Goal: Task Accomplishment & Management: Manage account settings

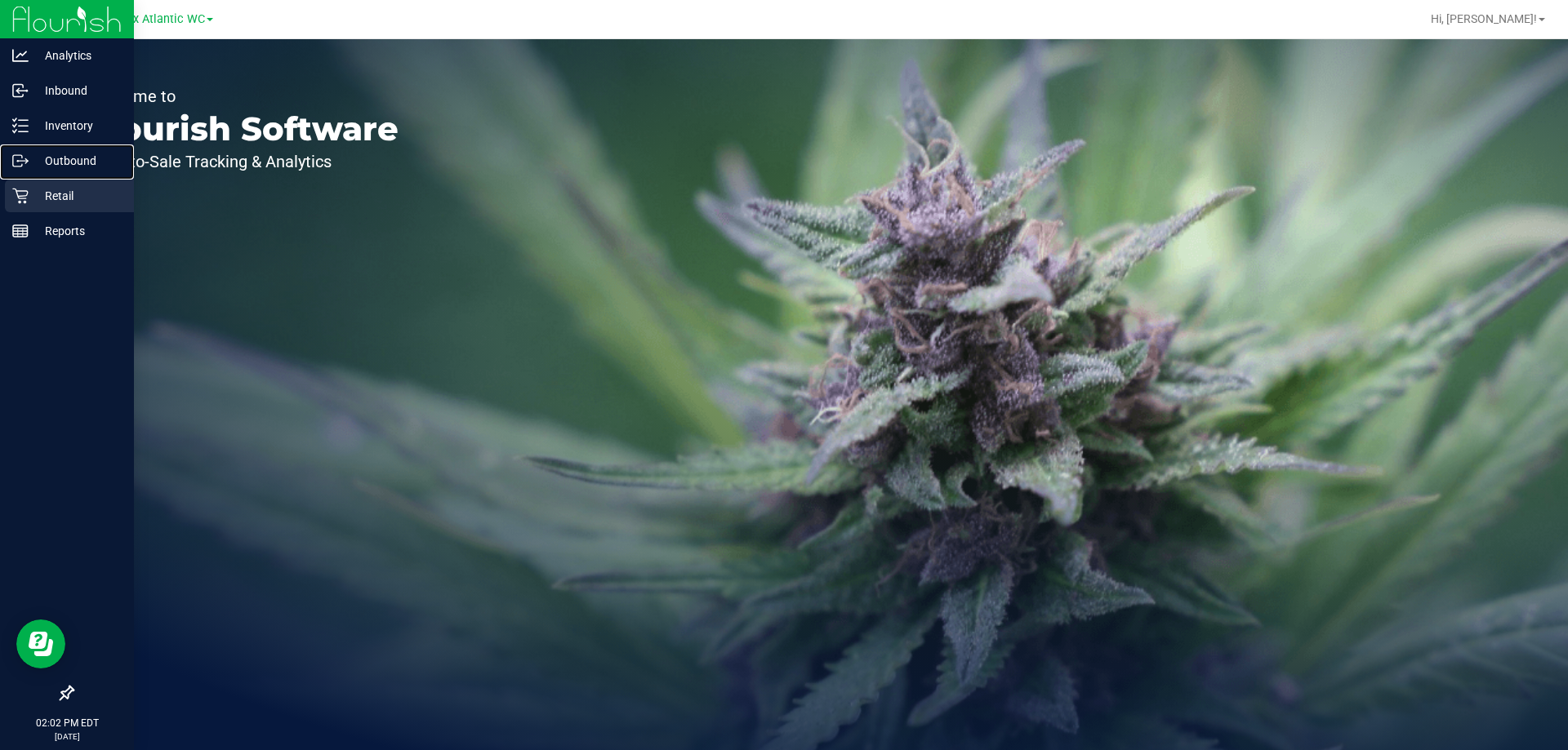
click at [69, 180] on nav "Analytics Inbound Inventory Outbound Retail Reports 02:02 PM EDT 09/29/2025 09/…" at bounding box center [67, 375] width 134 height 750
click at [70, 181] on div "Retail" at bounding box center [70, 195] width 129 height 33
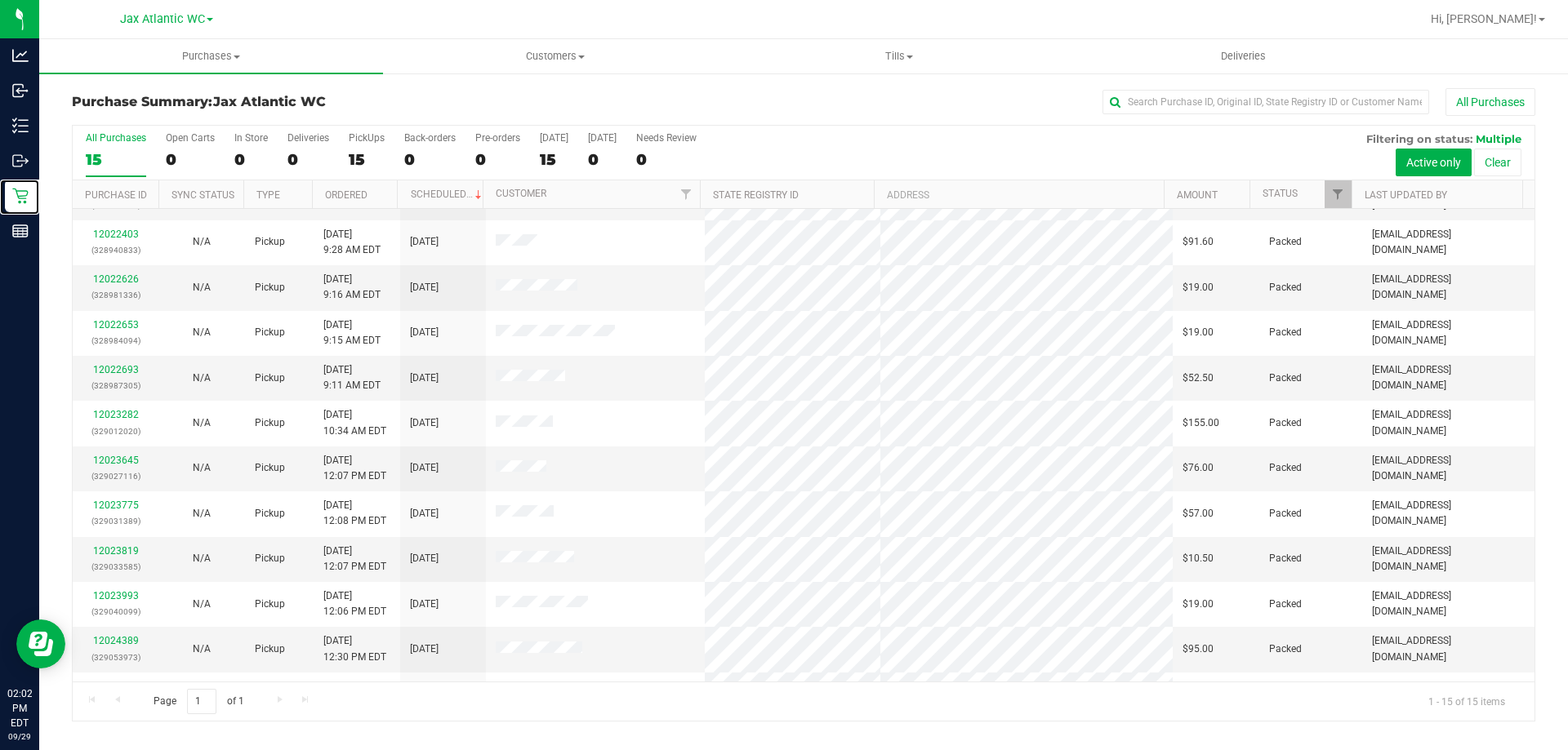
scroll to position [205, 0]
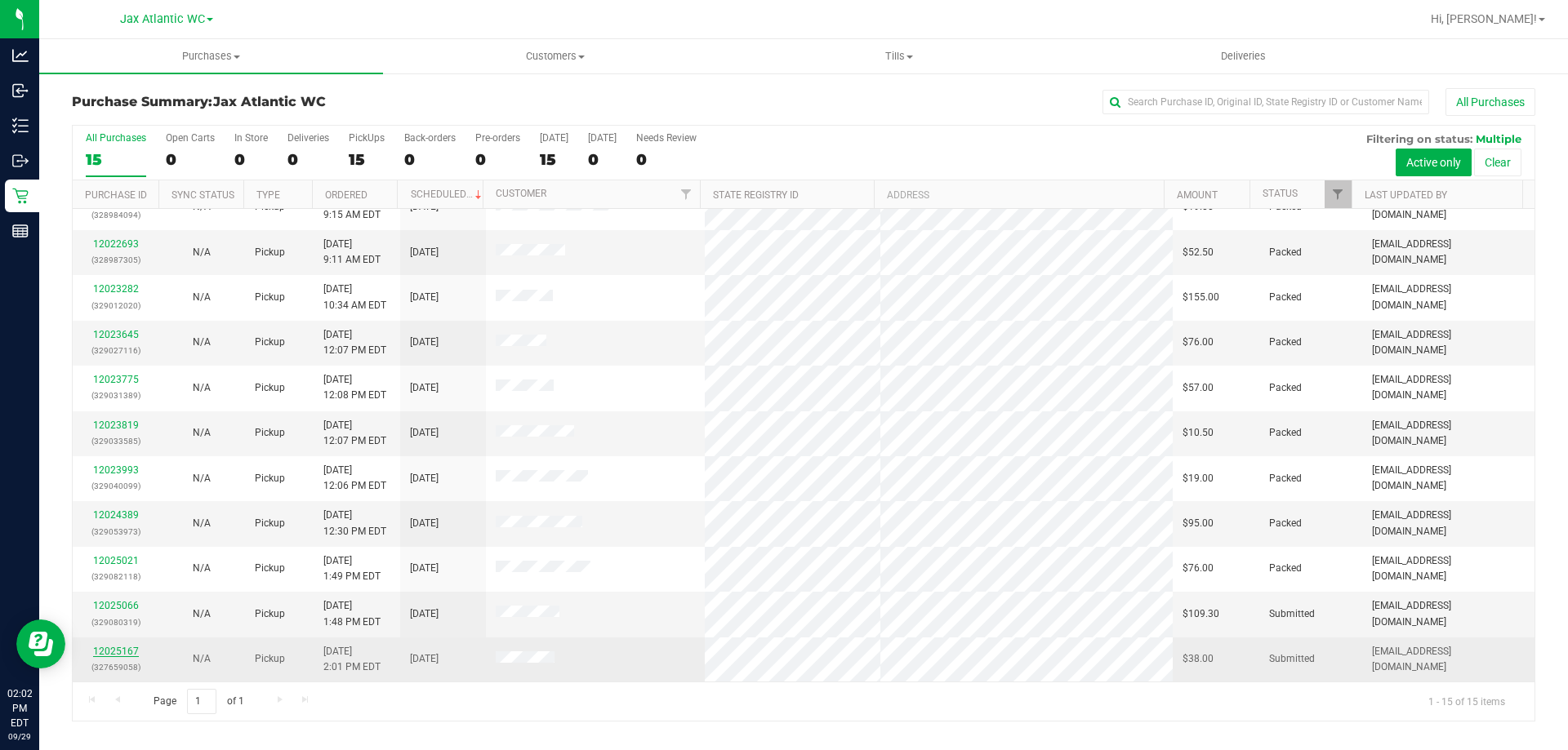
click at [106, 649] on link "12025167" at bounding box center [116, 651] width 45 height 12
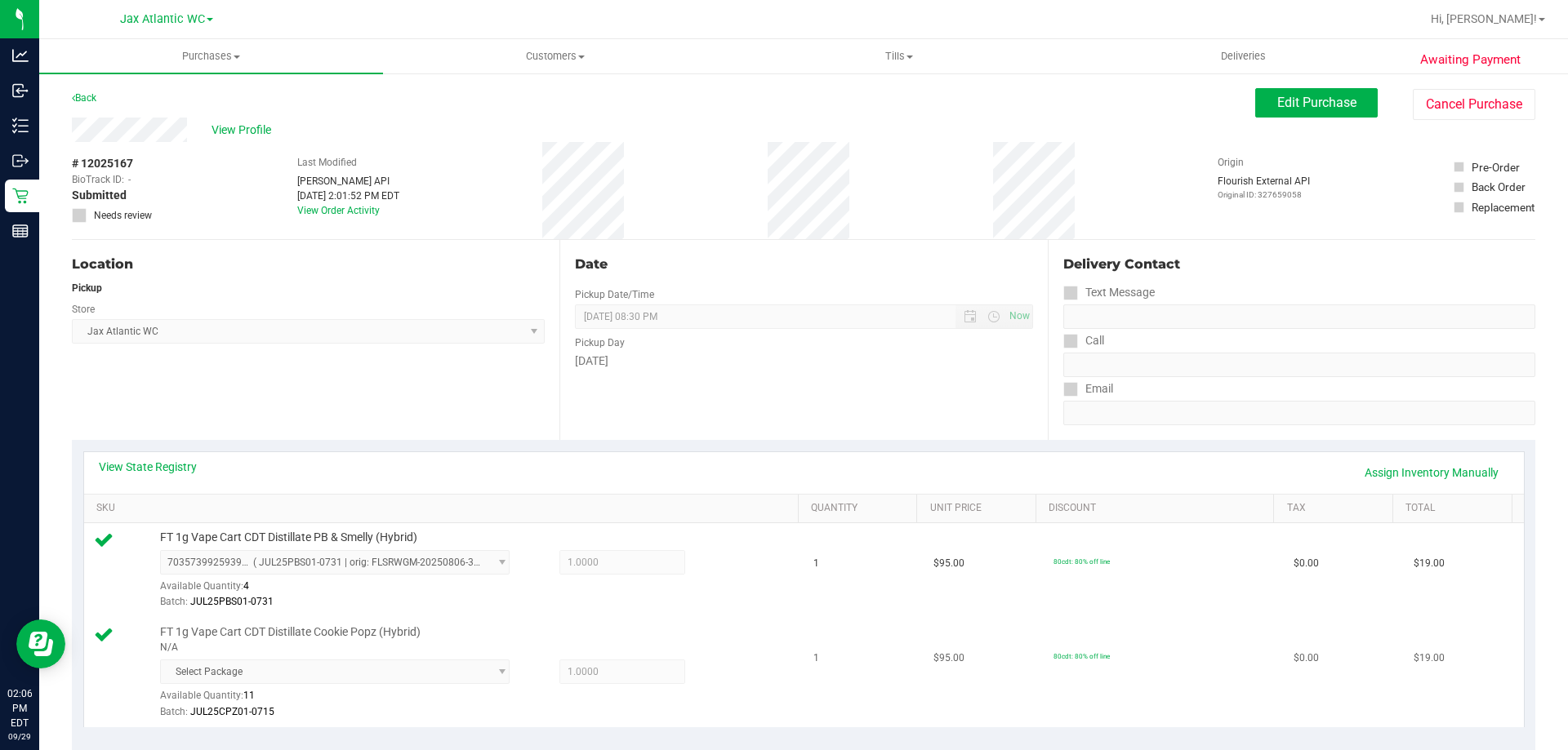
scroll to position [571, 0]
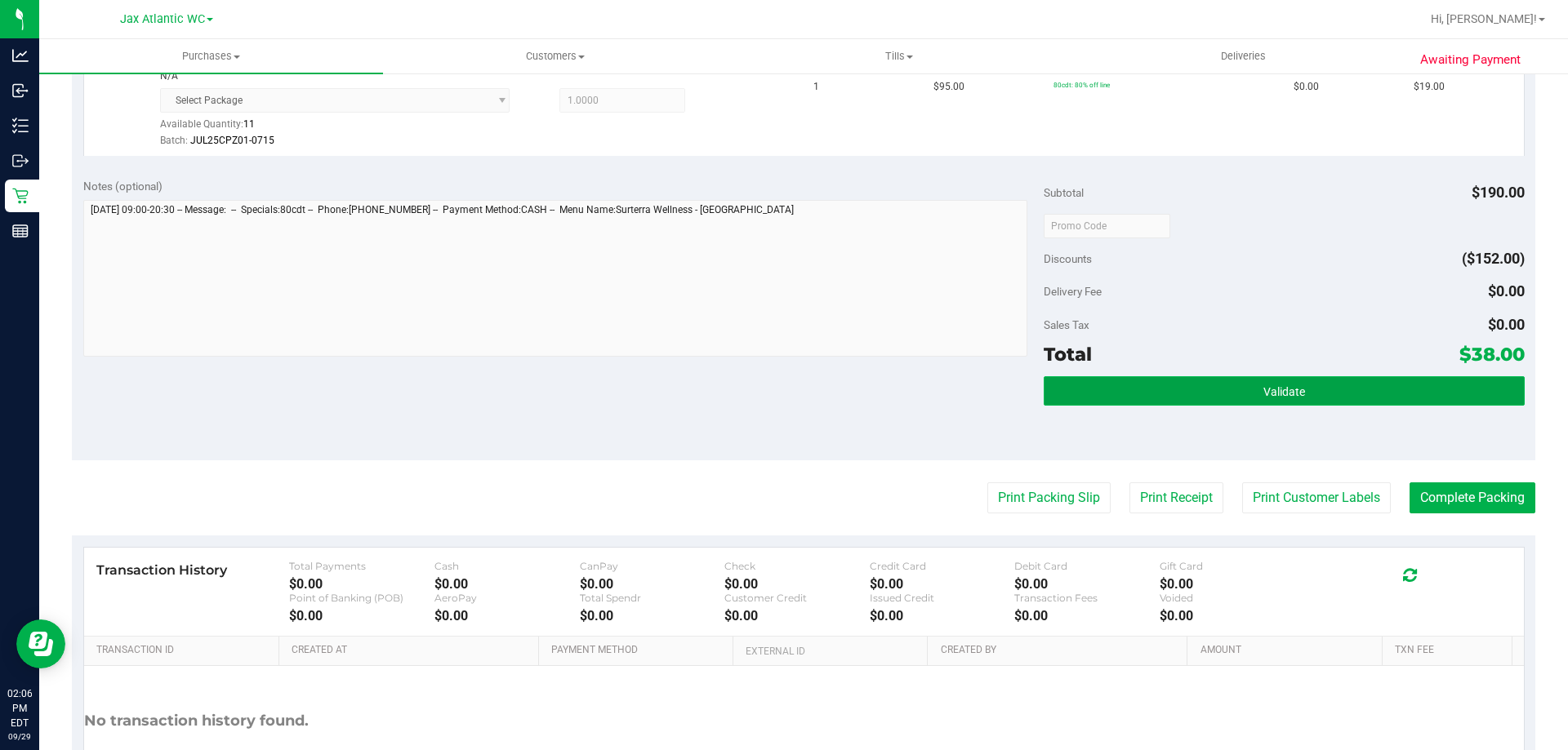
click at [1125, 400] on button "Validate" at bounding box center [1283, 390] width 480 height 29
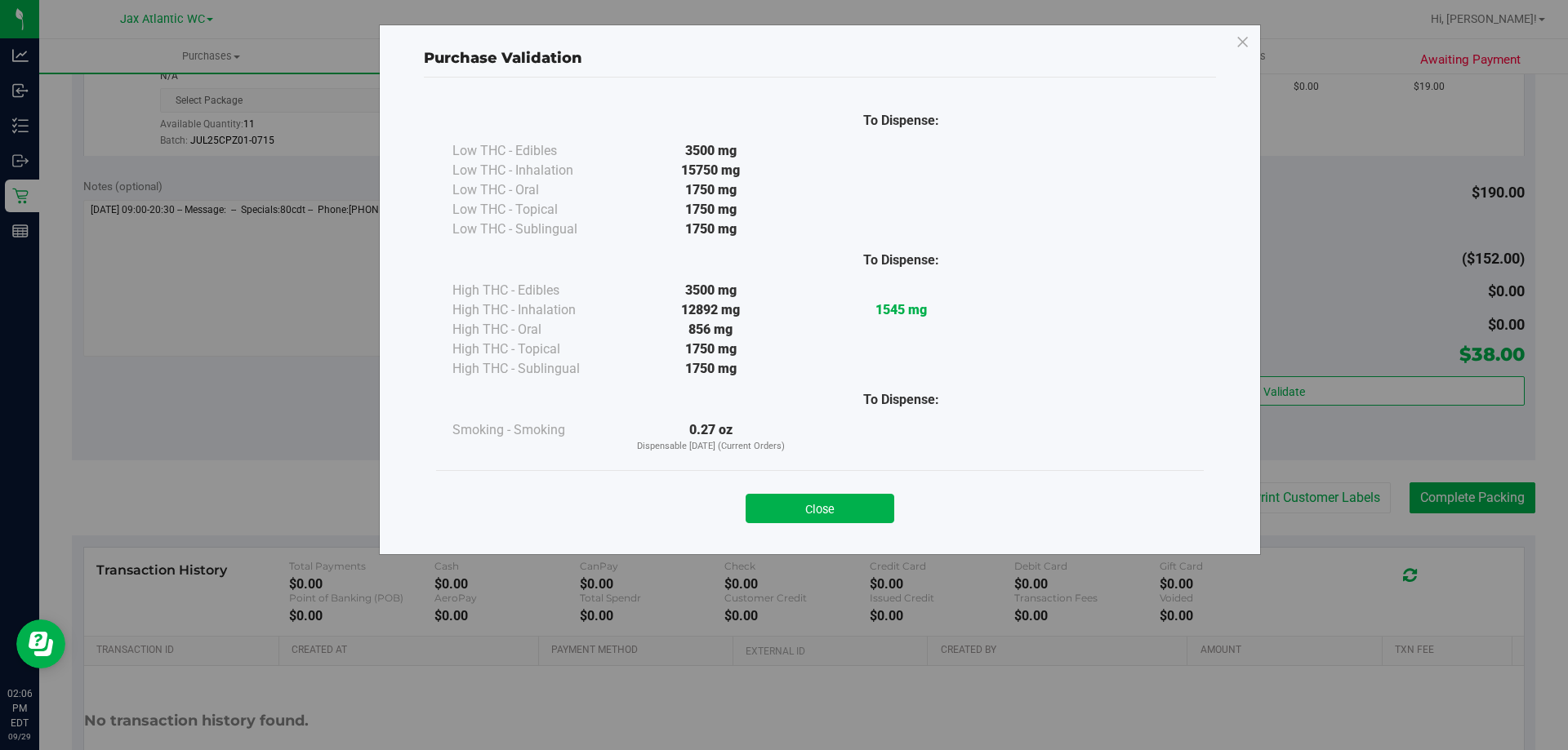
click at [841, 509] on button "Close" at bounding box center [819, 508] width 149 height 29
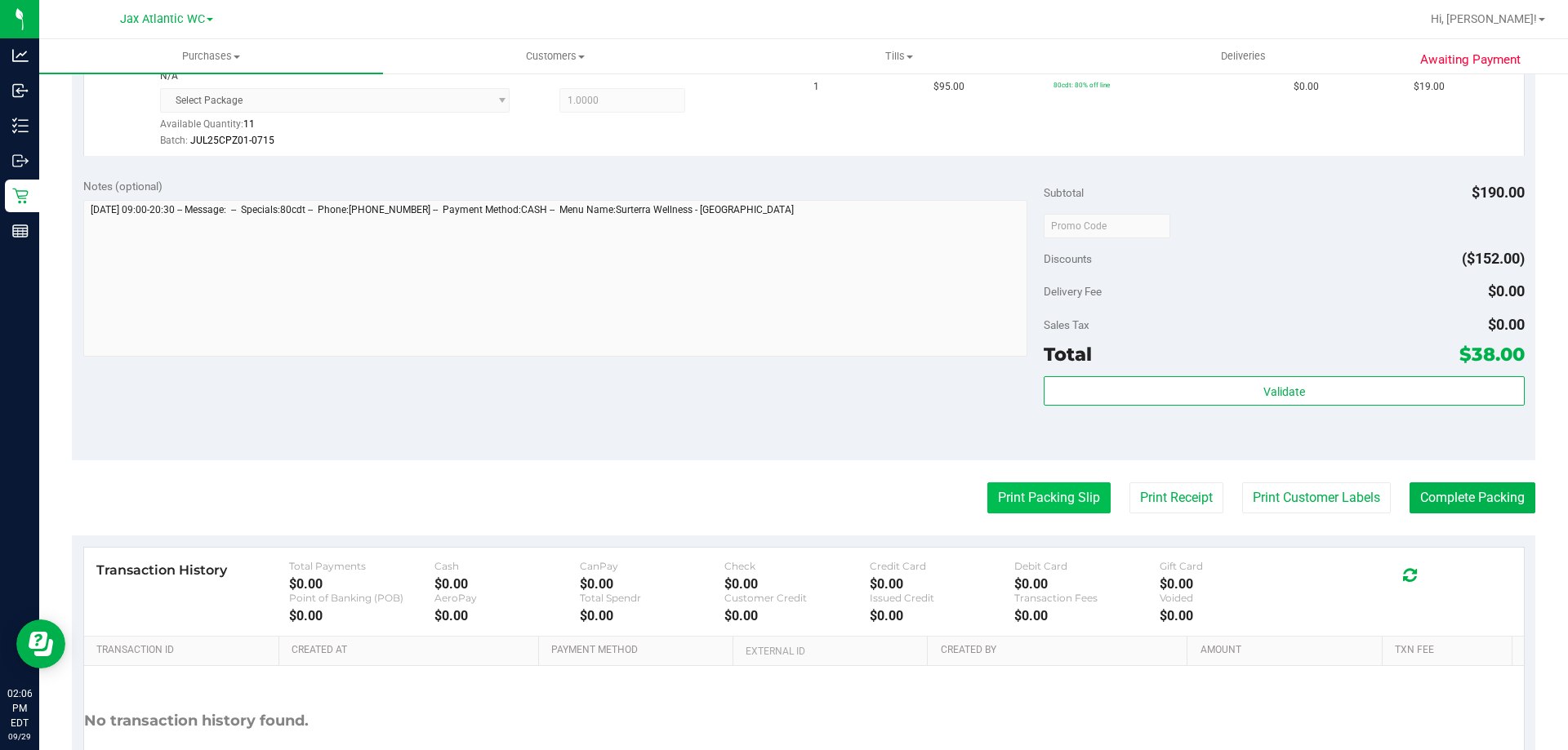
click at [1033, 496] on button "Print Packing Slip" at bounding box center [1048, 497] width 123 height 31
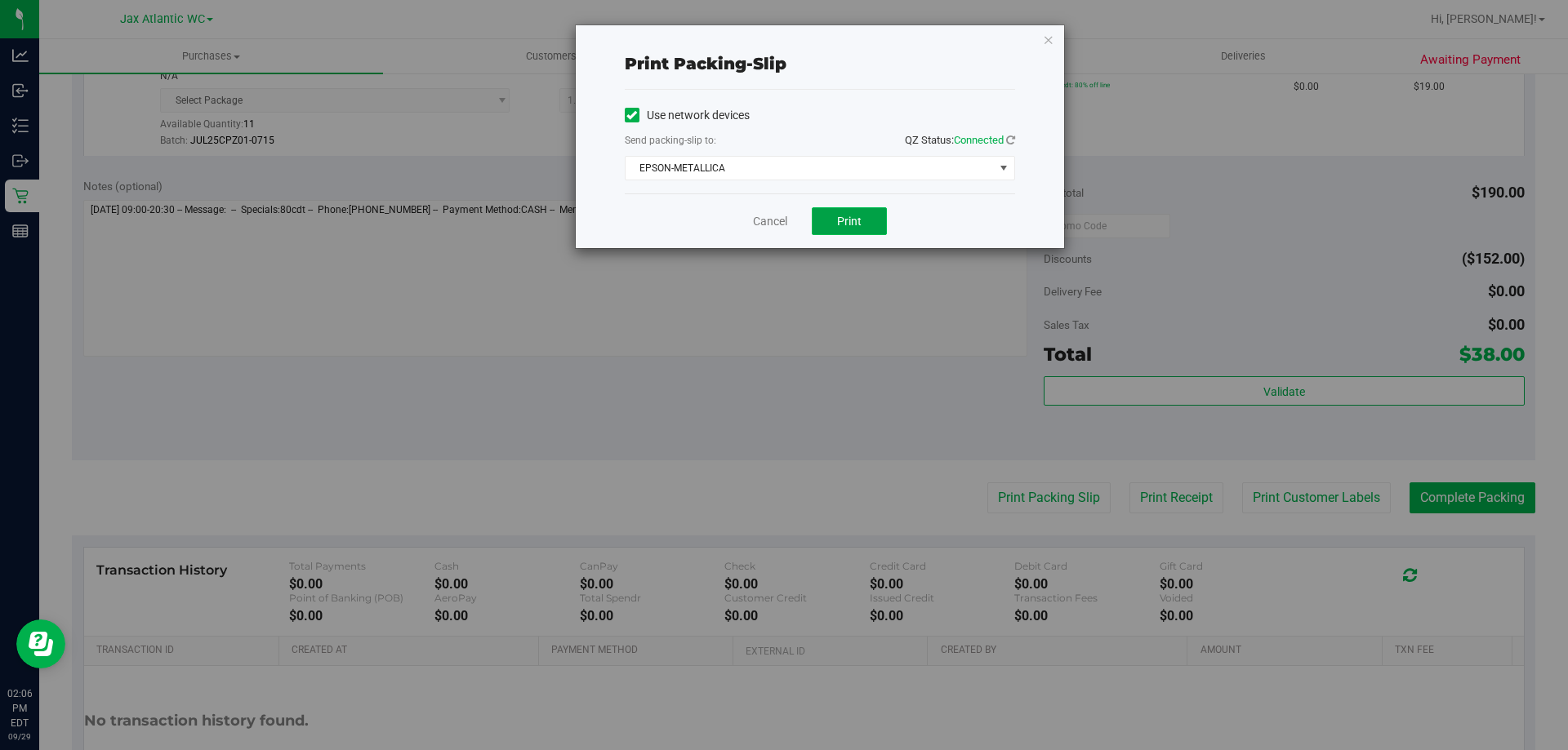
click at [858, 215] on span "Print" at bounding box center [849, 221] width 24 height 13
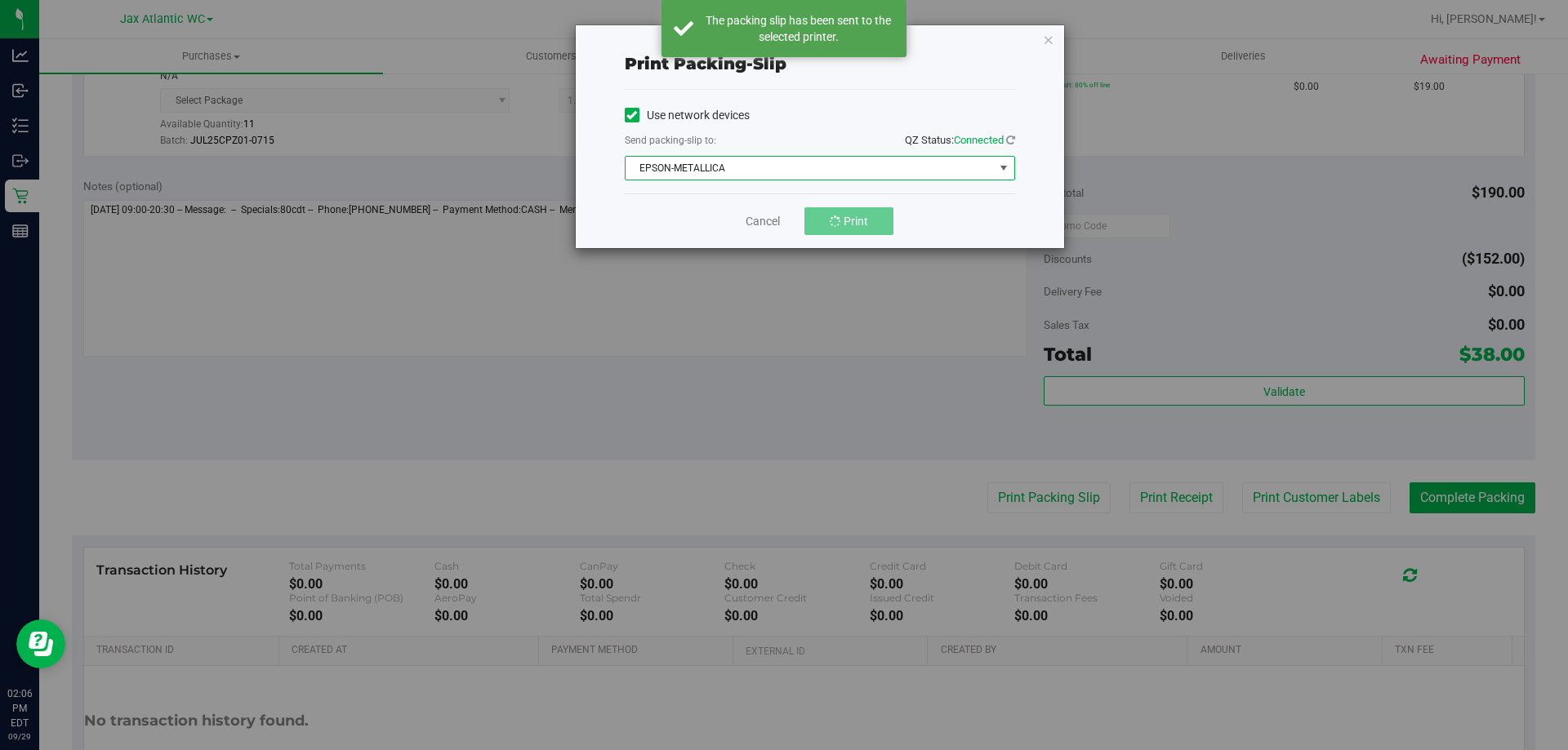
click at [760, 172] on span "EPSON-METALLICA" at bounding box center [809, 168] width 368 height 23
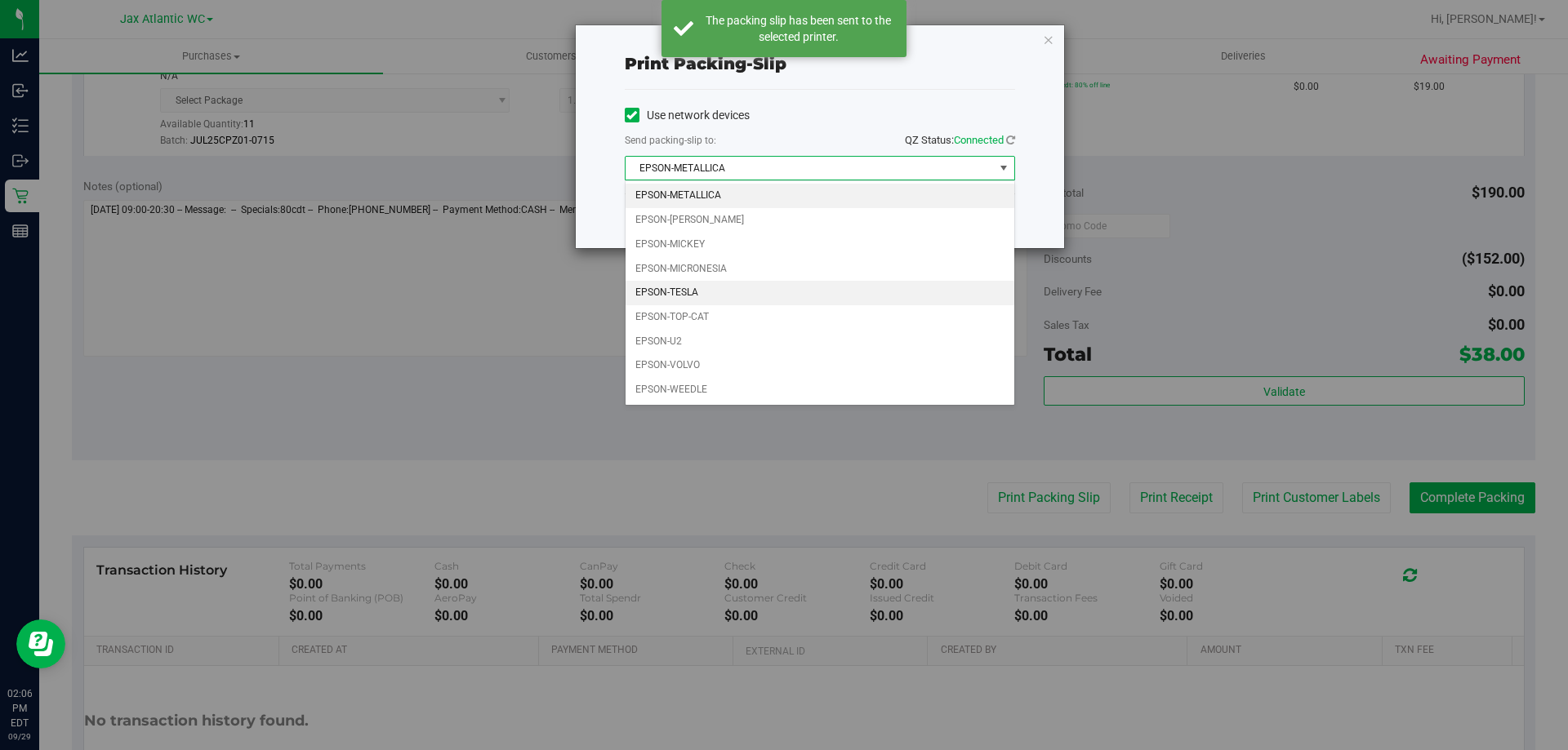
click at [689, 291] on li "EPSON-TESLA" at bounding box center [819, 293] width 389 height 24
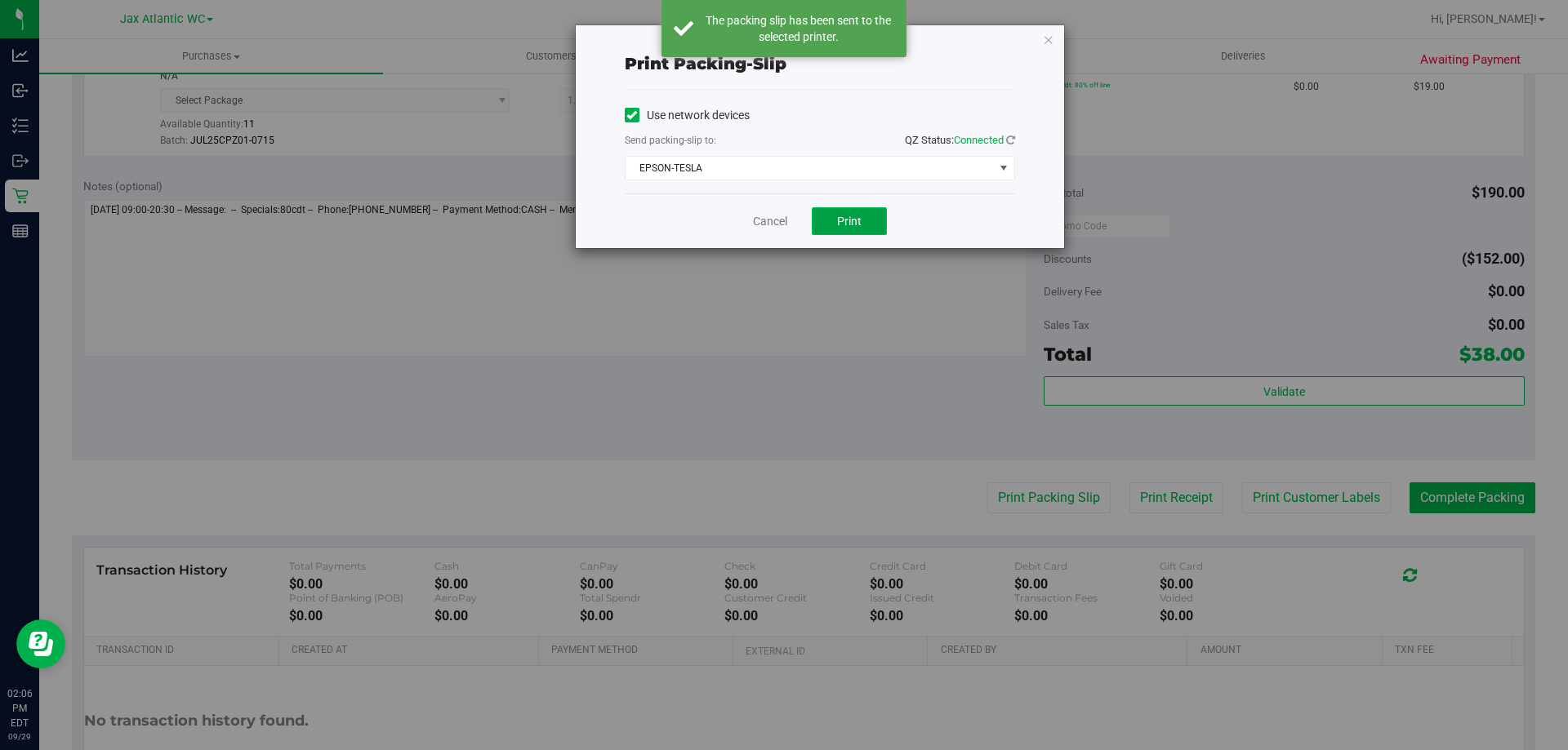
drag, startPoint x: 859, startPoint y: 229, endPoint x: 849, endPoint y: 215, distance: 17.2
click at [859, 227] on button "Print" at bounding box center [849, 221] width 75 height 28
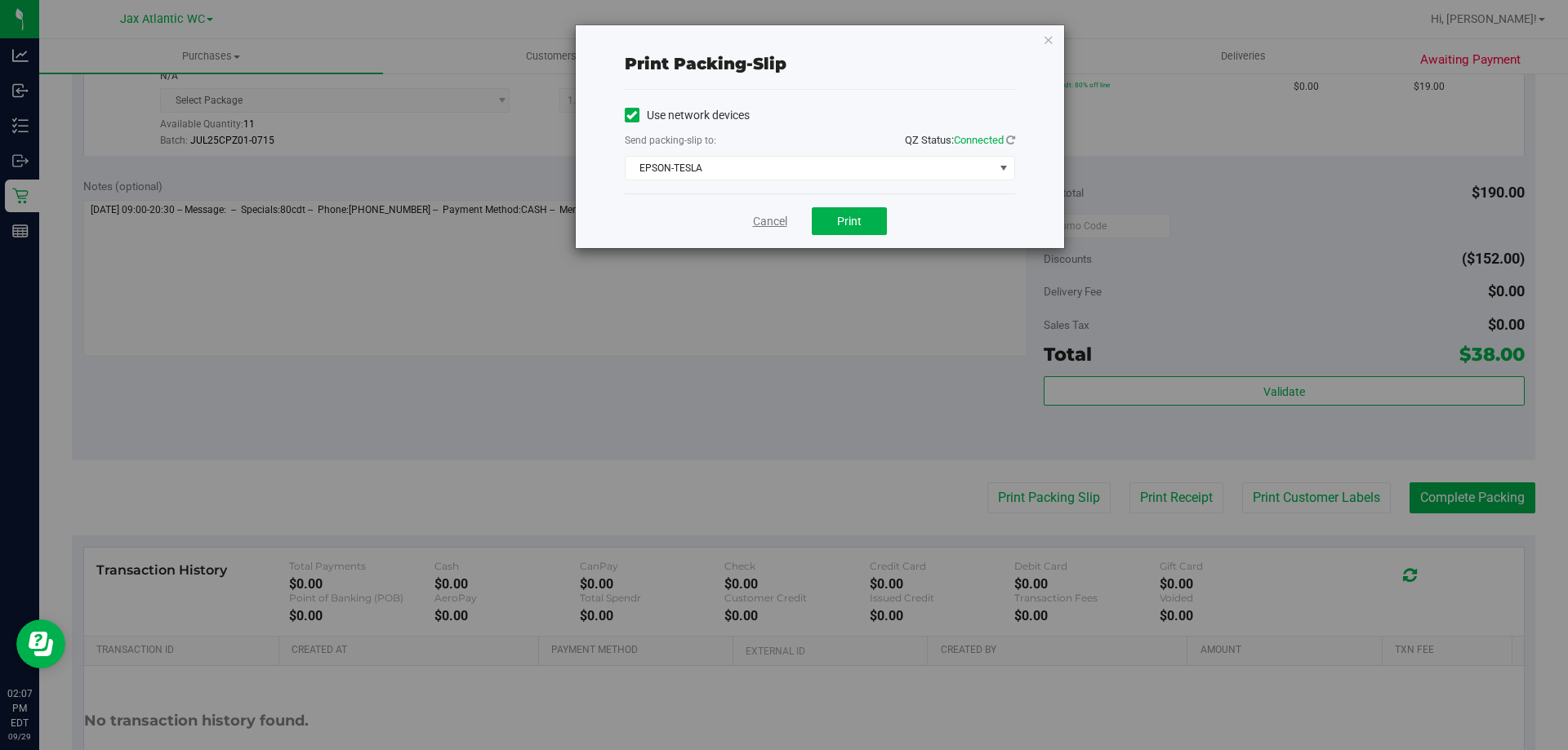
click at [779, 227] on link "Cancel" at bounding box center [770, 221] width 34 height 17
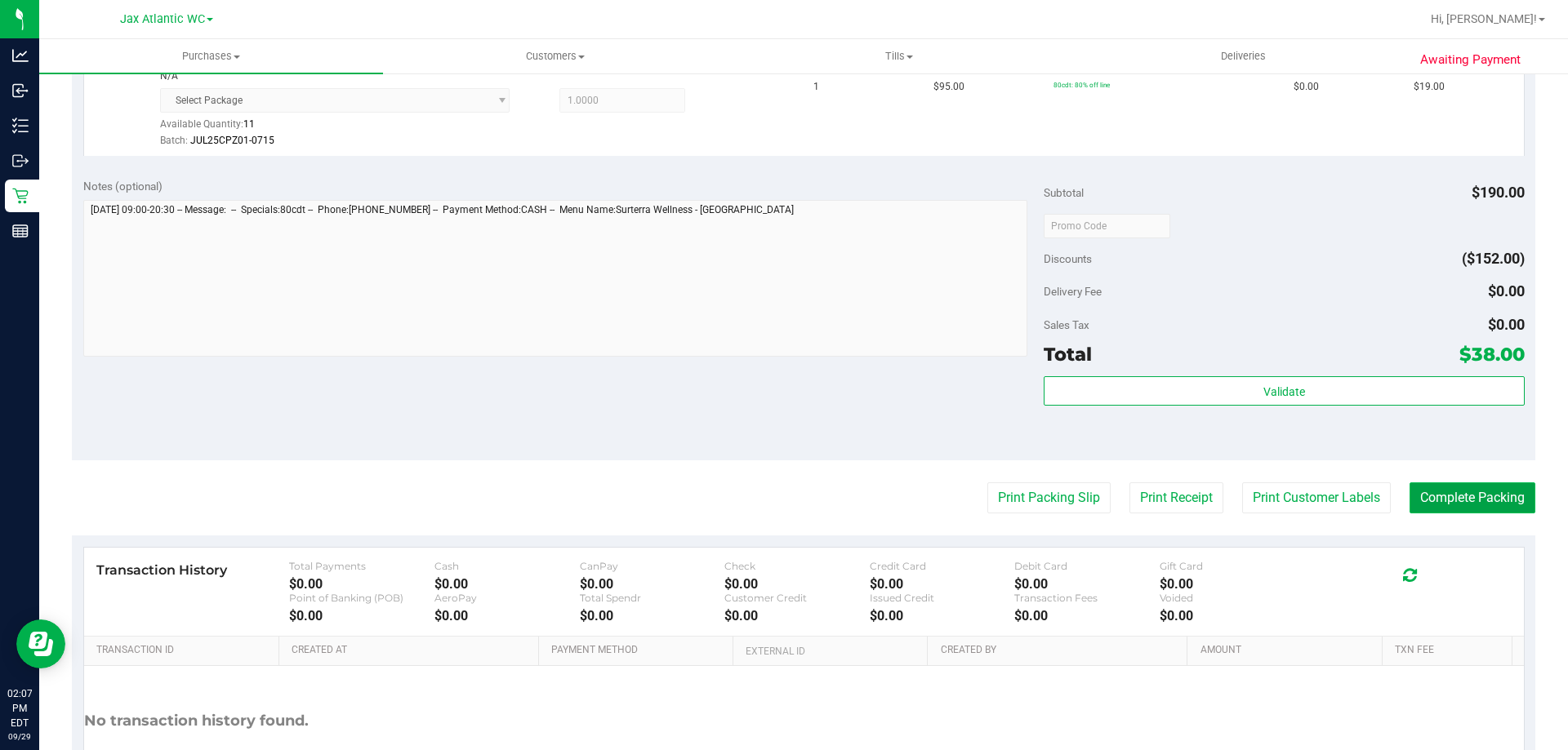
click at [1460, 495] on button "Complete Packing" at bounding box center [1472, 497] width 126 height 31
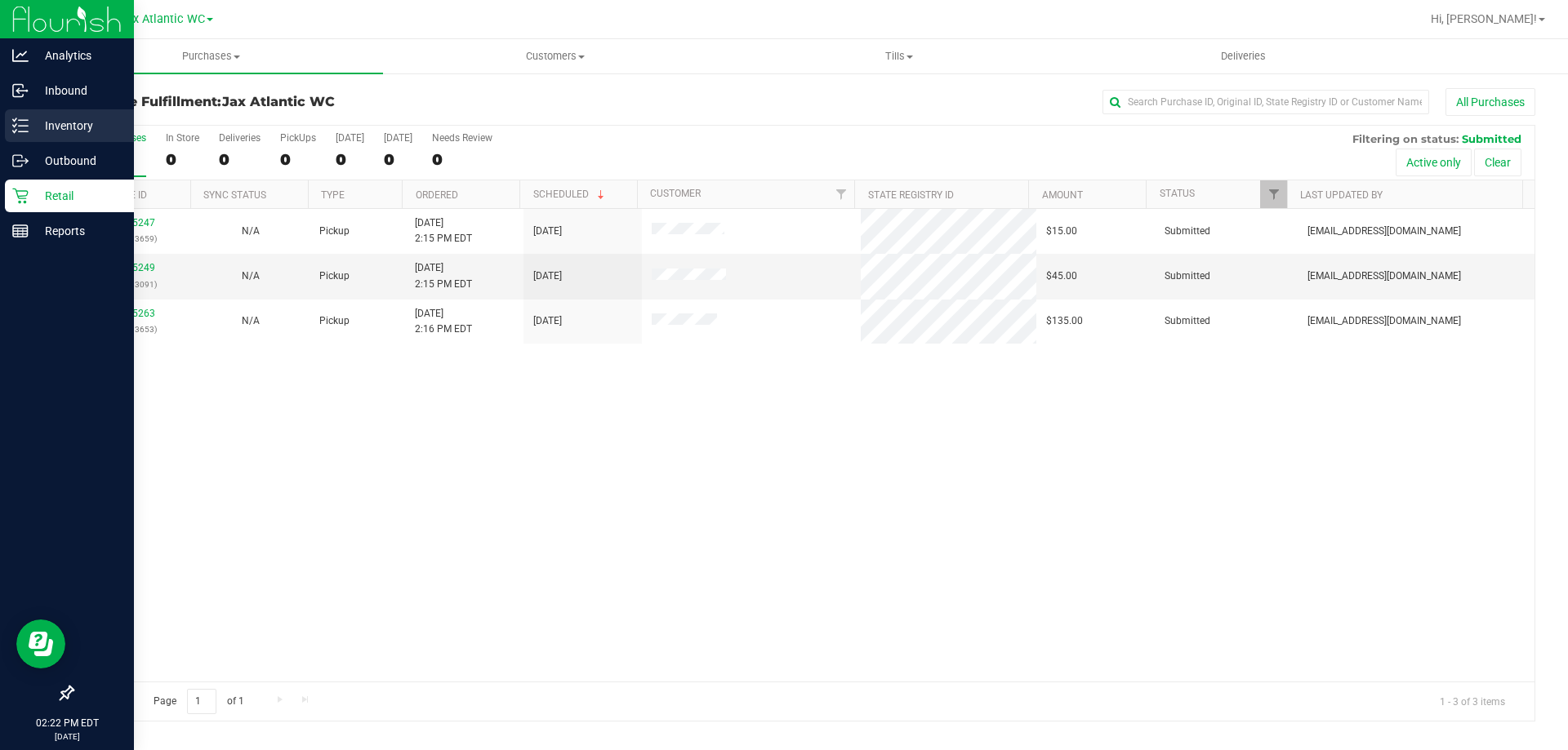
click at [49, 126] on p "Inventory" at bounding box center [77, 125] width 98 height 19
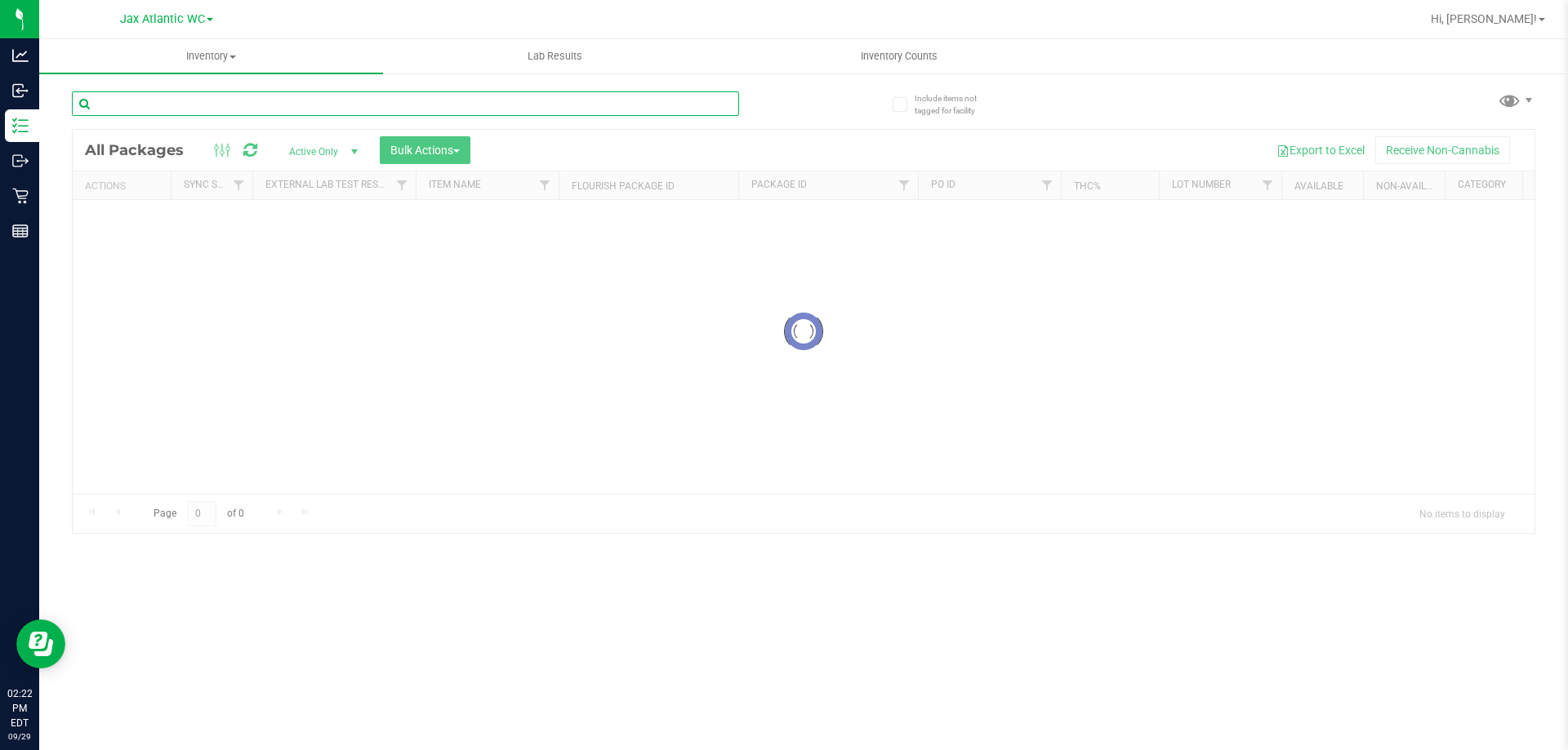
click at [212, 102] on input "text" at bounding box center [405, 103] width 667 height 24
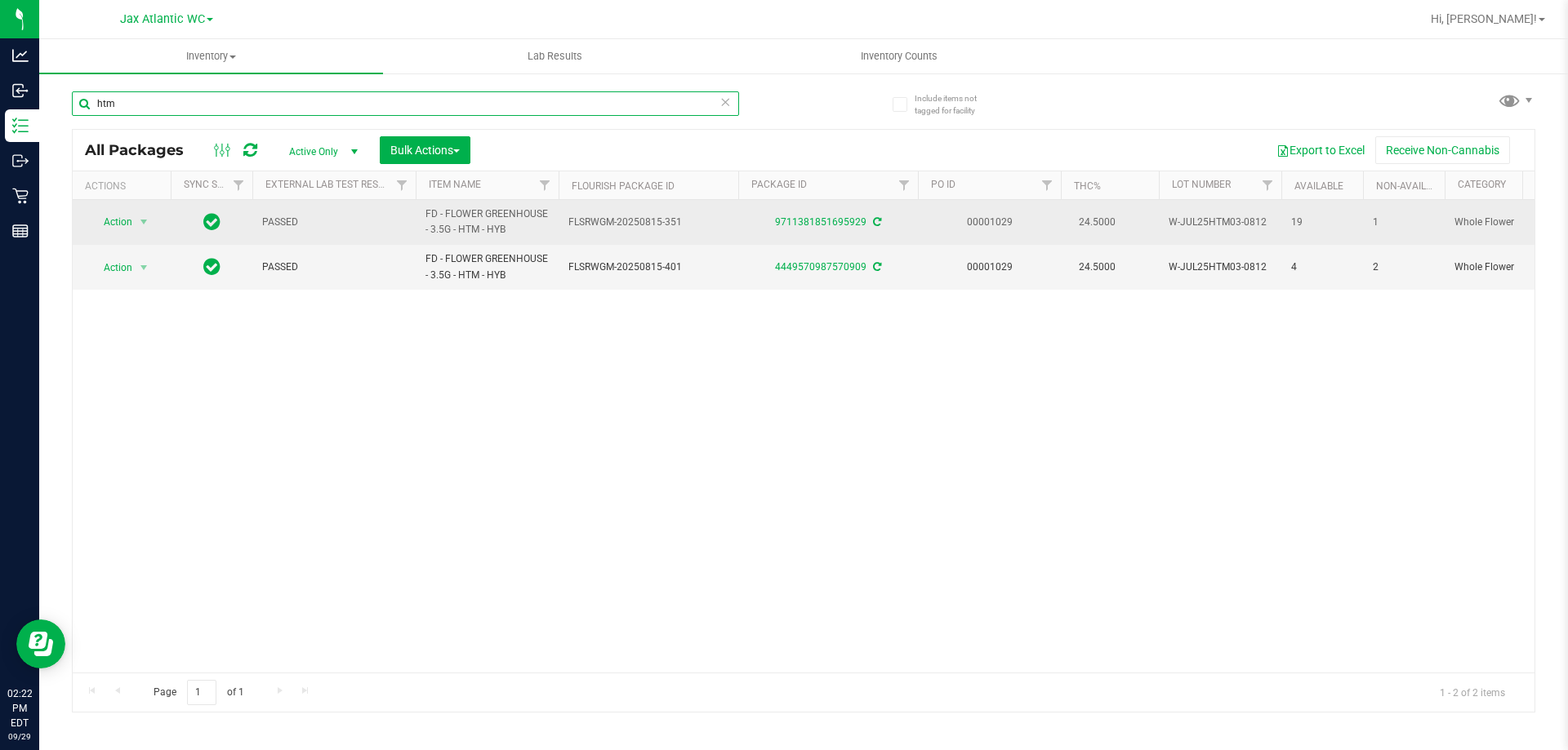
type input "htm"
drag, startPoint x: 1384, startPoint y: 221, endPoint x: 1272, endPoint y: 227, distance: 112.2
click at [1272, 227] on tr "Action Action Adjust qty Create package Edit attributes Global inventory Locate…" at bounding box center [1373, 222] width 2600 height 45
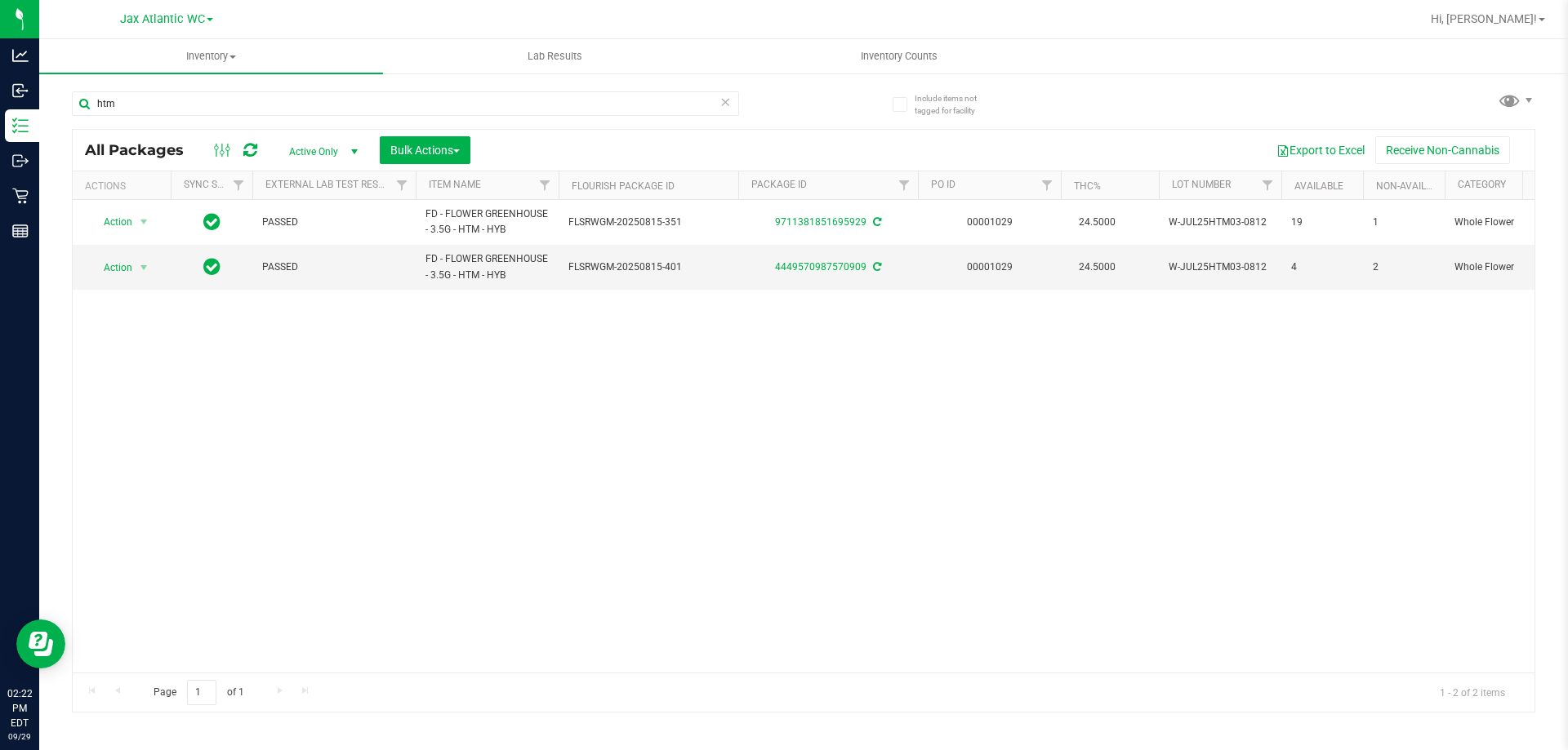
click at [1120, 404] on div "Action Action Adjust qty Create package Edit attributes Global inventory Locate…" at bounding box center [803, 435] width 1461 height 472
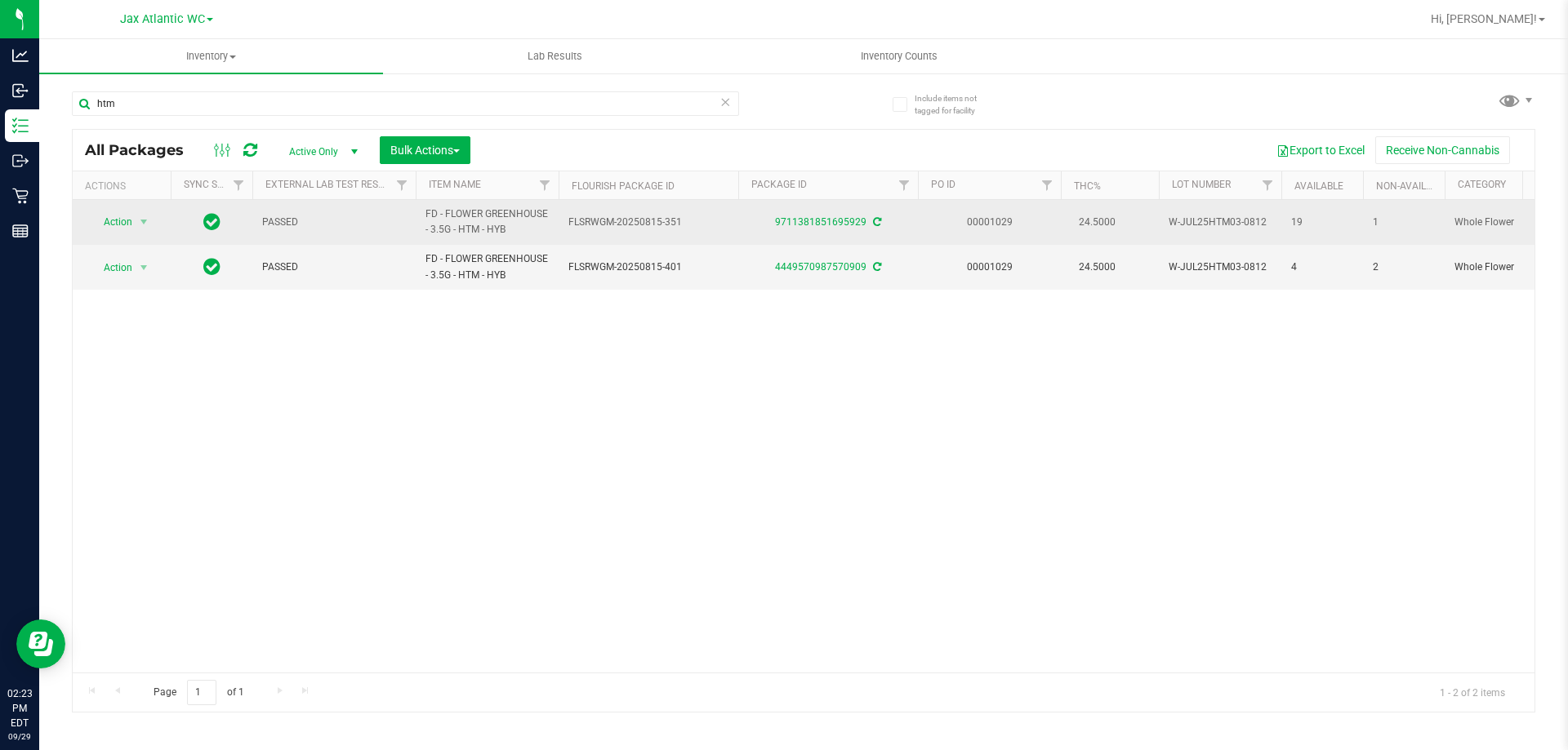
drag, startPoint x: 1386, startPoint y: 223, endPoint x: 1286, endPoint y: 227, distance: 100.1
click at [1286, 227] on tr "Action Action Adjust qty Create package Edit attributes Global inventory Locate…" at bounding box center [1373, 222] width 2600 height 45
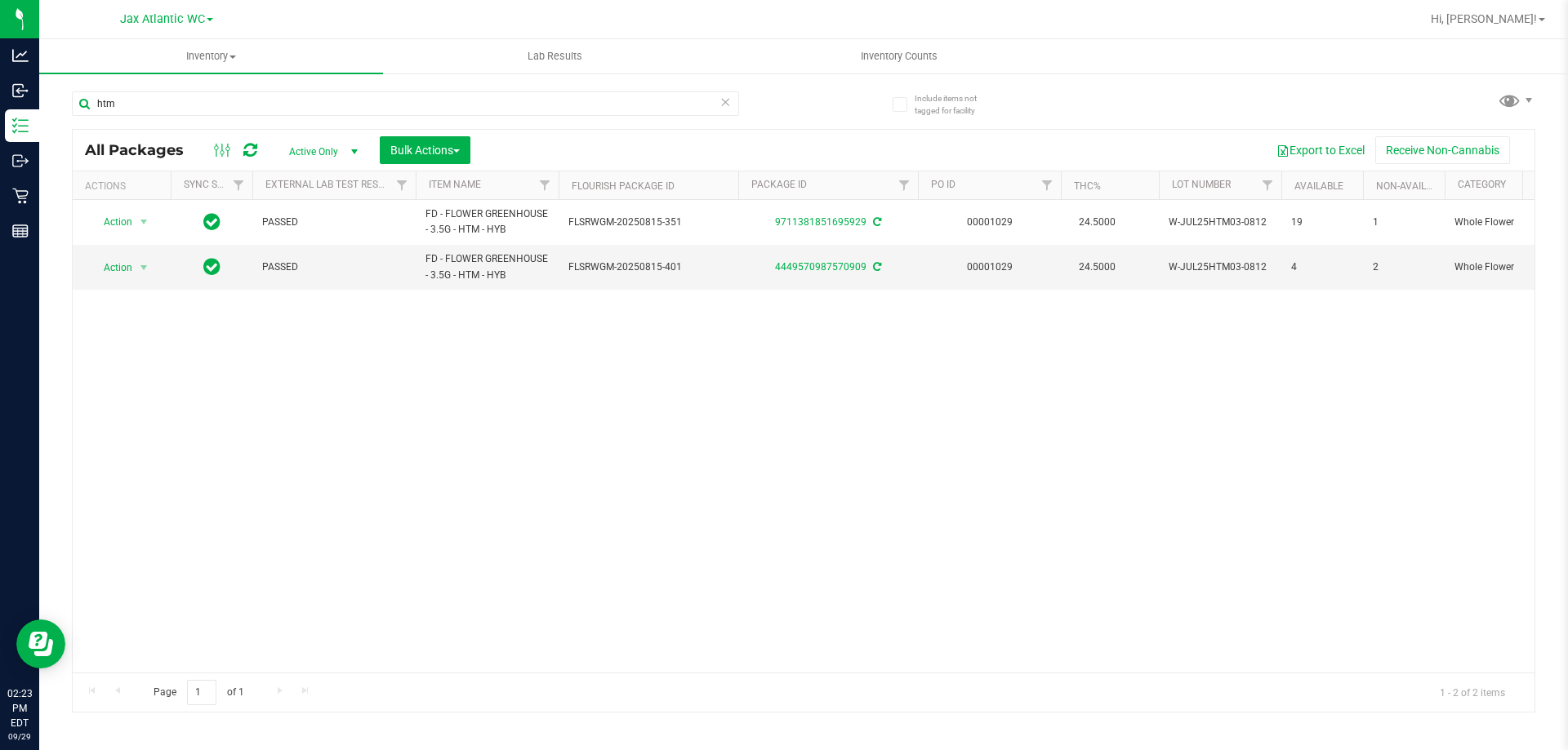
click at [1297, 366] on div "Action Action Adjust qty Create package Edit attributes Global inventory Locate…" at bounding box center [803, 435] width 1461 height 472
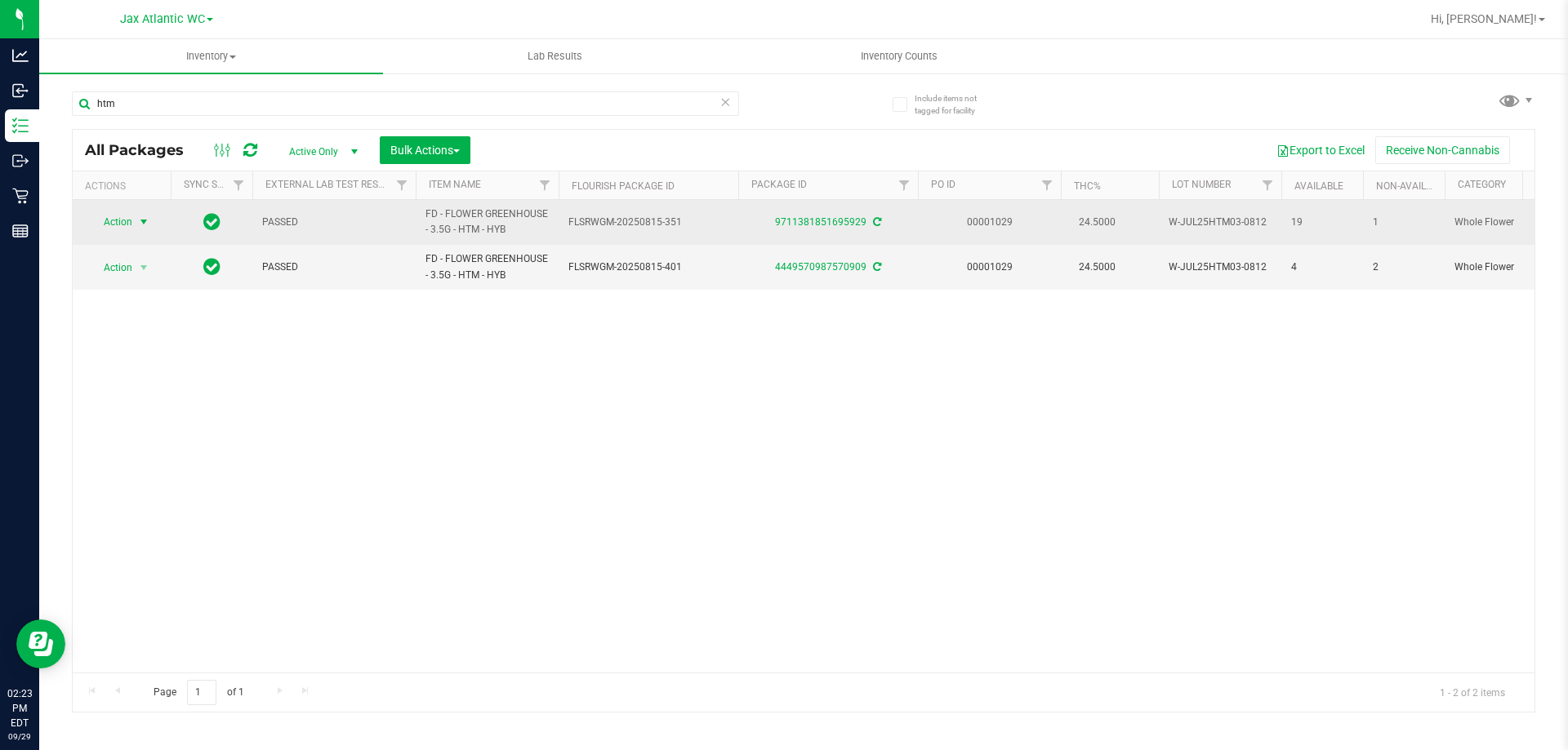
click at [127, 220] on span "Action" at bounding box center [111, 221] width 44 height 23
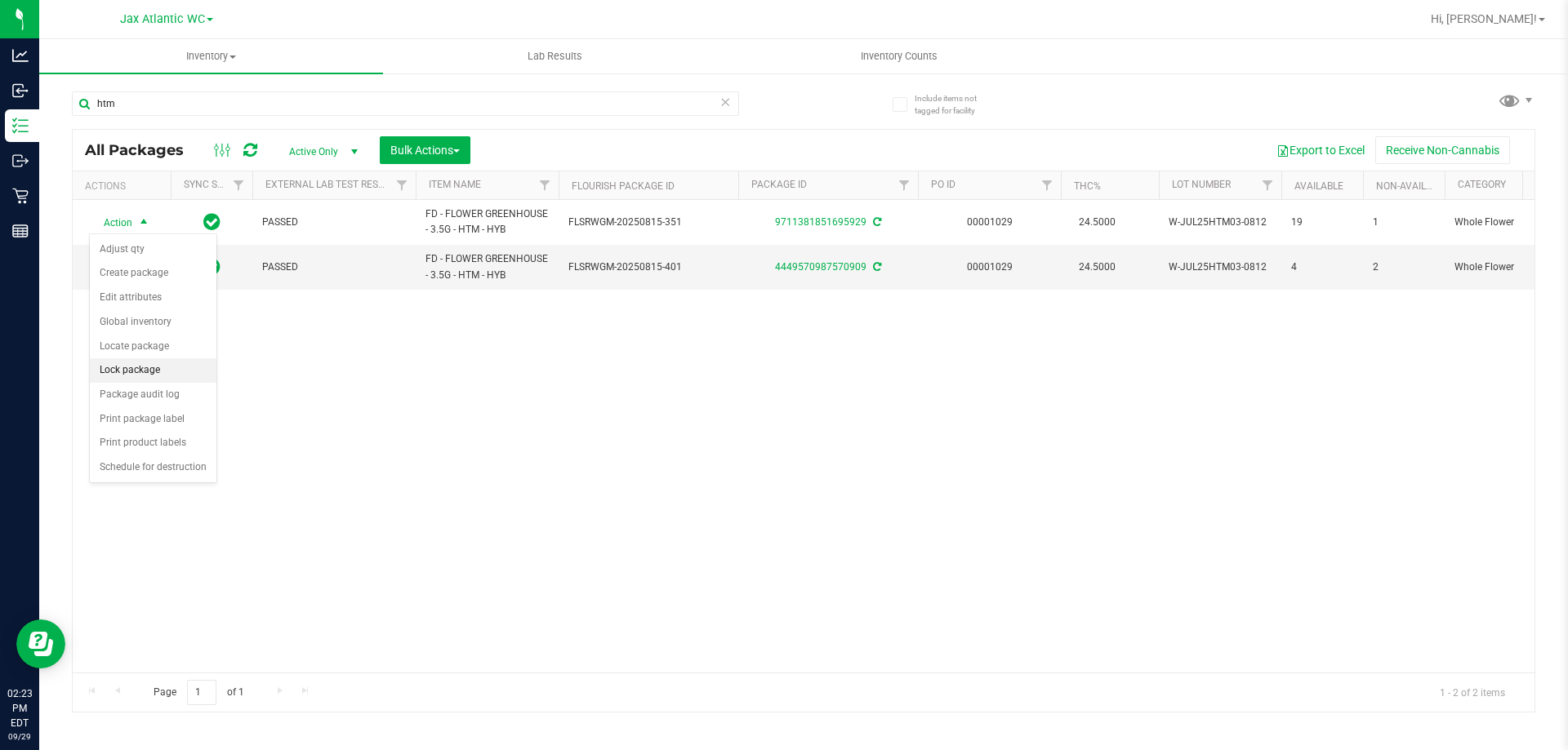
click at [175, 373] on li "Lock package" at bounding box center [153, 370] width 127 height 24
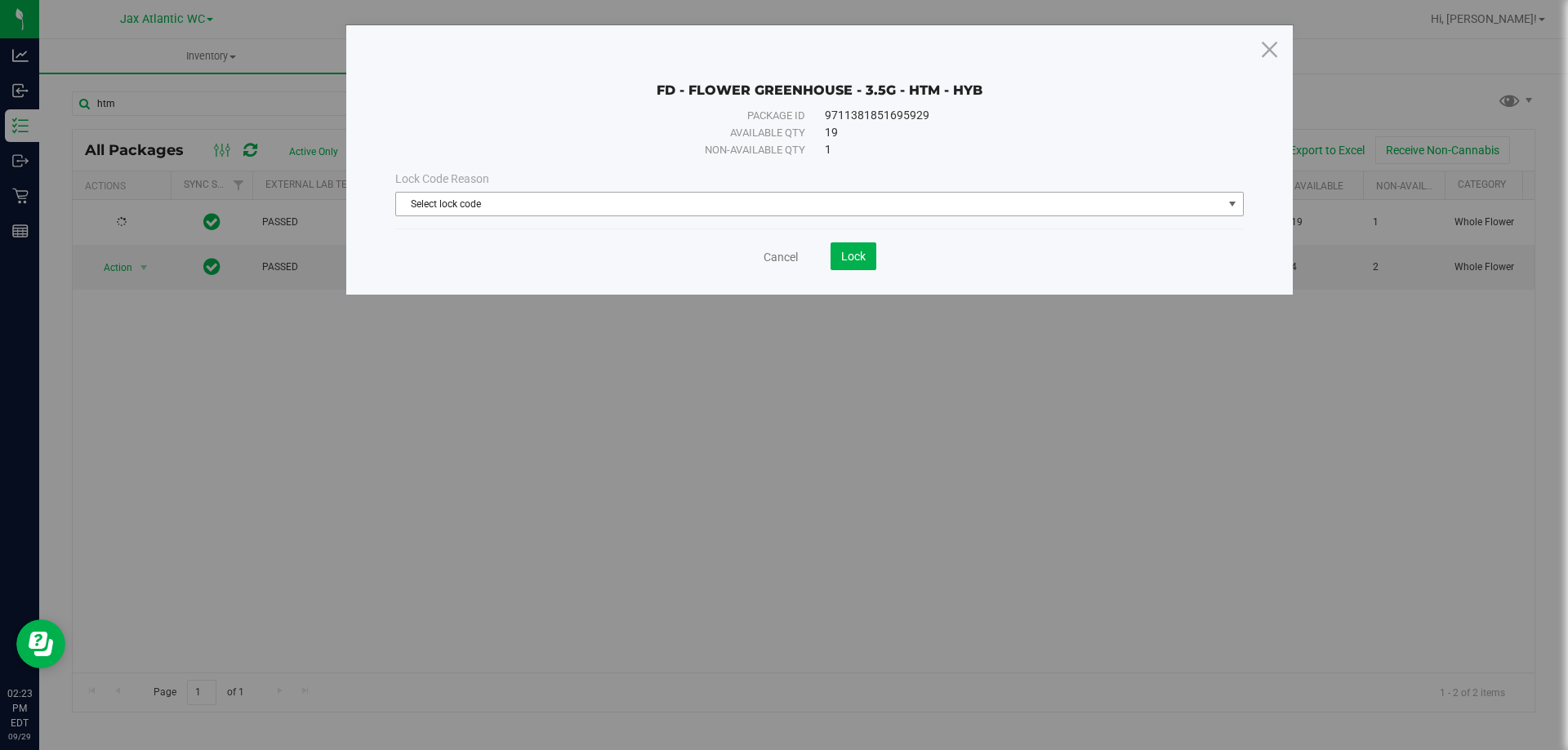
click at [499, 211] on span "Select lock code" at bounding box center [809, 204] width 826 height 23
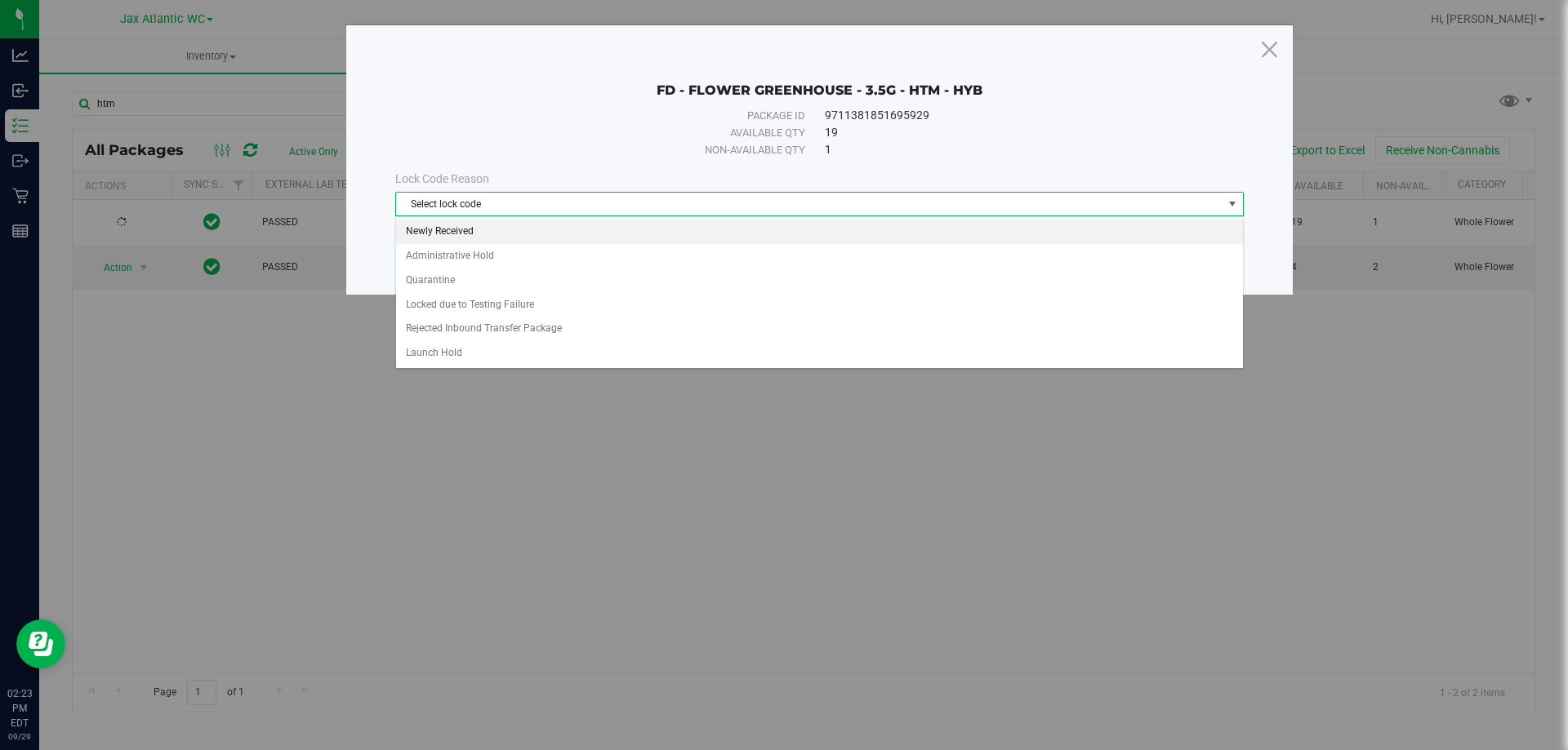
click at [500, 233] on li "Newly Received" at bounding box center [819, 232] width 847 height 24
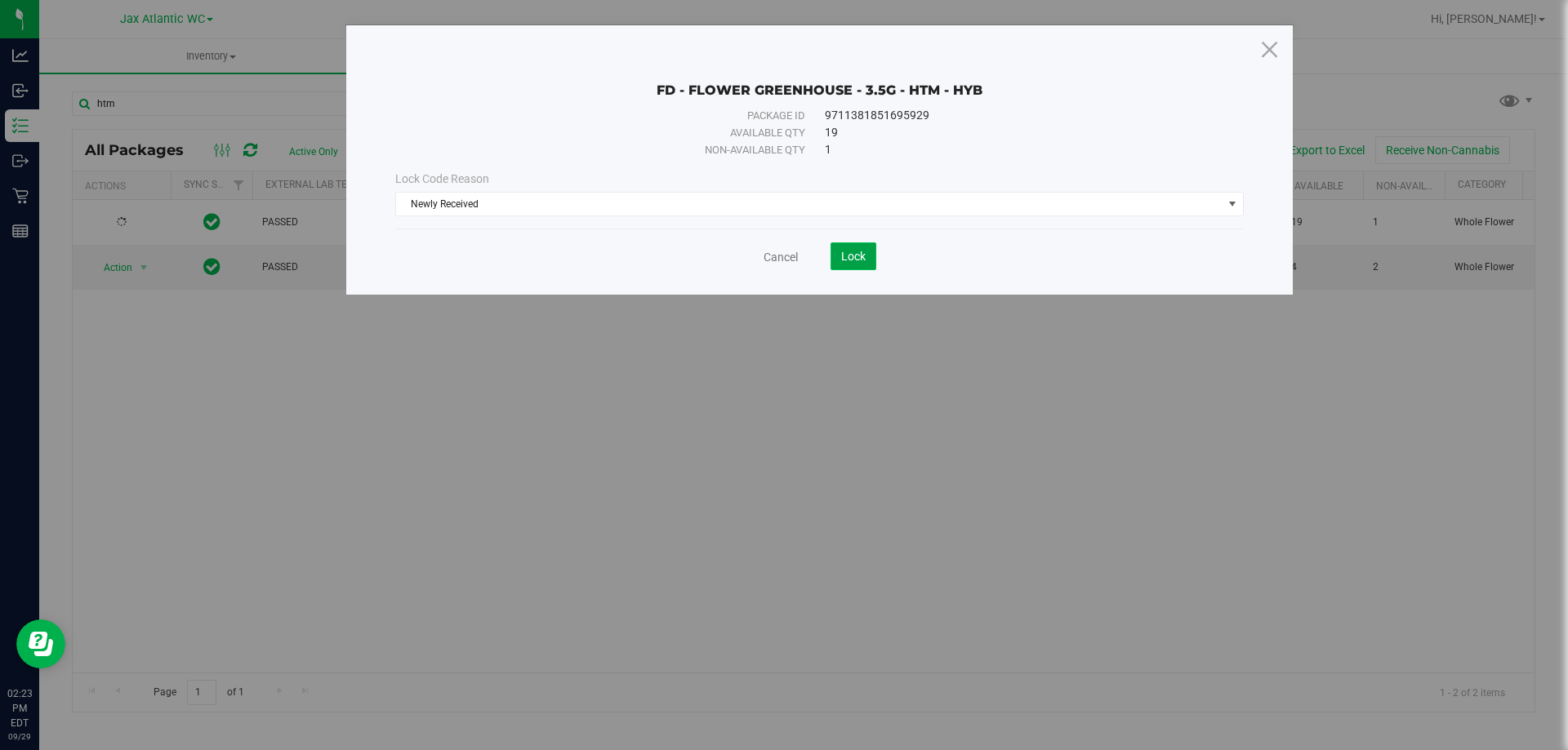
click at [865, 254] on button "Lock" at bounding box center [853, 256] width 45 height 28
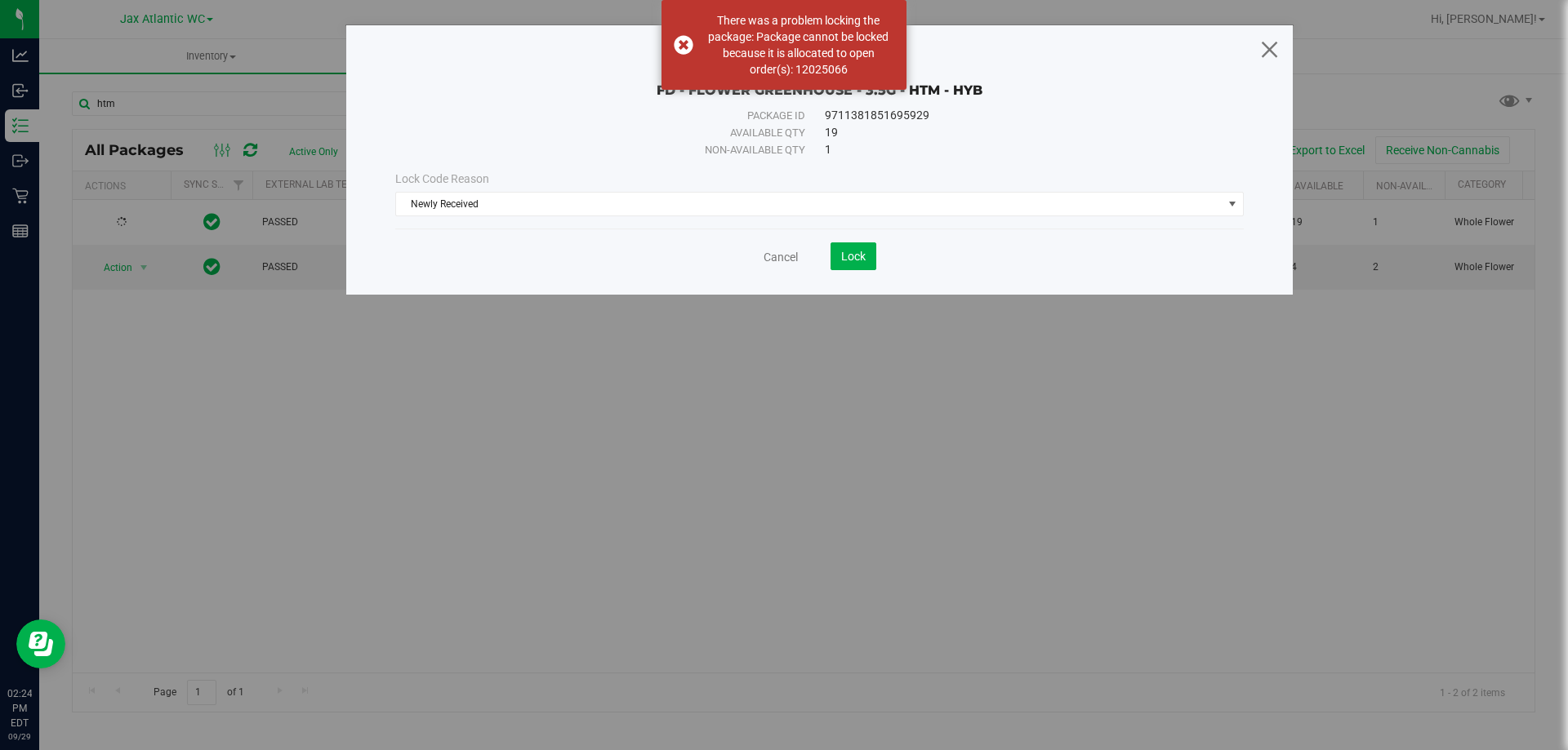
click at [1274, 47] on icon at bounding box center [1269, 49] width 22 height 39
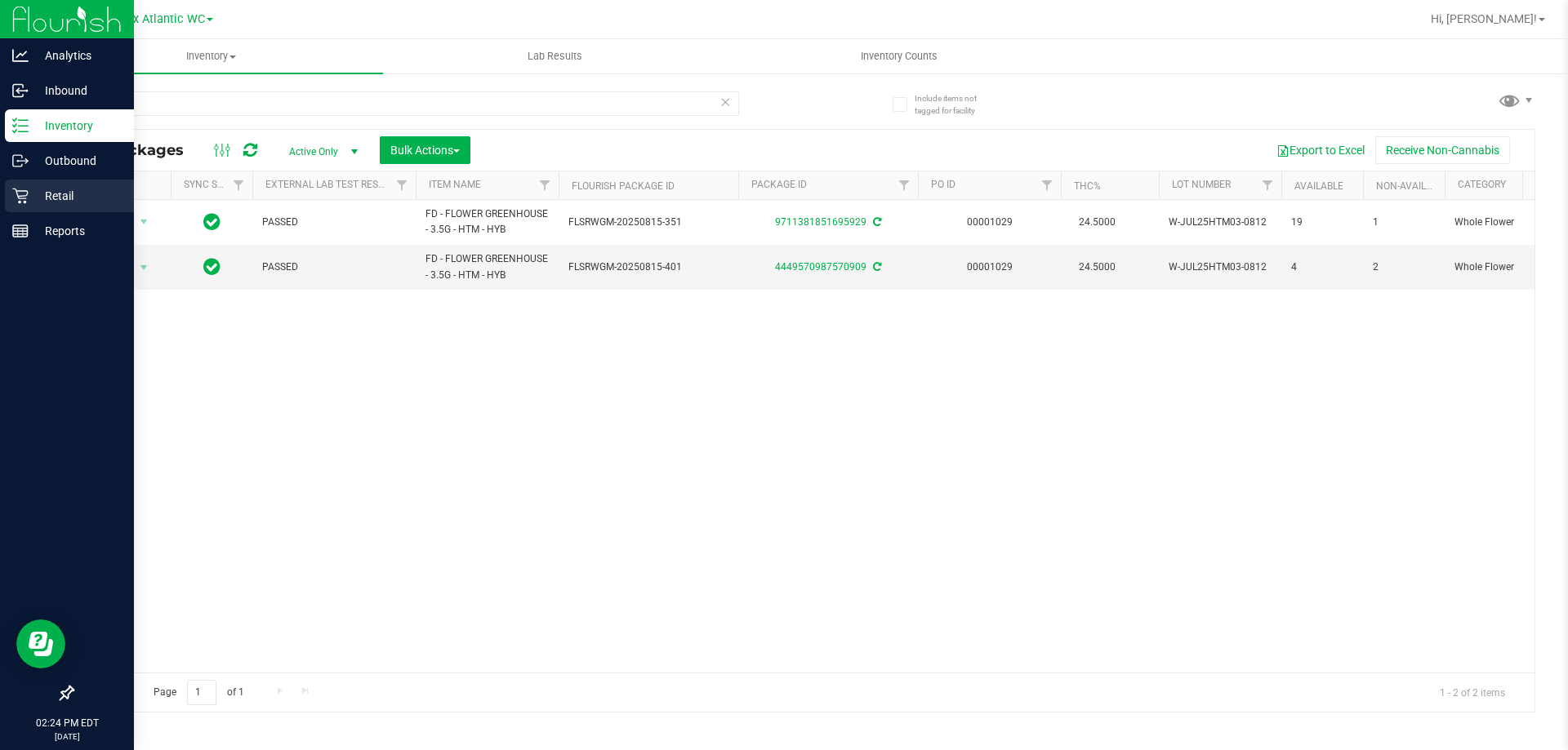
click at [39, 200] on p "Retail" at bounding box center [77, 195] width 98 height 19
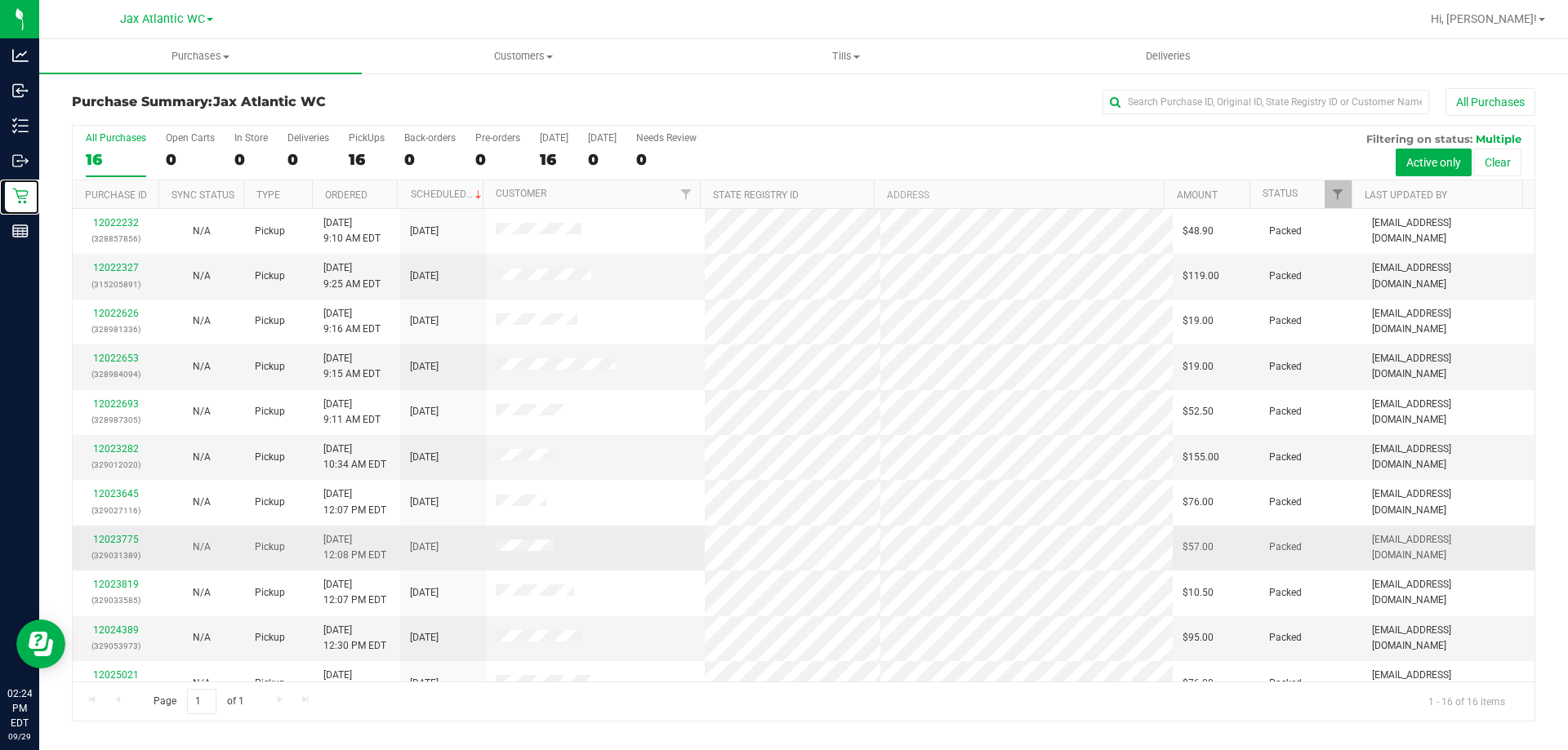
scroll to position [251, 0]
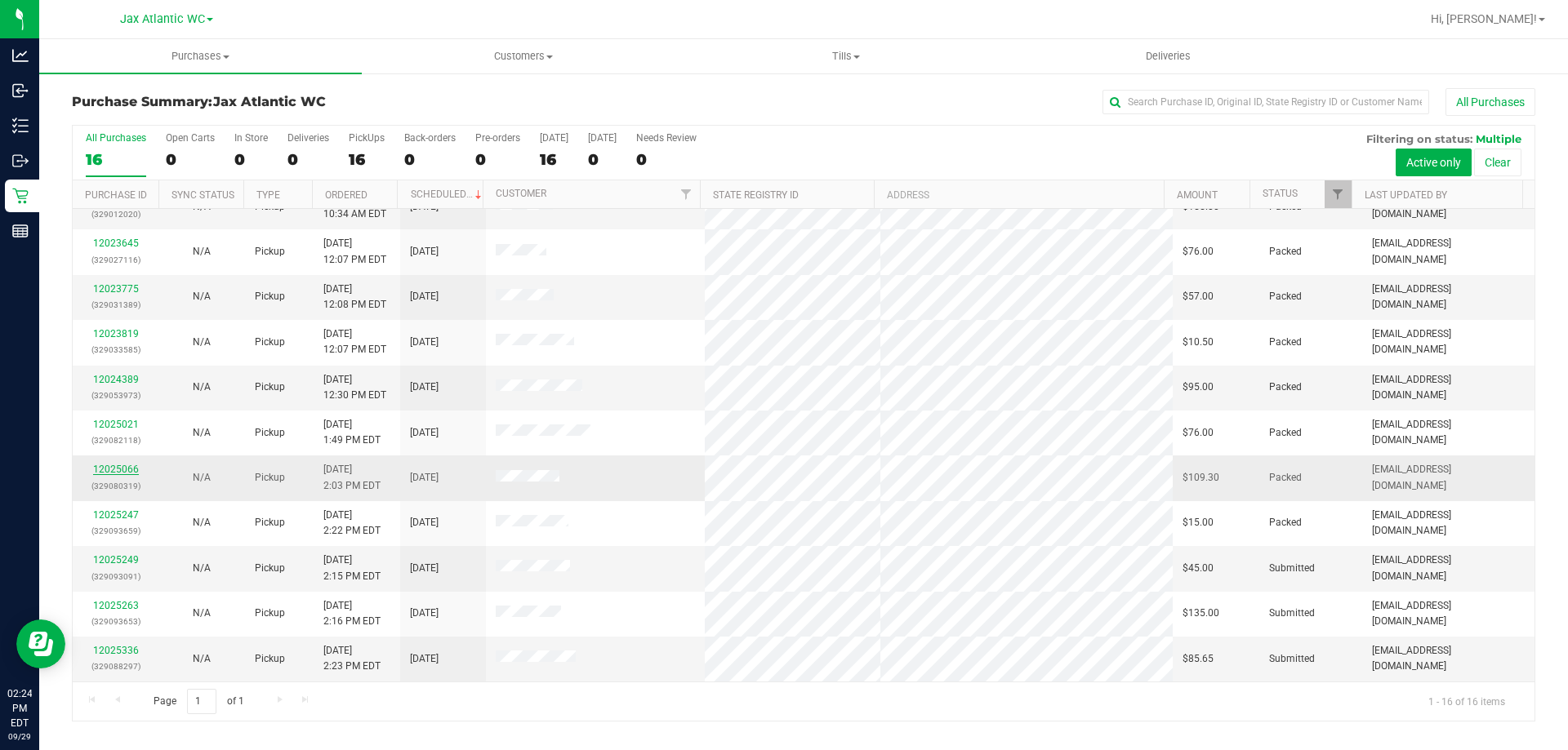
click at [105, 466] on link "12025066" at bounding box center [116, 470] width 45 height 12
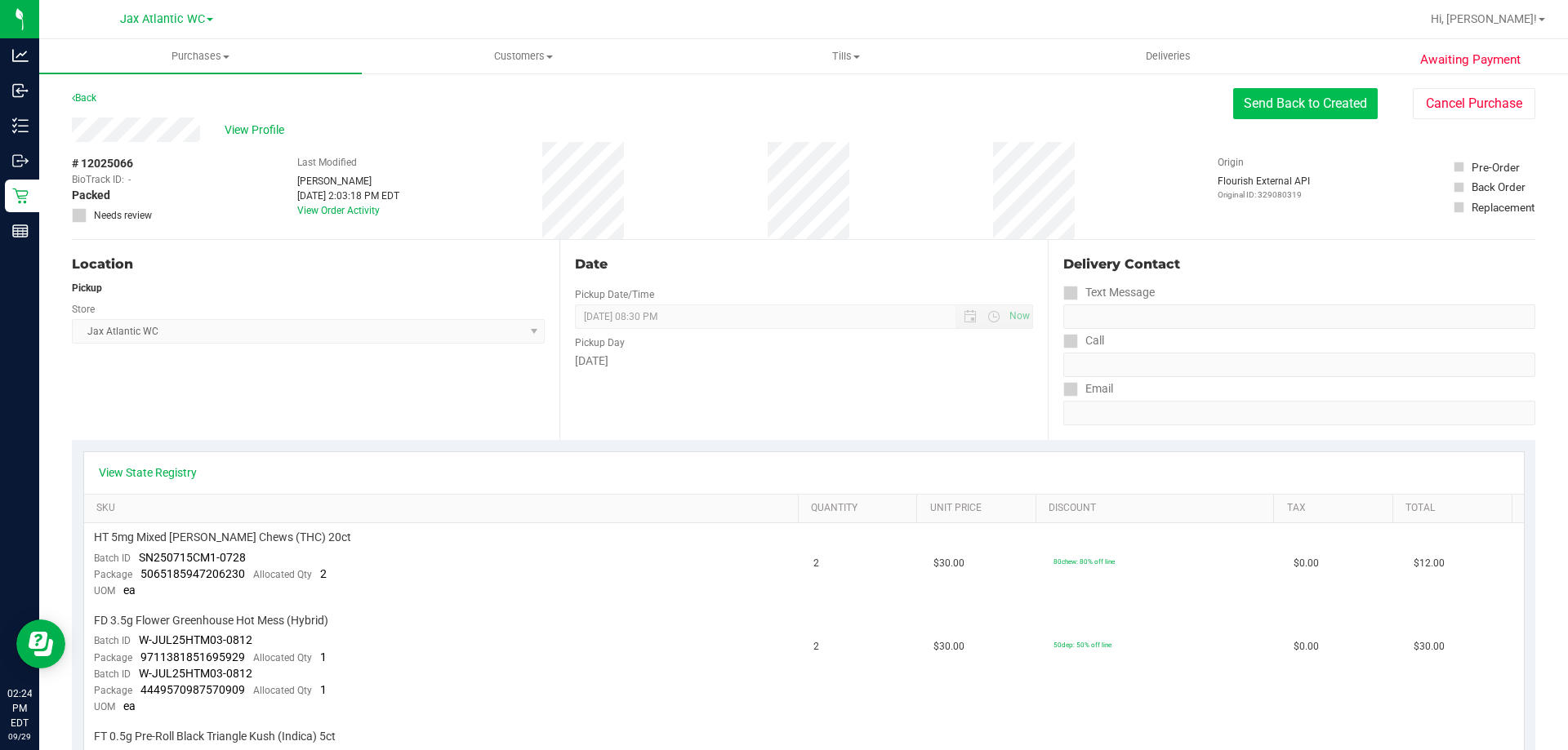
click at [1290, 101] on button "Send Back to Created" at bounding box center [1305, 103] width 144 height 31
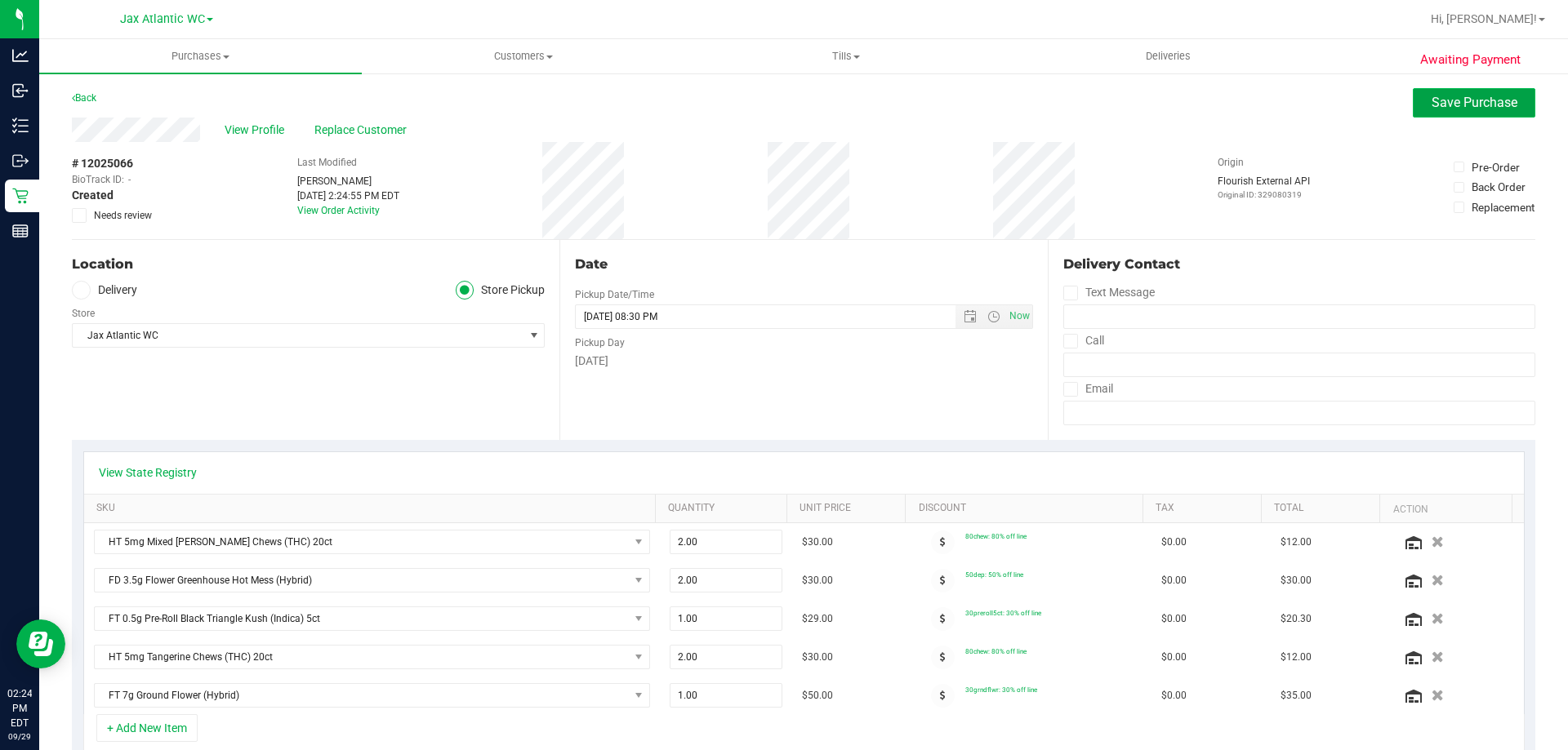
click at [1431, 107] on span "Save Purchase" at bounding box center [1474, 102] width 86 height 15
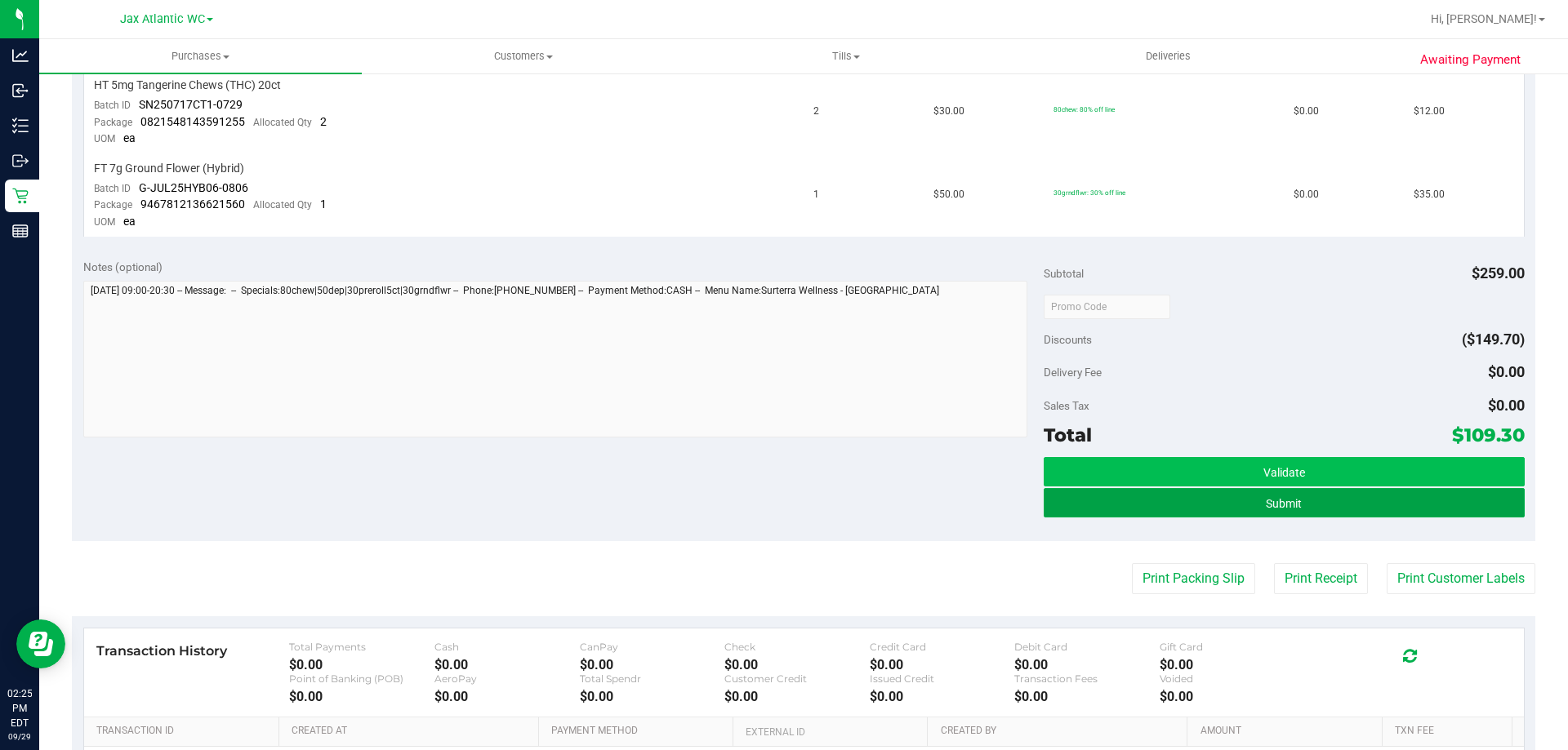
click at [1362, 502] on button "Submit" at bounding box center [1283, 503] width 480 height 29
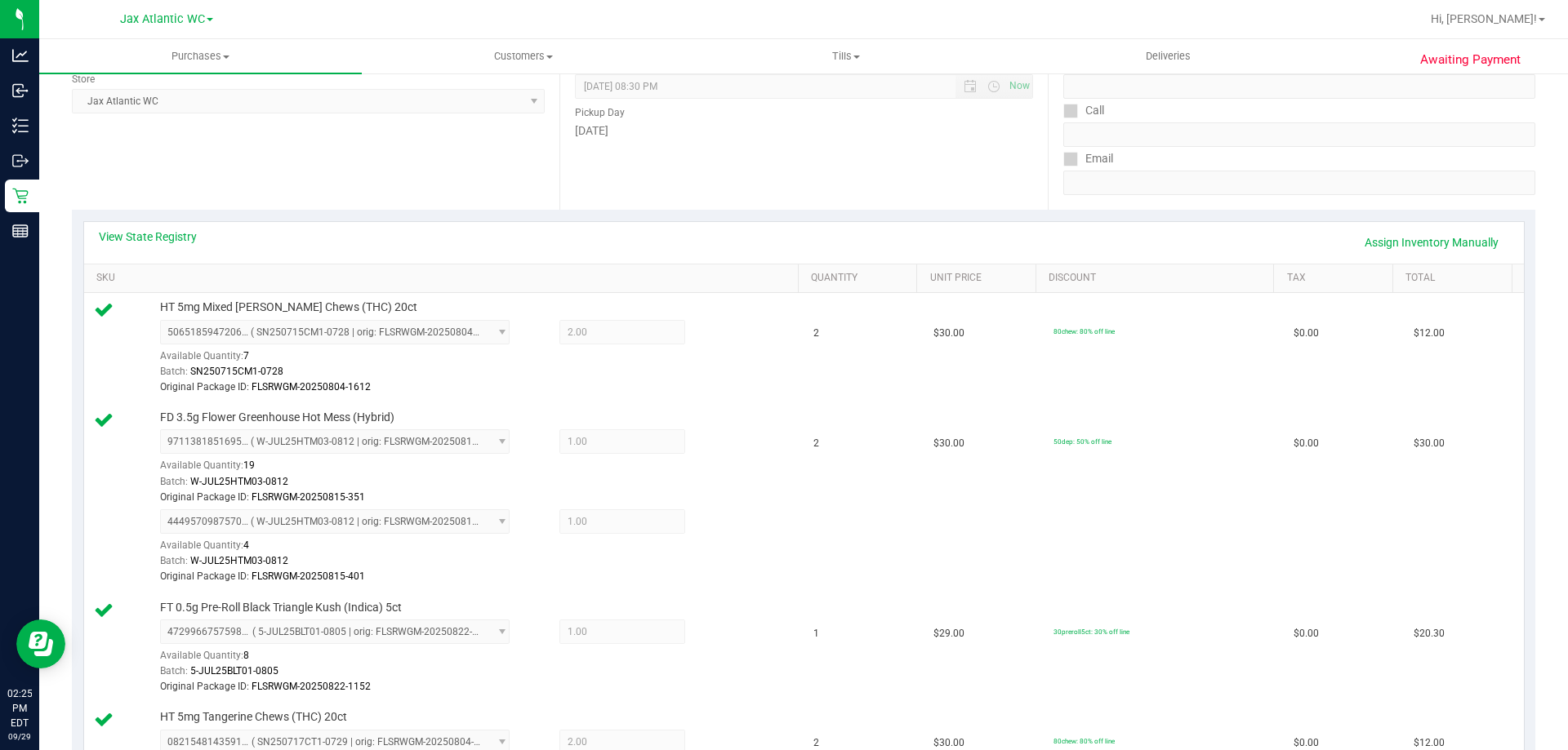
scroll to position [113, 0]
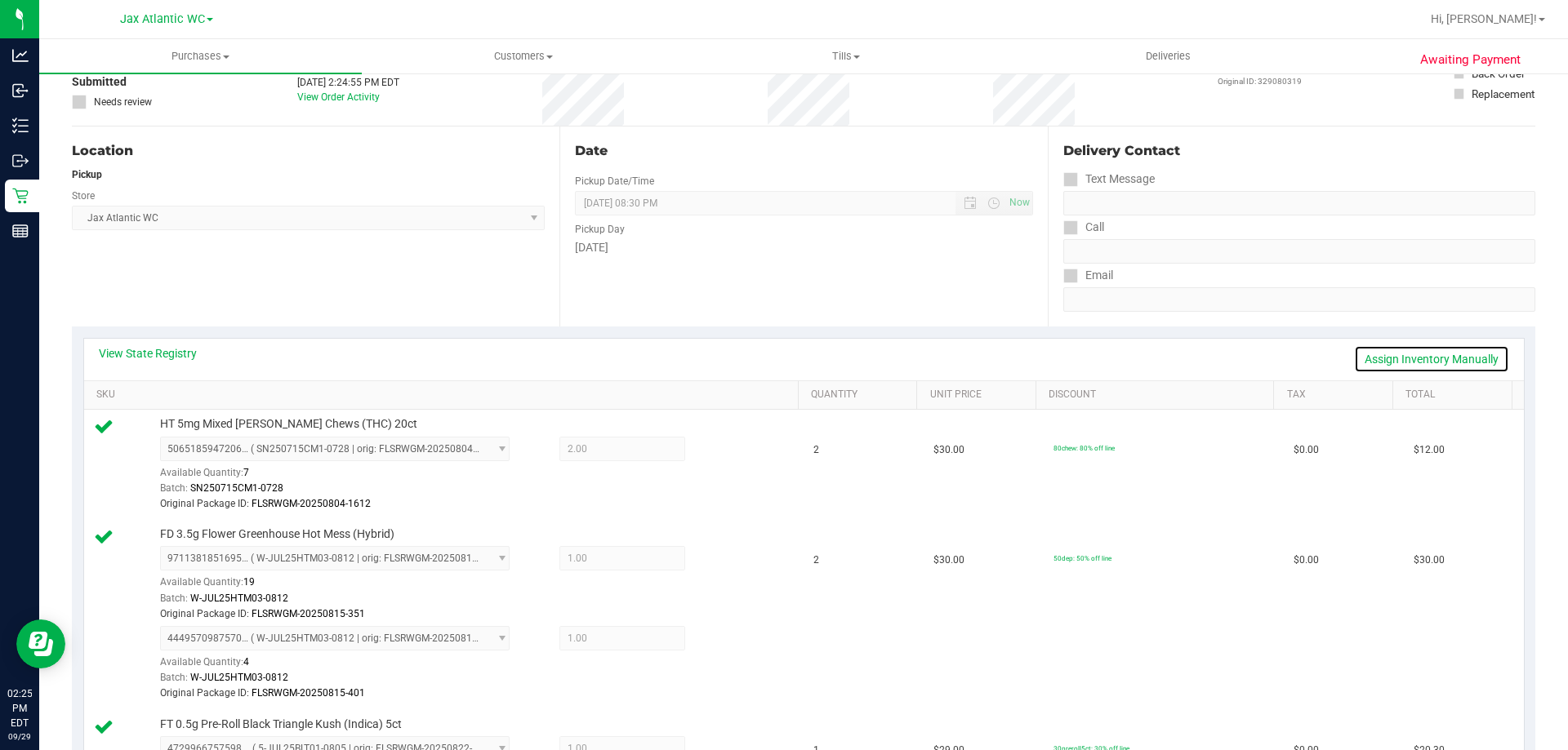
click at [1434, 356] on link "Assign Inventory Manually" at bounding box center [1431, 358] width 155 height 28
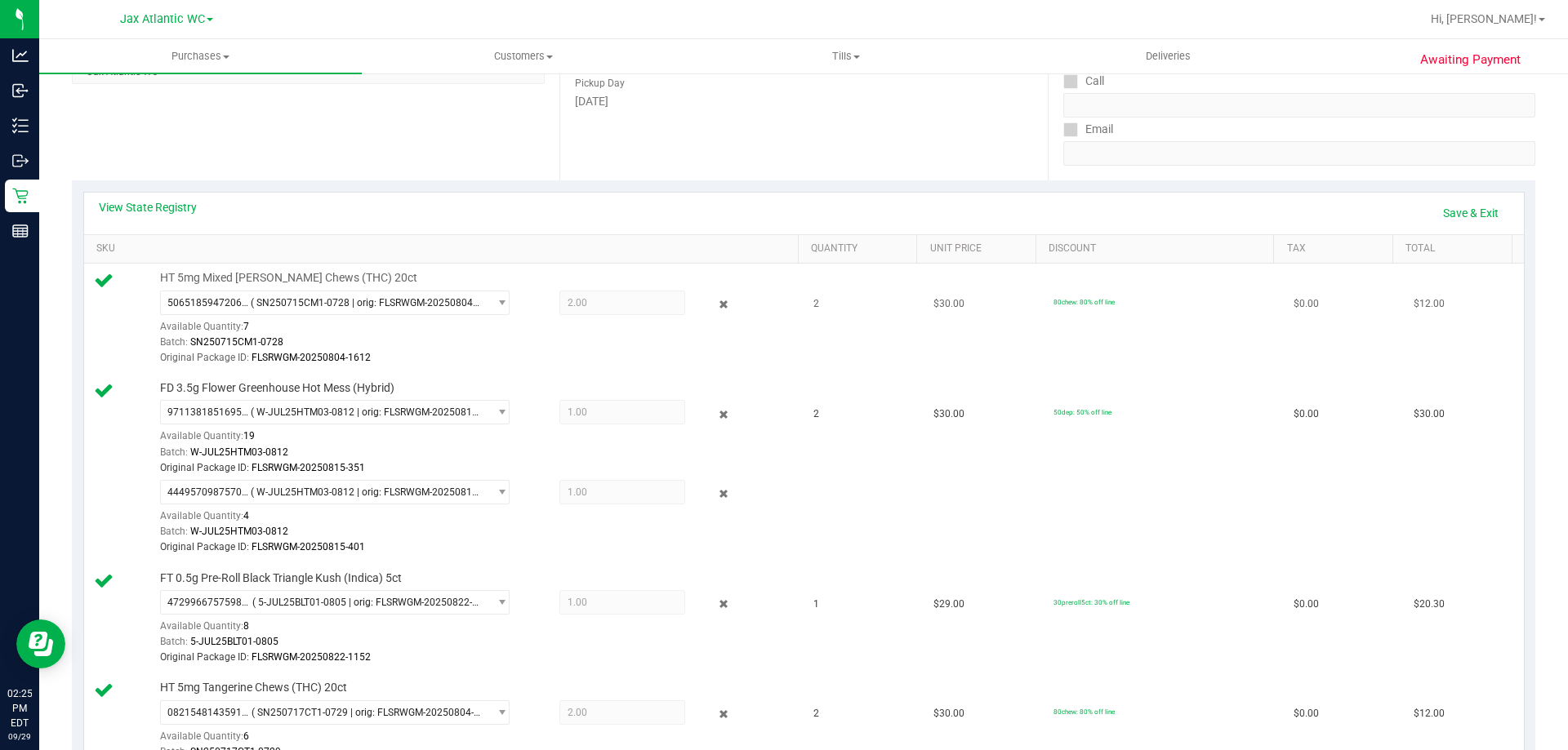
scroll to position [277, 0]
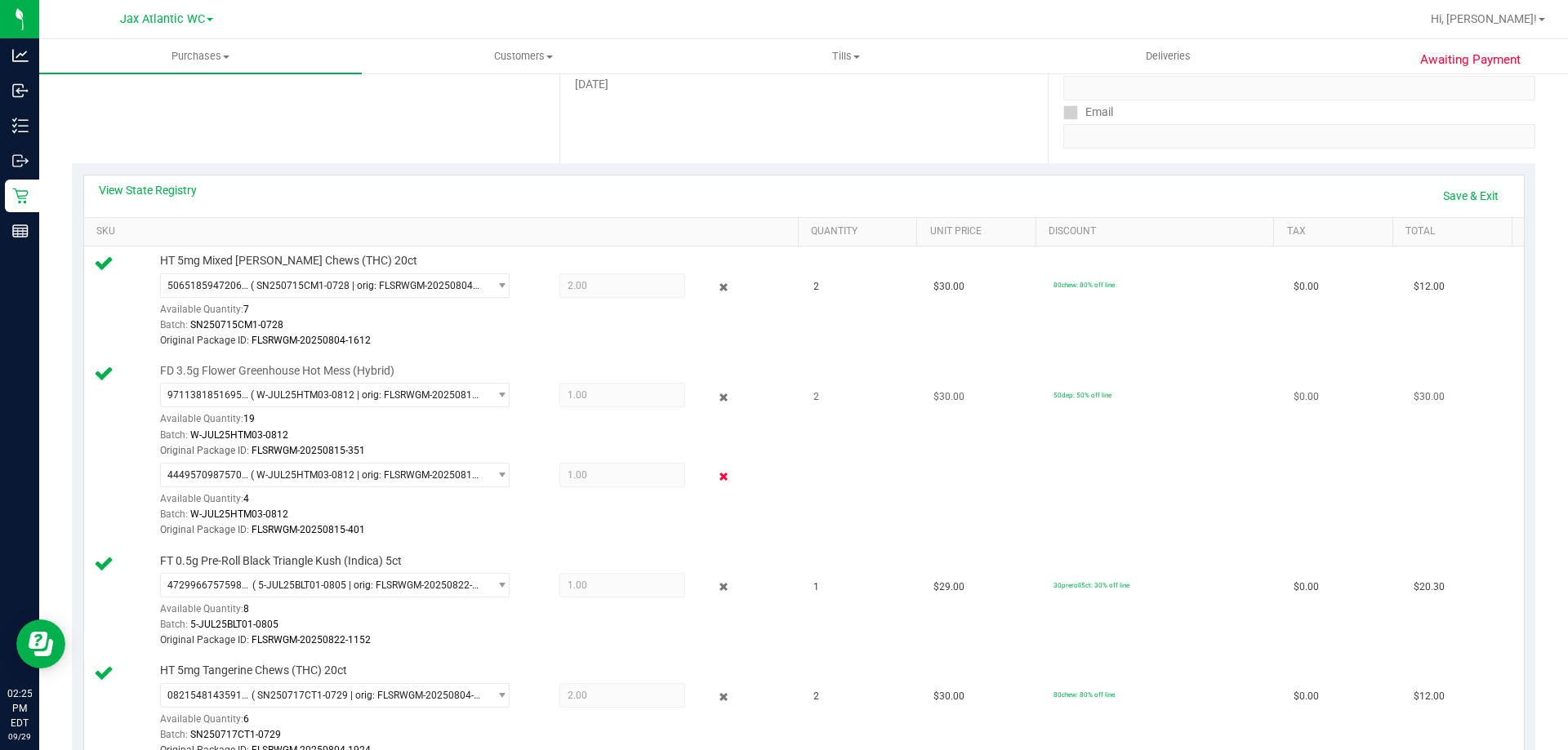
click at [716, 477] on icon at bounding box center [724, 477] width 17 height 18
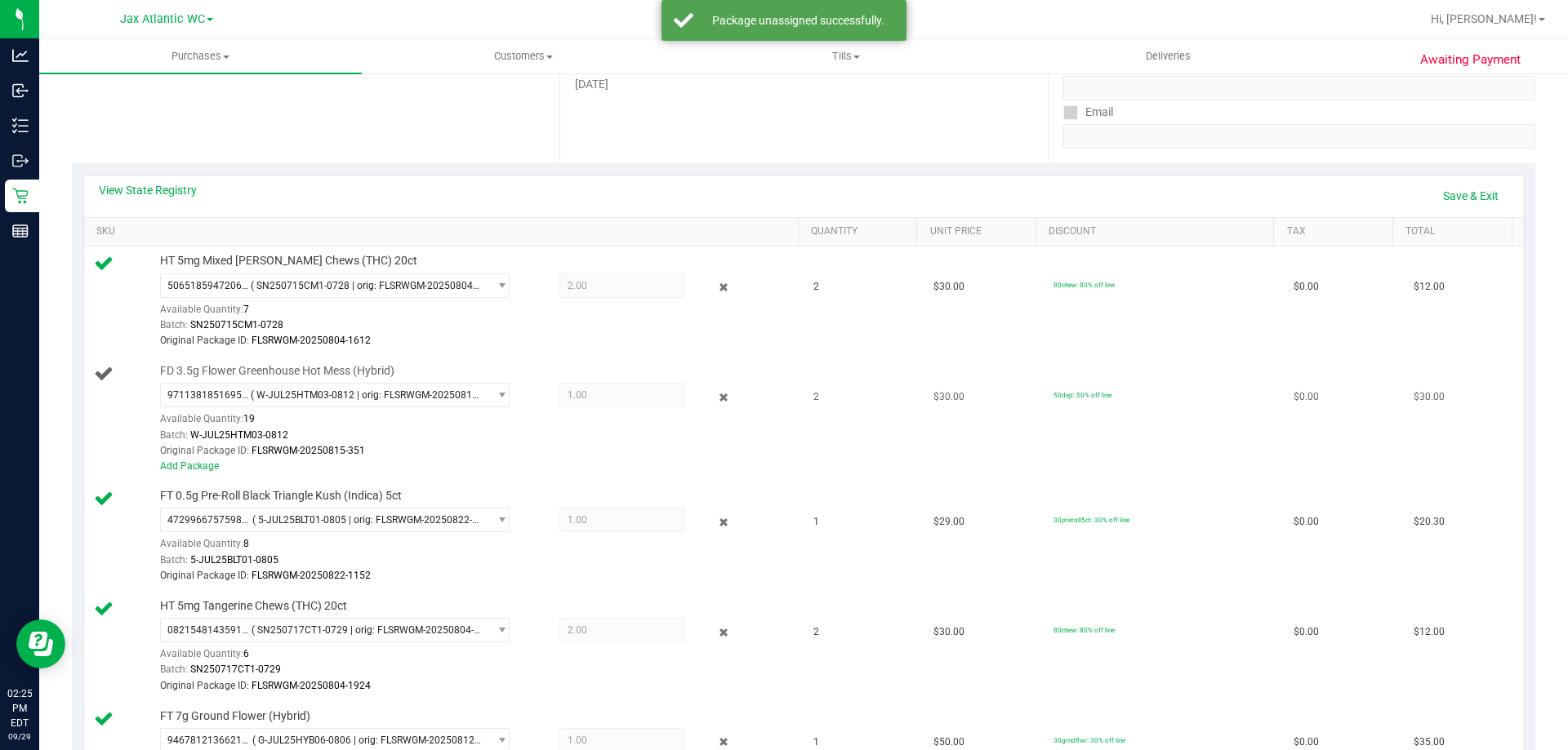
click at [592, 395] on span "1.00 1" at bounding box center [622, 394] width 126 height 24
click at [1459, 194] on link "Save & Exit" at bounding box center [1470, 195] width 76 height 28
click at [188, 469] on link "Add Package" at bounding box center [190, 466] width 59 height 12
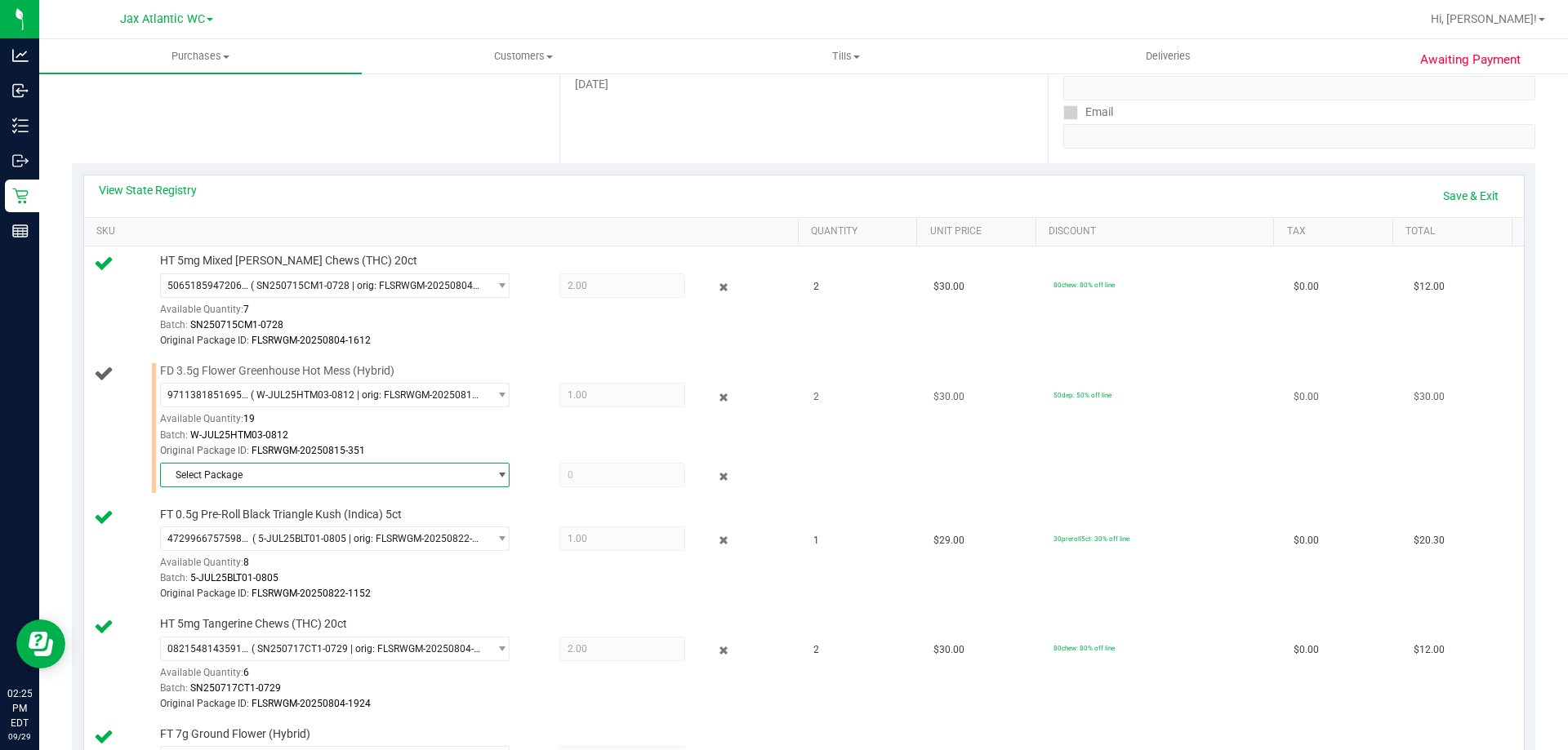
click at [299, 474] on span "Select Package" at bounding box center [325, 475] width 327 height 23
click at [428, 545] on span "( W-JUL25HTM03-0812 | orig: FLSRWGM-20250815-401 )" at bounding box center [389, 543] width 253 height 12
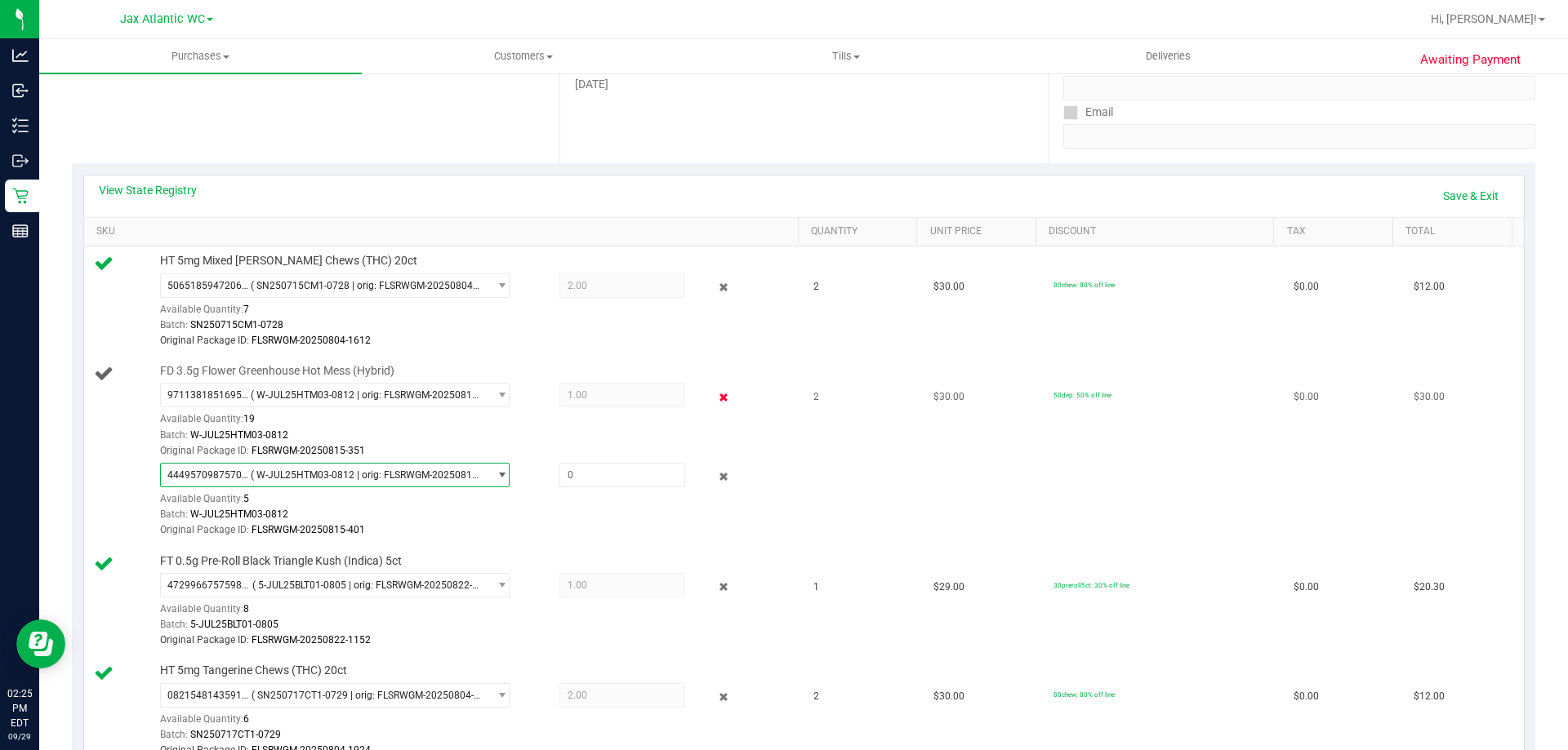
click at [715, 397] on icon at bounding box center [724, 397] width 17 height 18
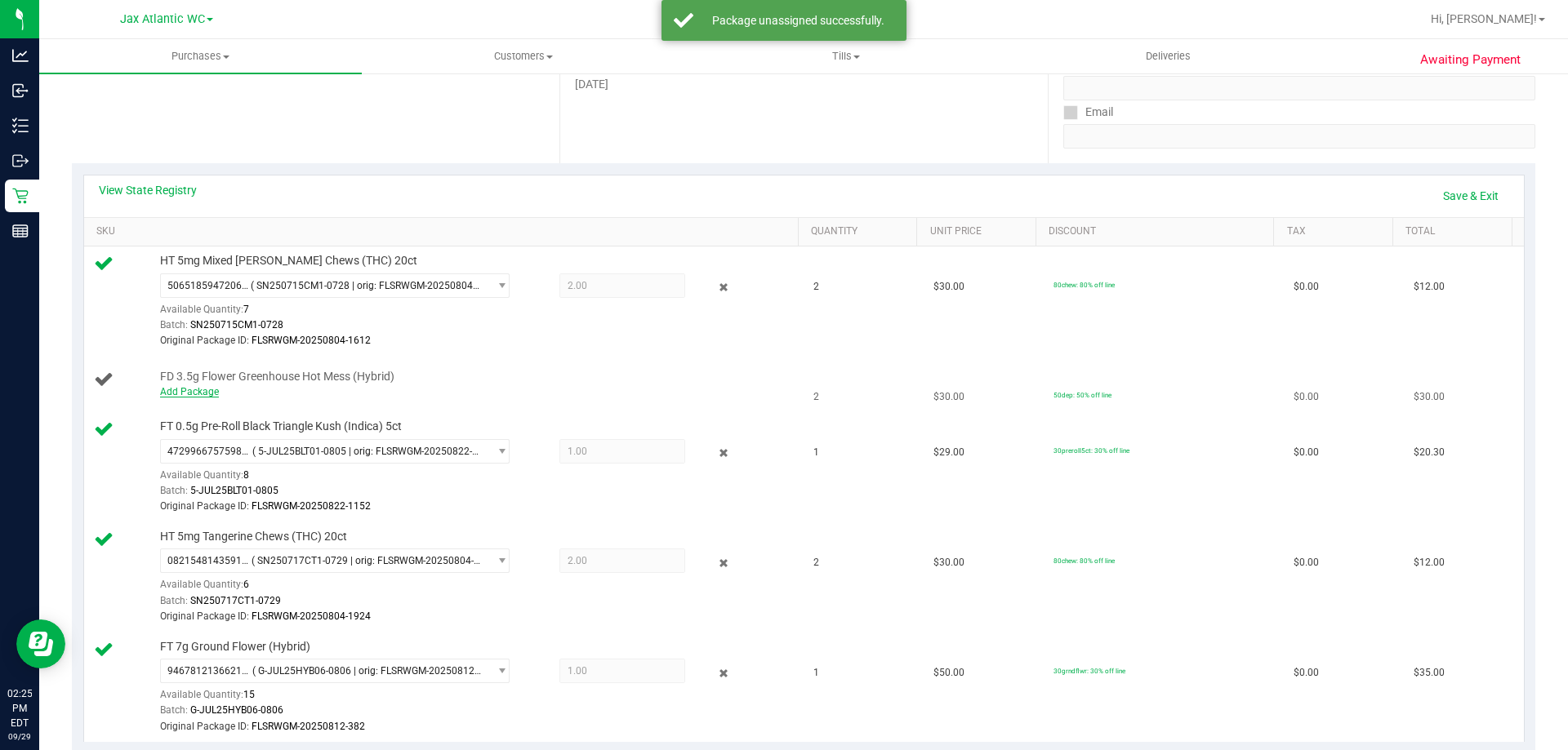
click at [195, 389] on link "Add Package" at bounding box center [190, 392] width 59 height 12
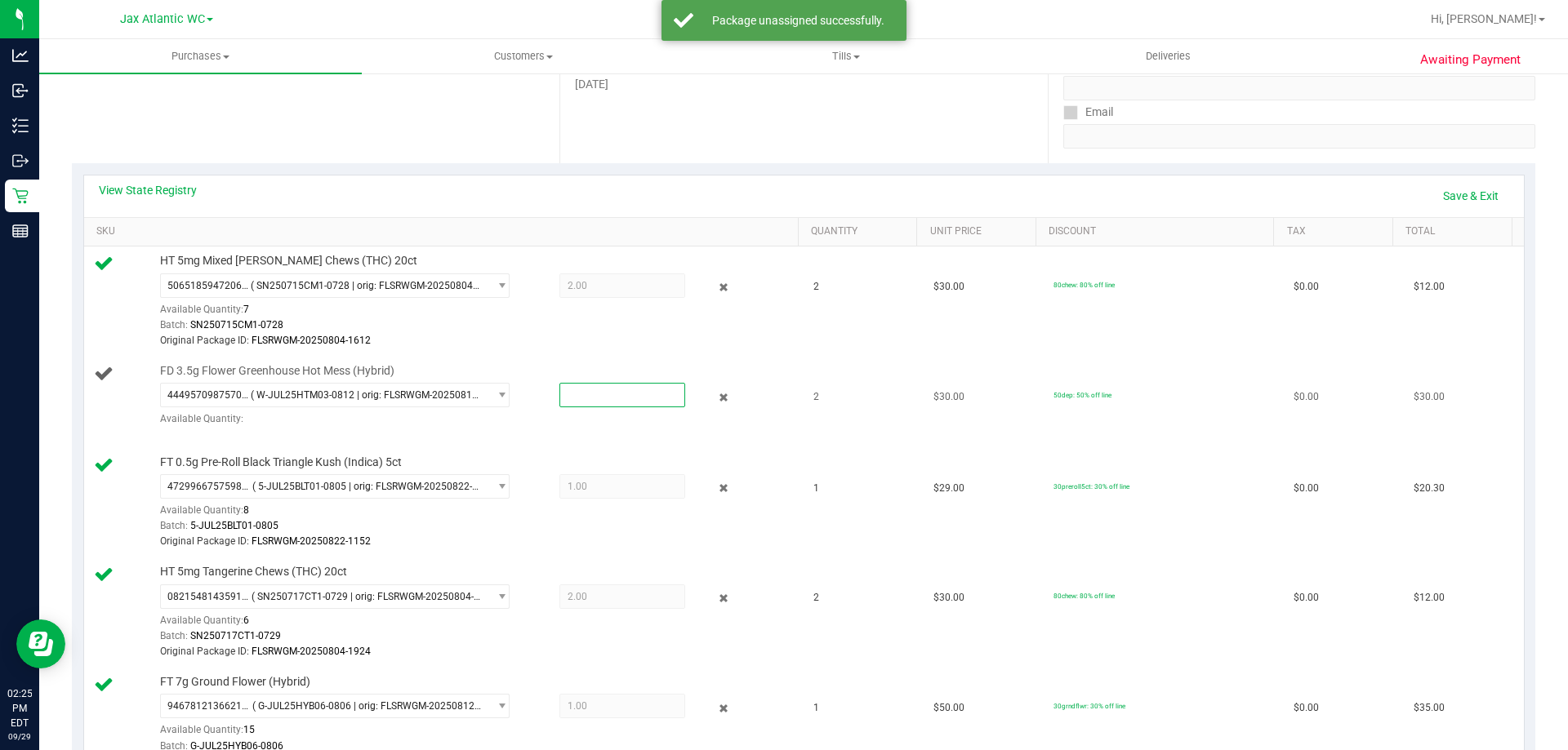
type input "2"
type input "2.0000"
click at [781, 419] on div "FD 3.5g Flower Greenhouse Hot Mess (Hybrid) 4449570987570909 ( W-JUL25HTM03-081…" at bounding box center [444, 401] width 701 height 76
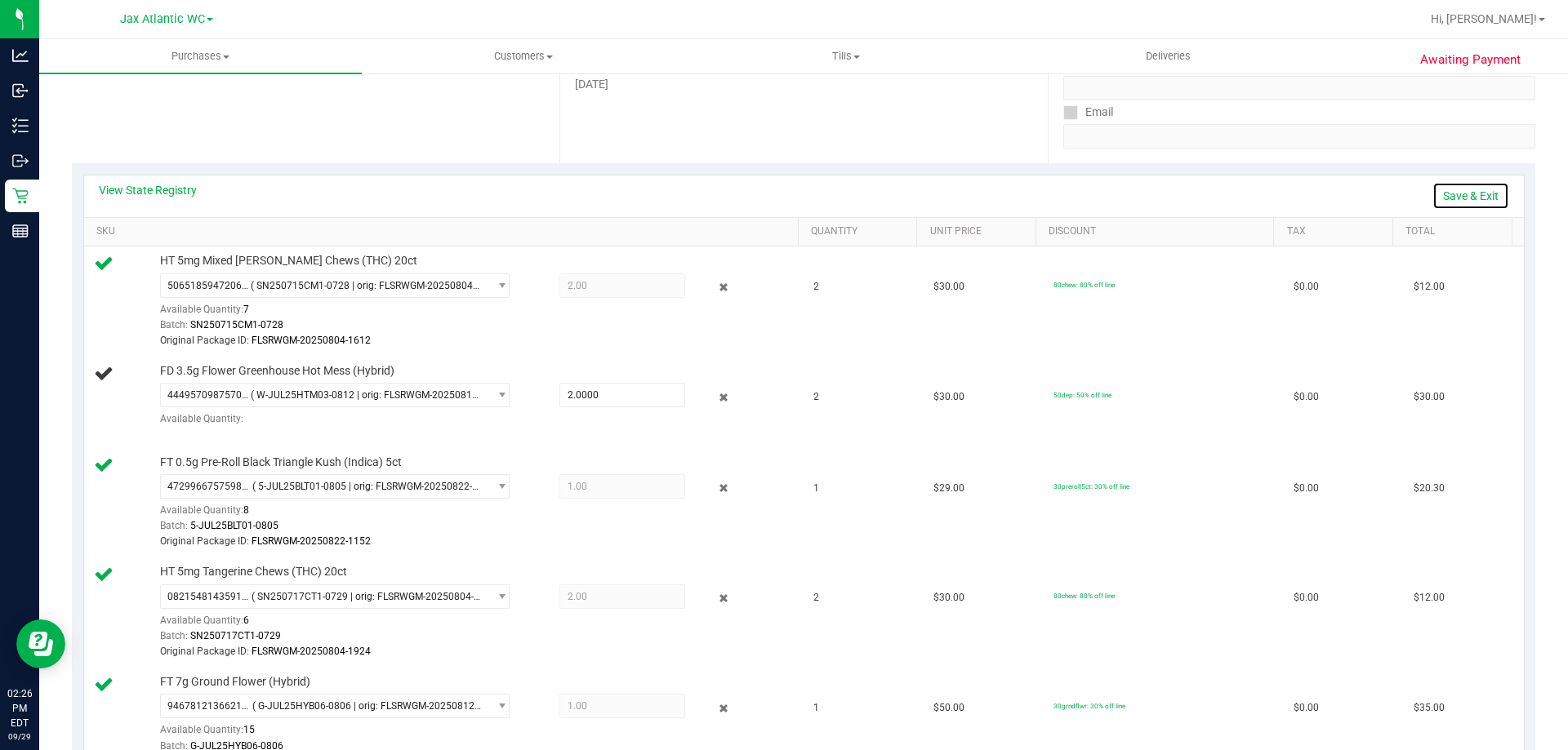
click at [1445, 200] on link "Save & Exit" at bounding box center [1470, 195] width 76 height 28
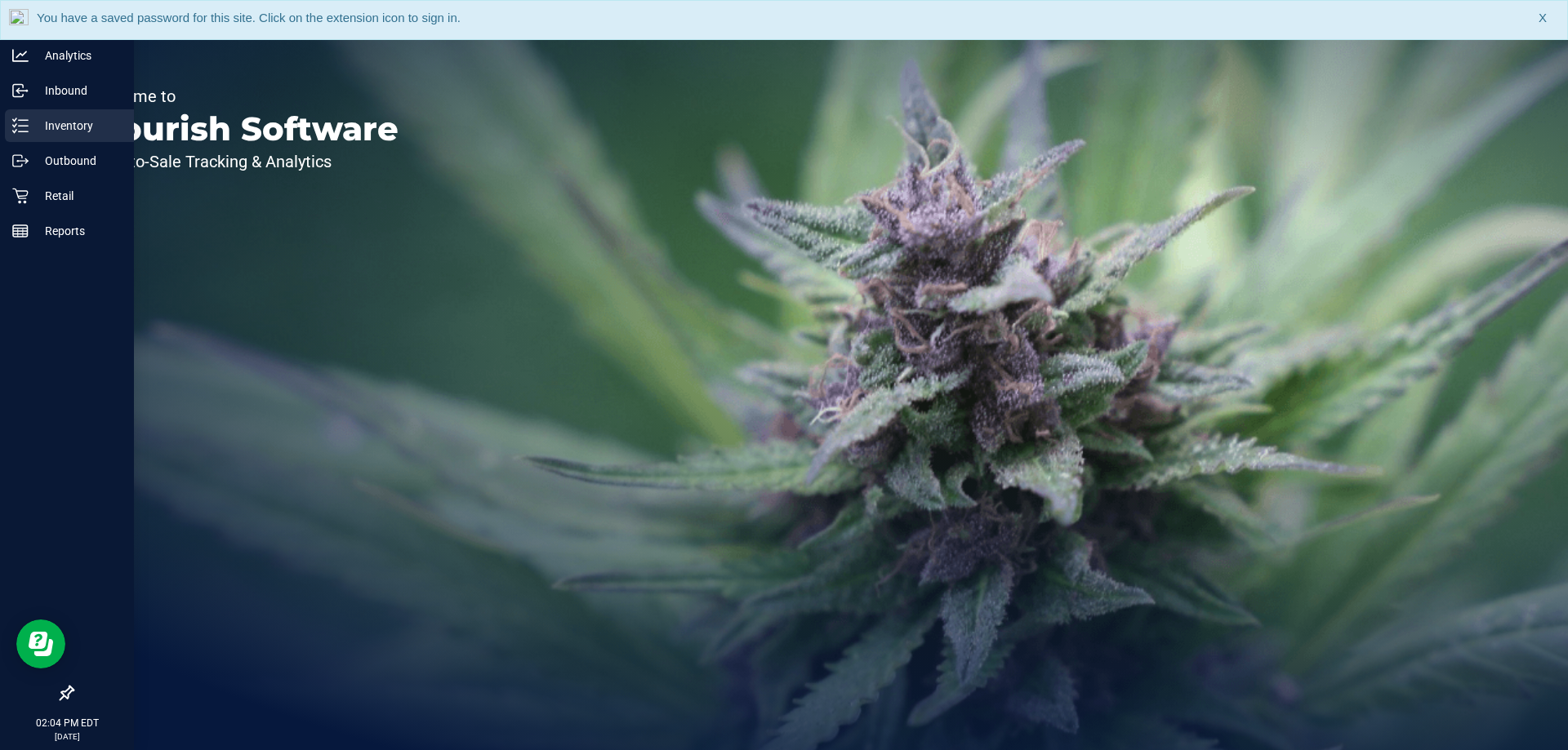
click at [65, 118] on p "Inventory" at bounding box center [77, 125] width 98 height 19
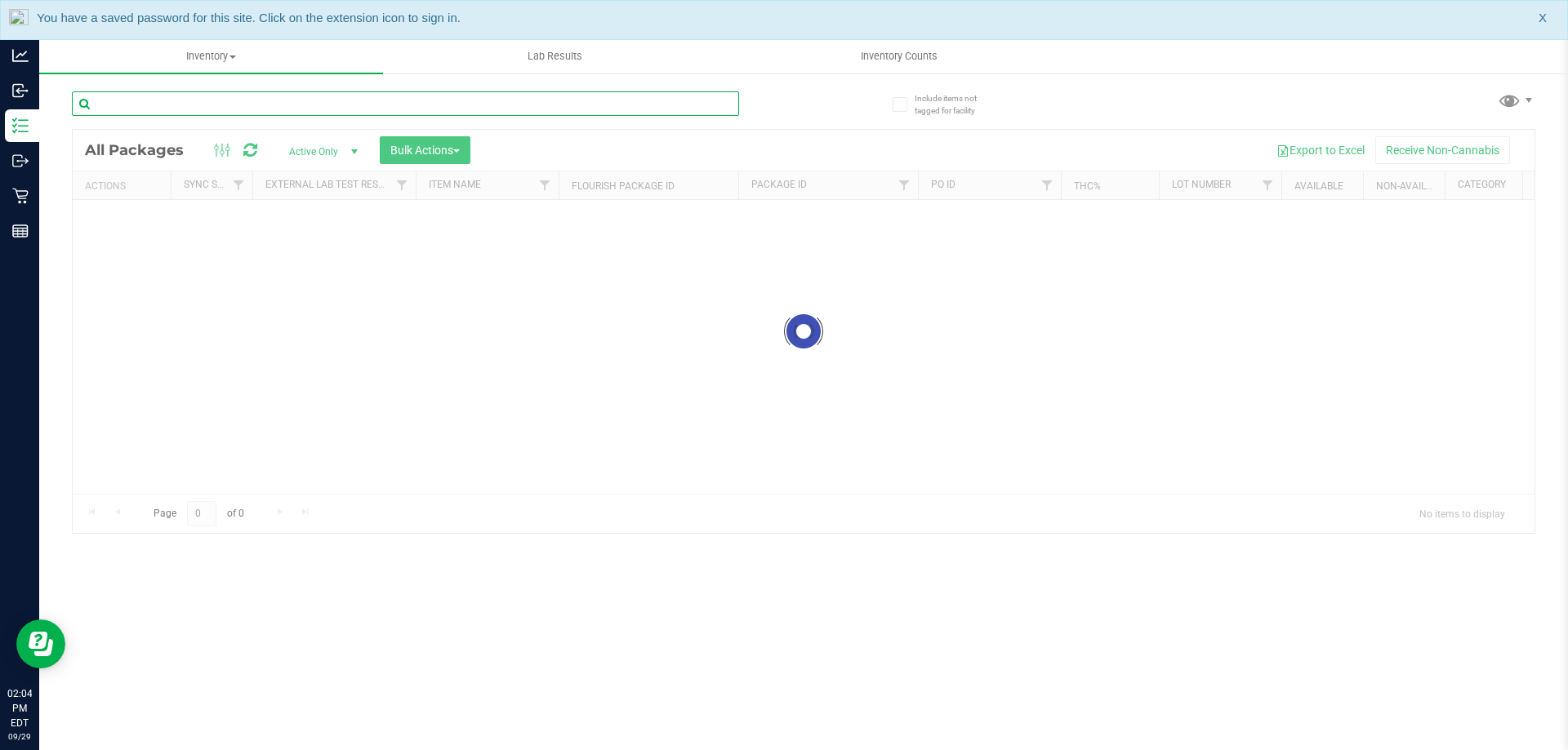
click at [285, 105] on input "text" at bounding box center [405, 103] width 667 height 24
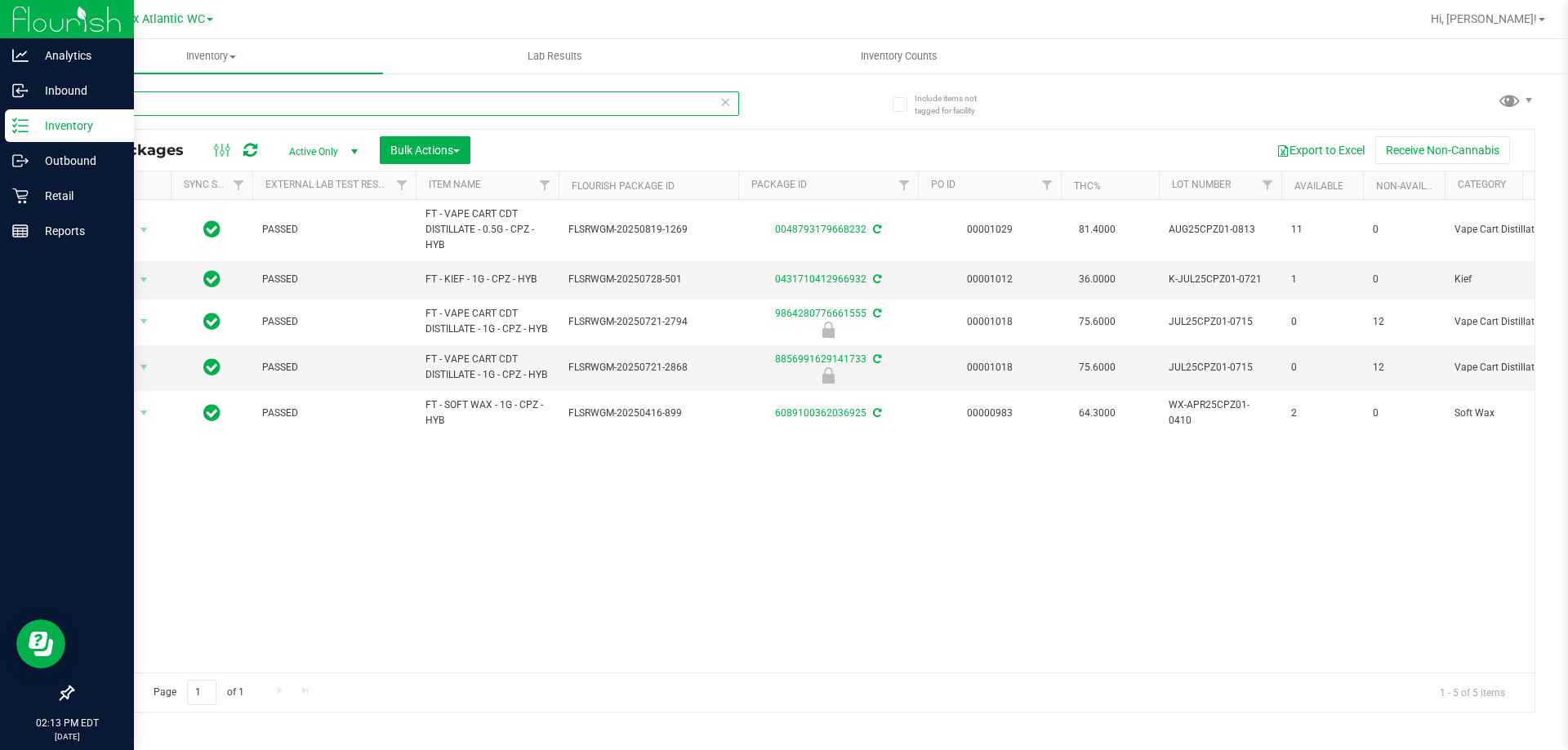
drag, startPoint x: 139, startPoint y: 110, endPoint x: 8, endPoint y: 118, distance: 131.2
click at [13, 121] on div "Analytics Inbound Inventory Outbound Retail Reports 02:13 PM EDT 09/29/2025 09/…" at bounding box center [784, 375] width 1568 height 750
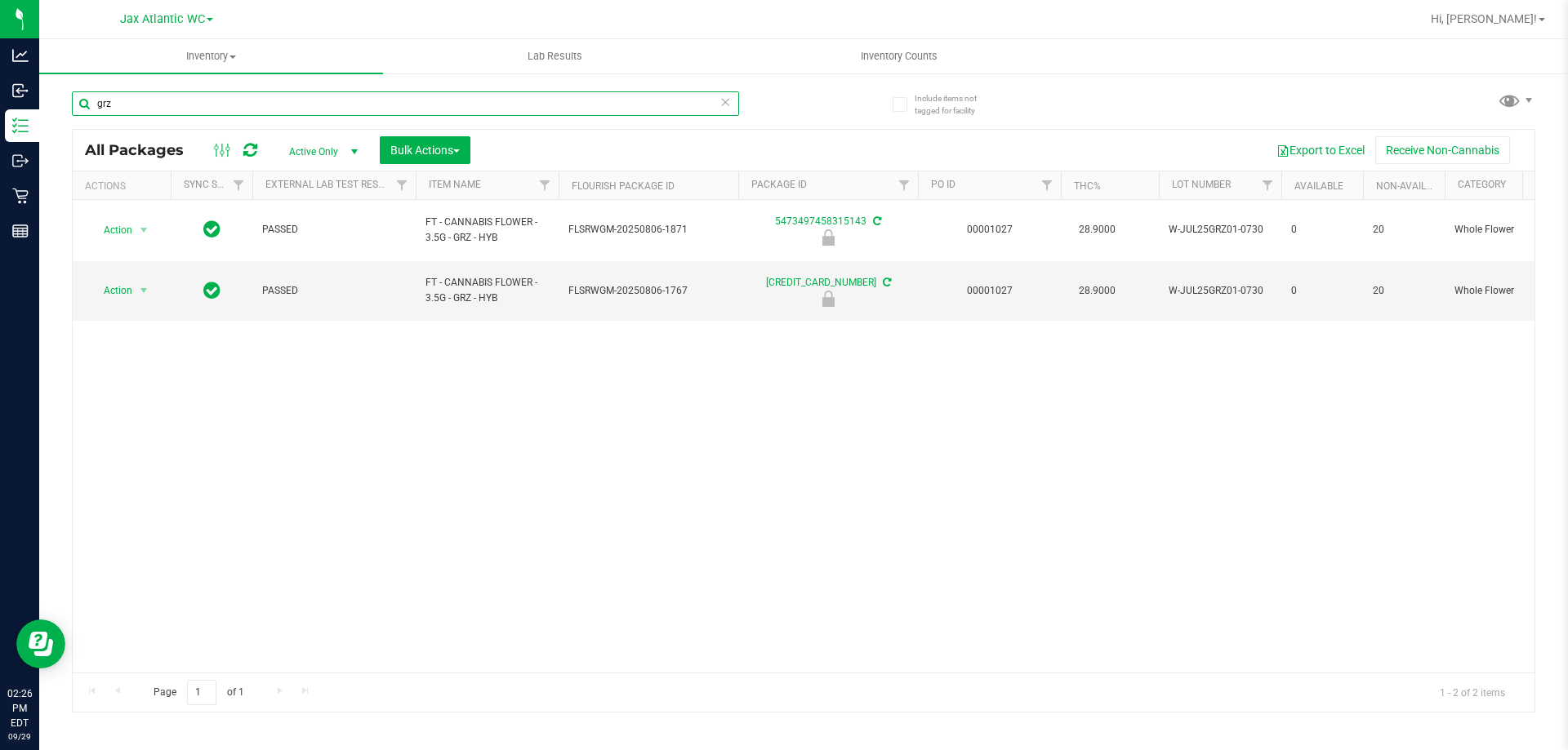
click at [234, 105] on input "grz" at bounding box center [405, 103] width 667 height 24
click at [233, 105] on input "grz" at bounding box center [405, 103] width 667 height 24
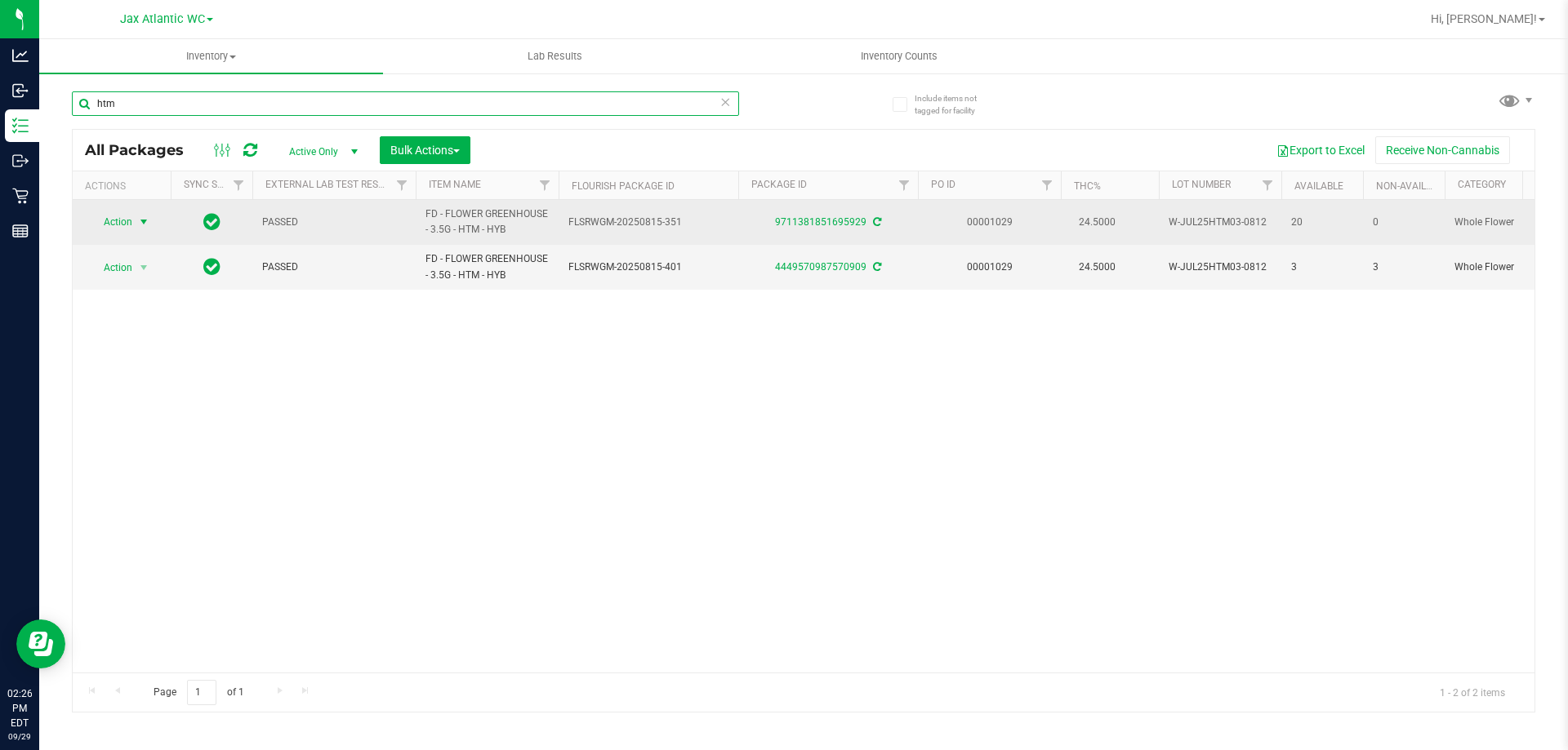
type input "htm"
click at [123, 219] on span "Action" at bounding box center [111, 221] width 44 height 23
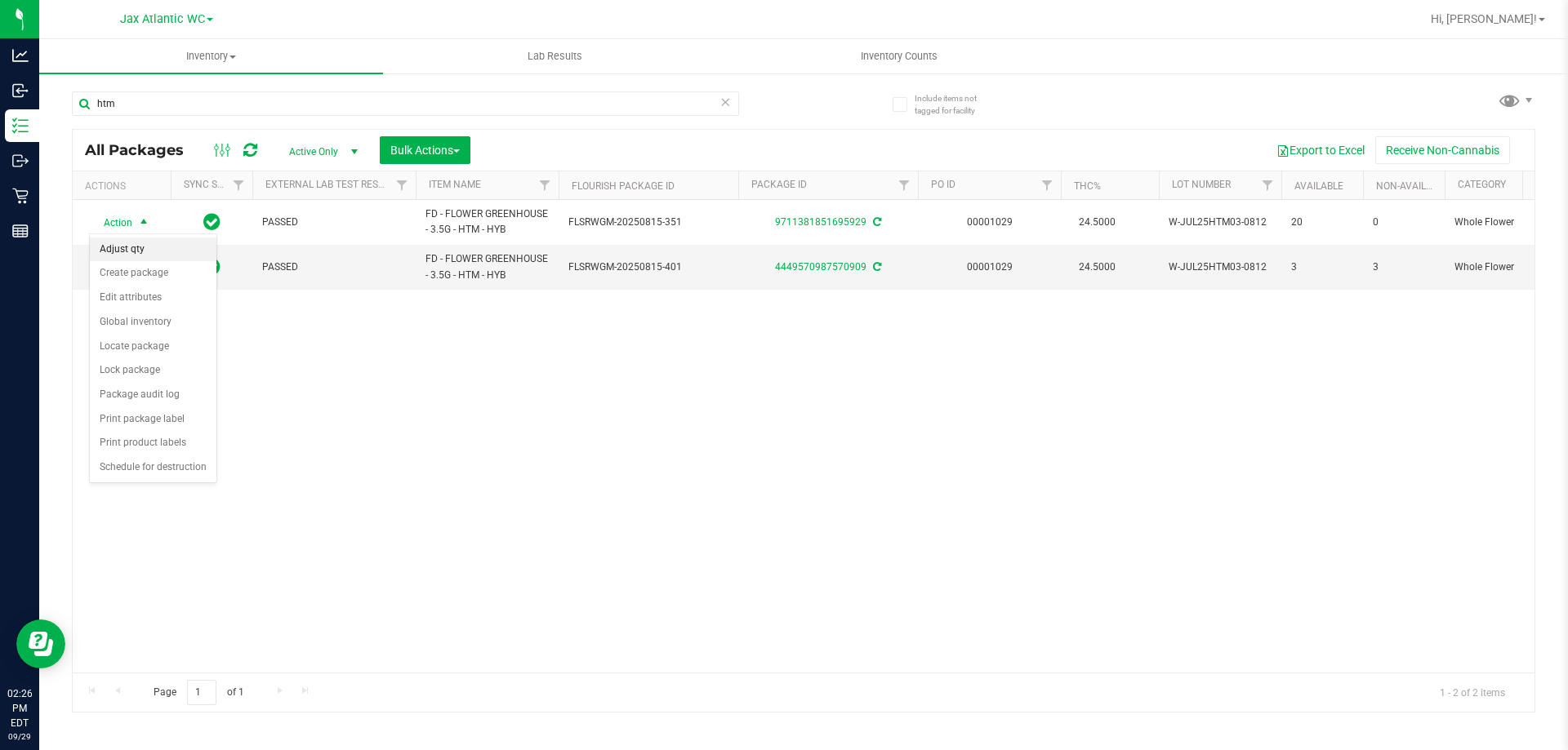
click at [139, 245] on li "Adjust qty" at bounding box center [153, 249] width 127 height 24
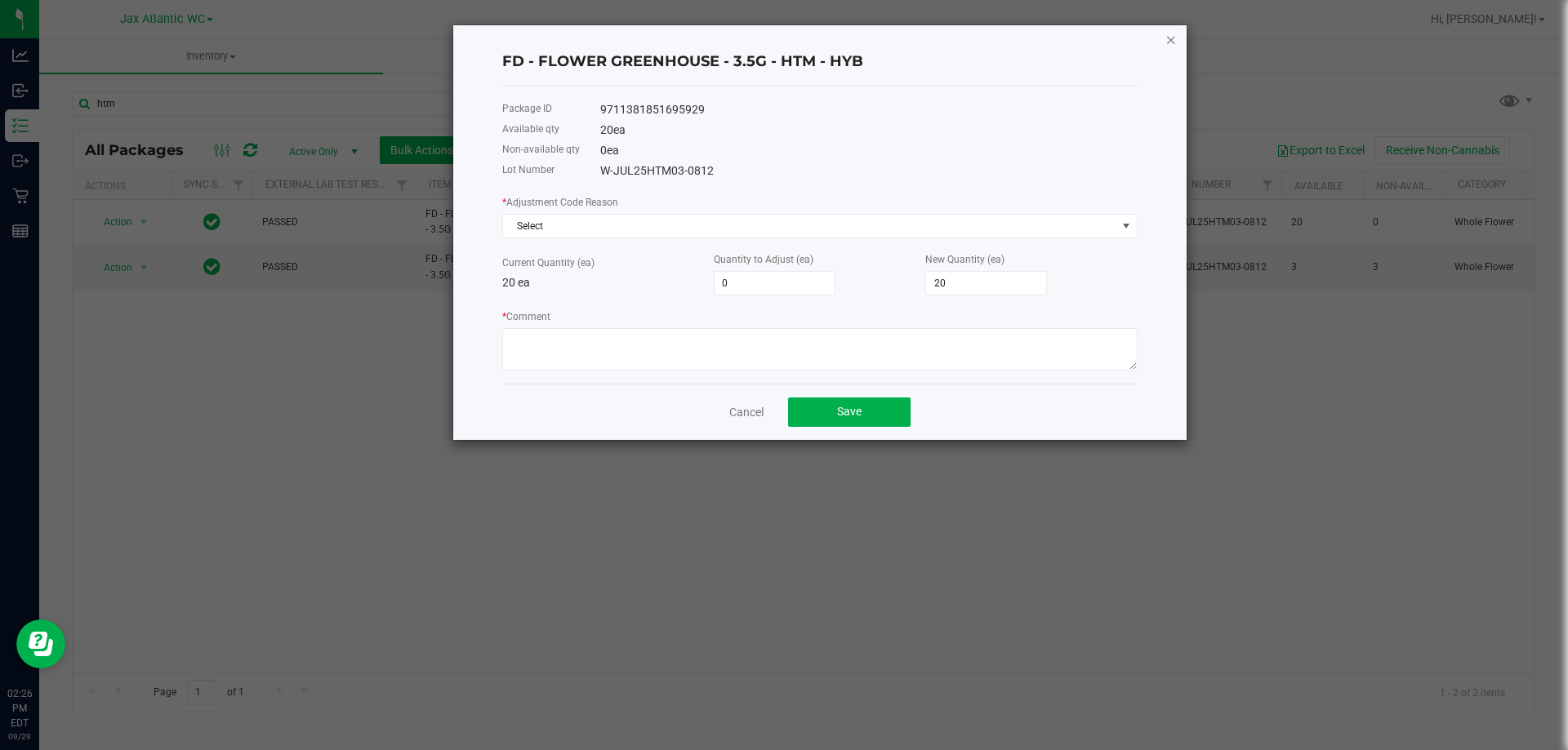
click at [1173, 40] on icon "button" at bounding box center [1171, 39] width 12 height 19
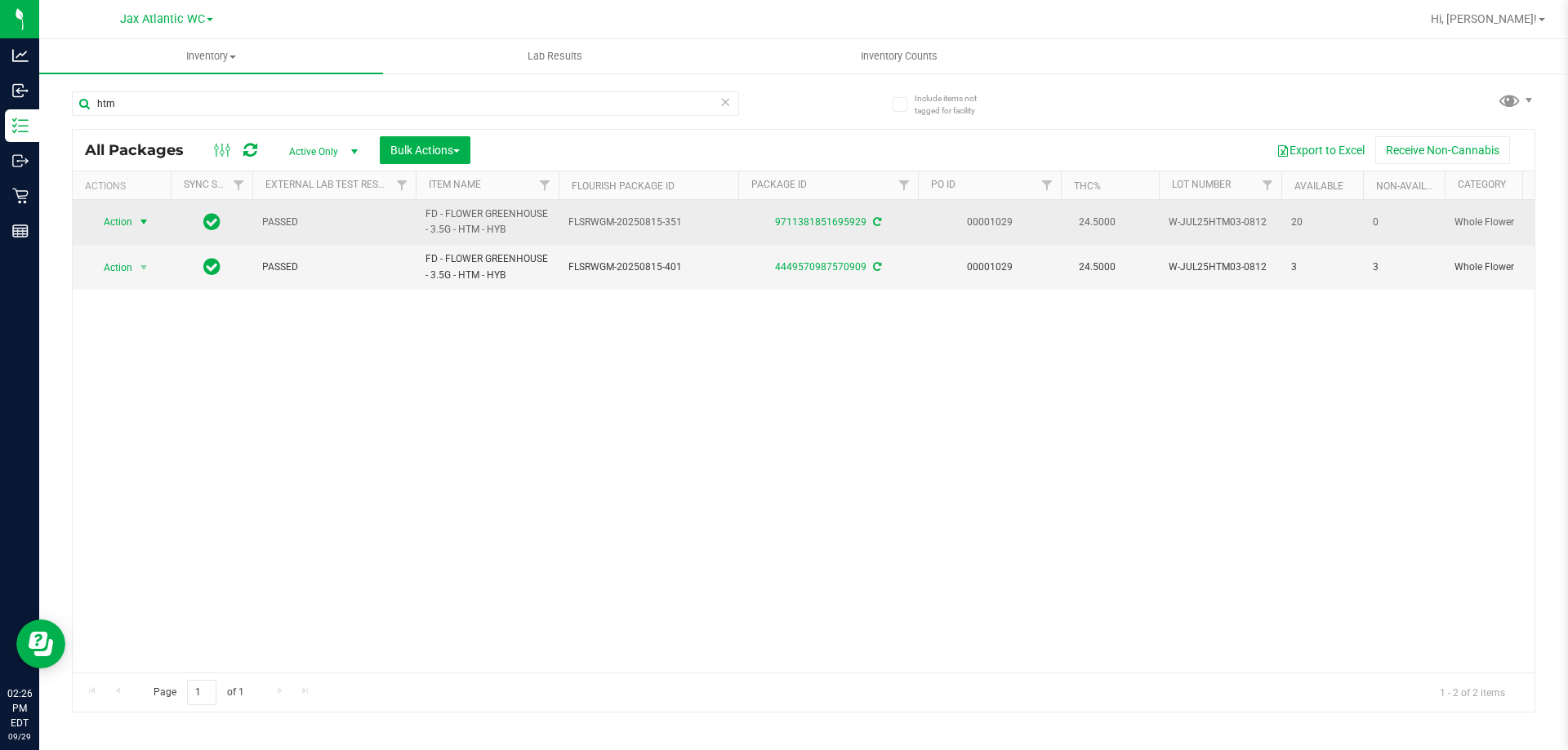
click at [127, 219] on span "Action" at bounding box center [111, 221] width 44 height 23
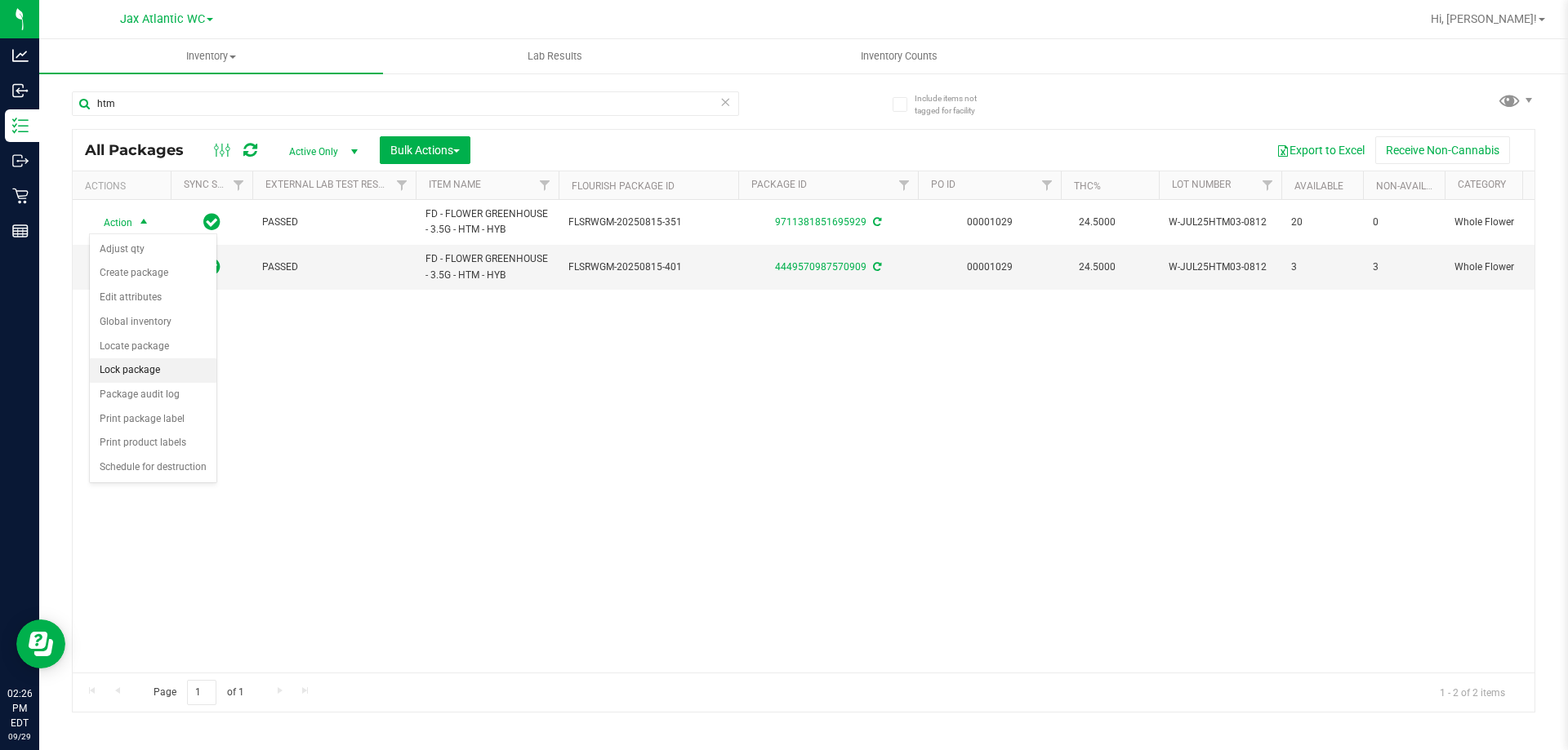
click at [155, 372] on li "Lock package" at bounding box center [153, 370] width 127 height 24
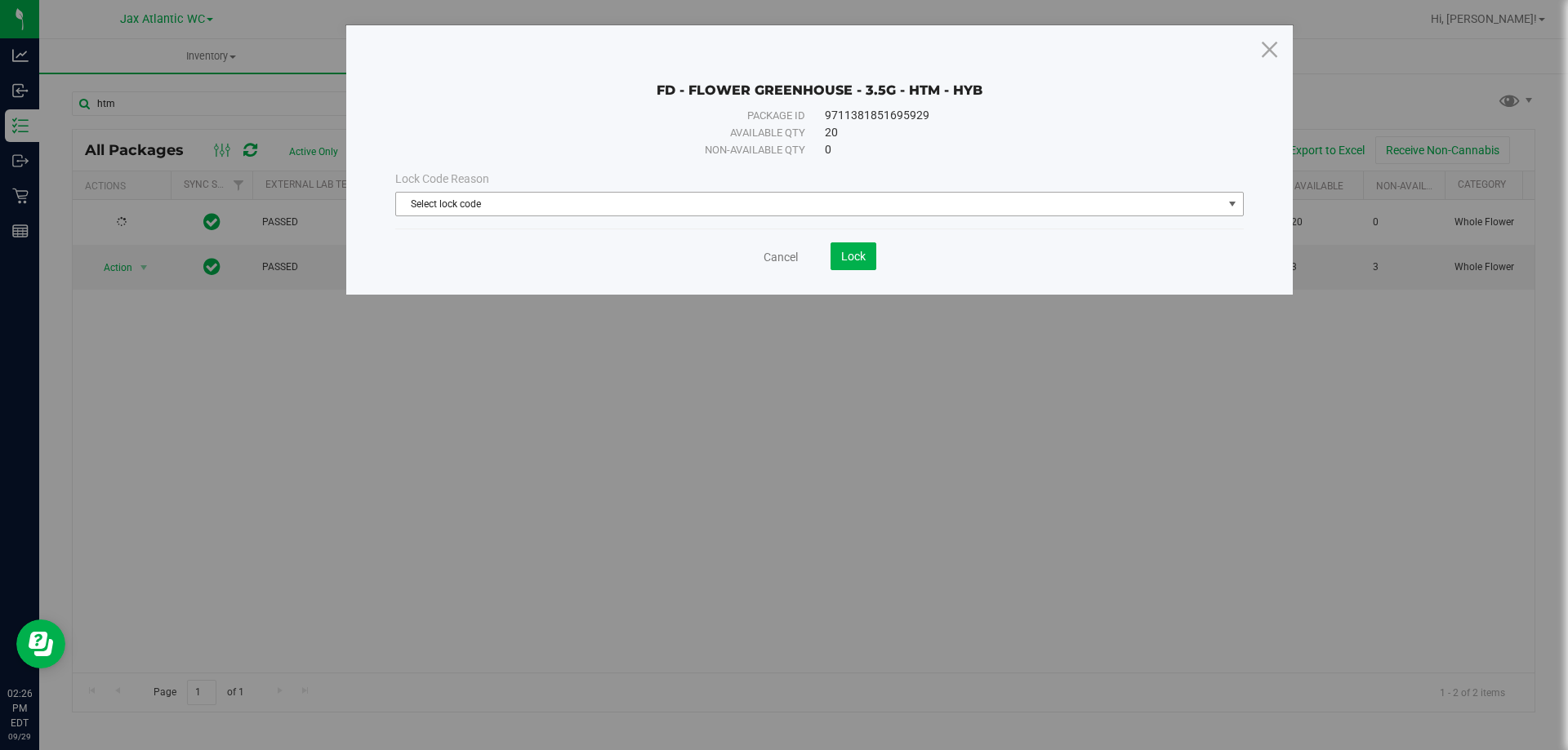
click at [534, 204] on span "Select lock code" at bounding box center [809, 204] width 826 height 23
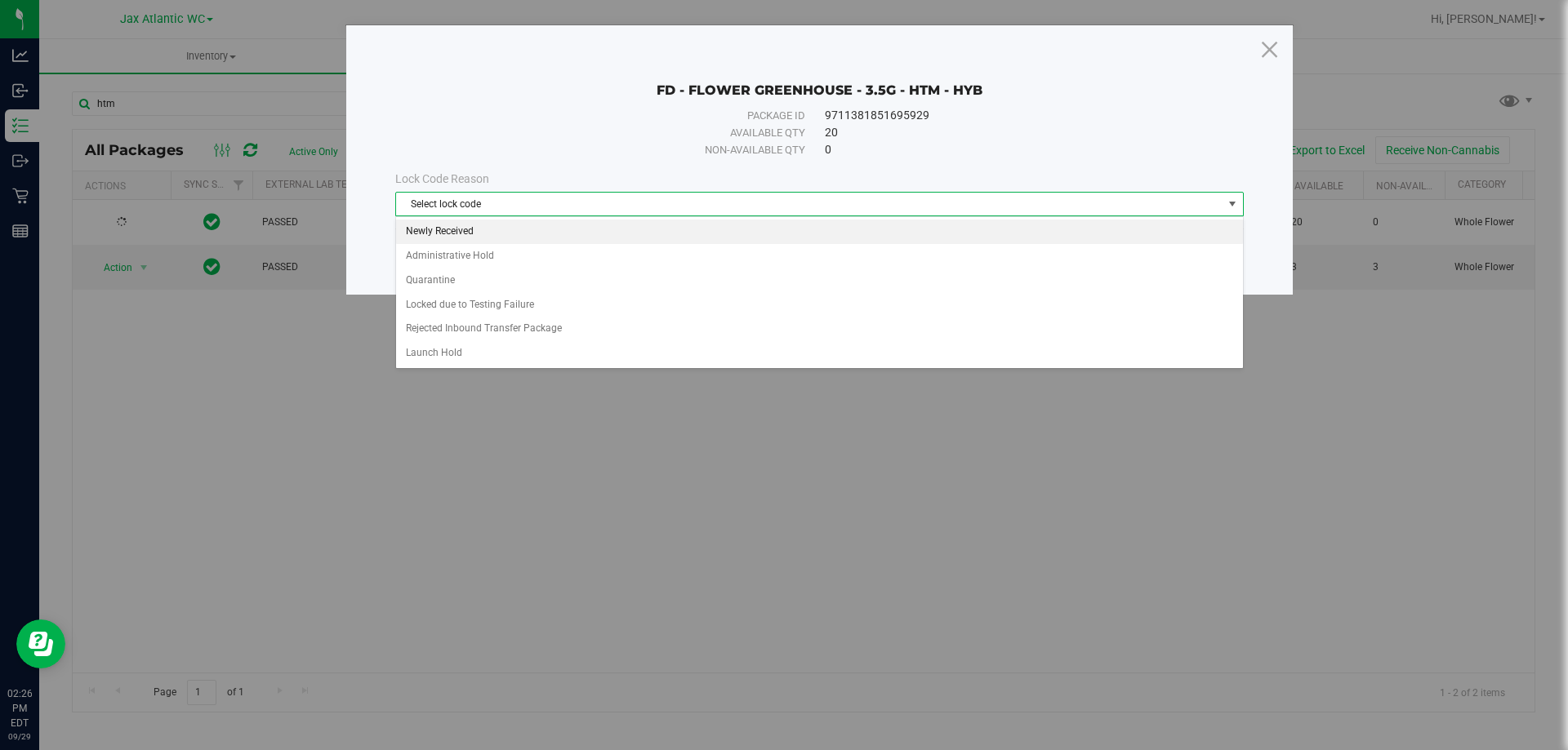
click at [499, 229] on li "Newly Received" at bounding box center [819, 232] width 847 height 24
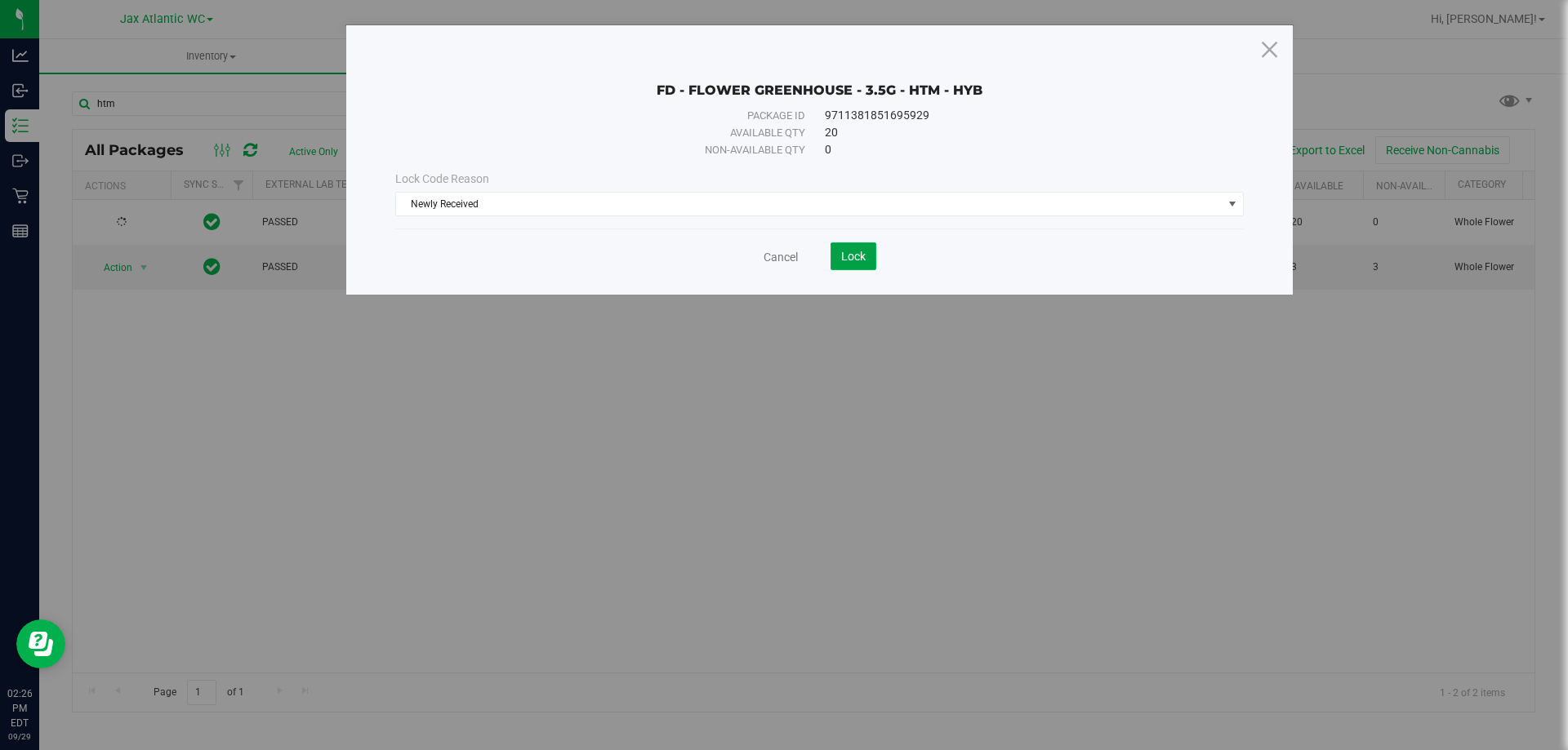
click at [855, 253] on span "Lock" at bounding box center [853, 257] width 24 height 13
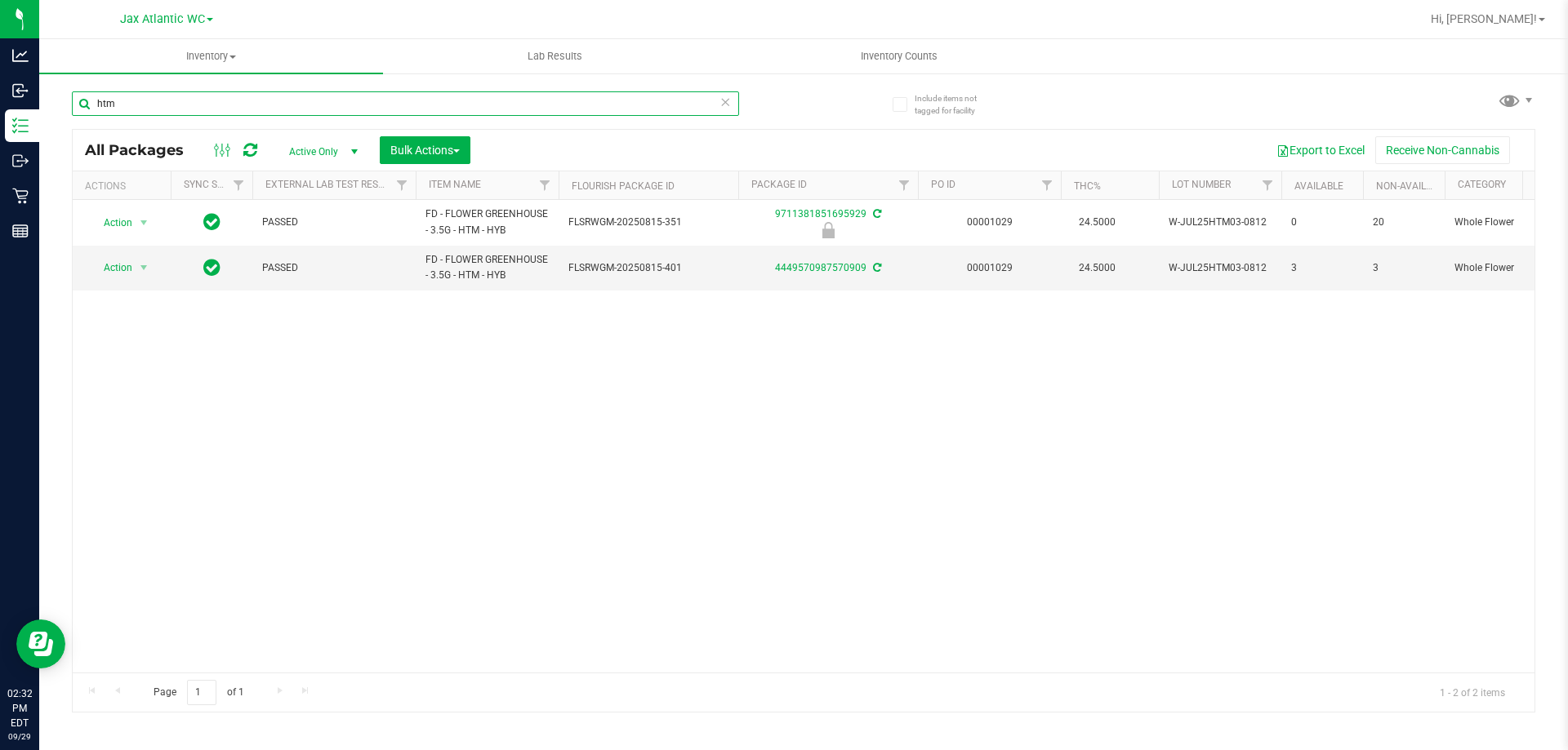
click at [175, 102] on input "htm" at bounding box center [405, 103] width 667 height 24
click at [176, 102] on input "htm" at bounding box center [405, 103] width 667 height 24
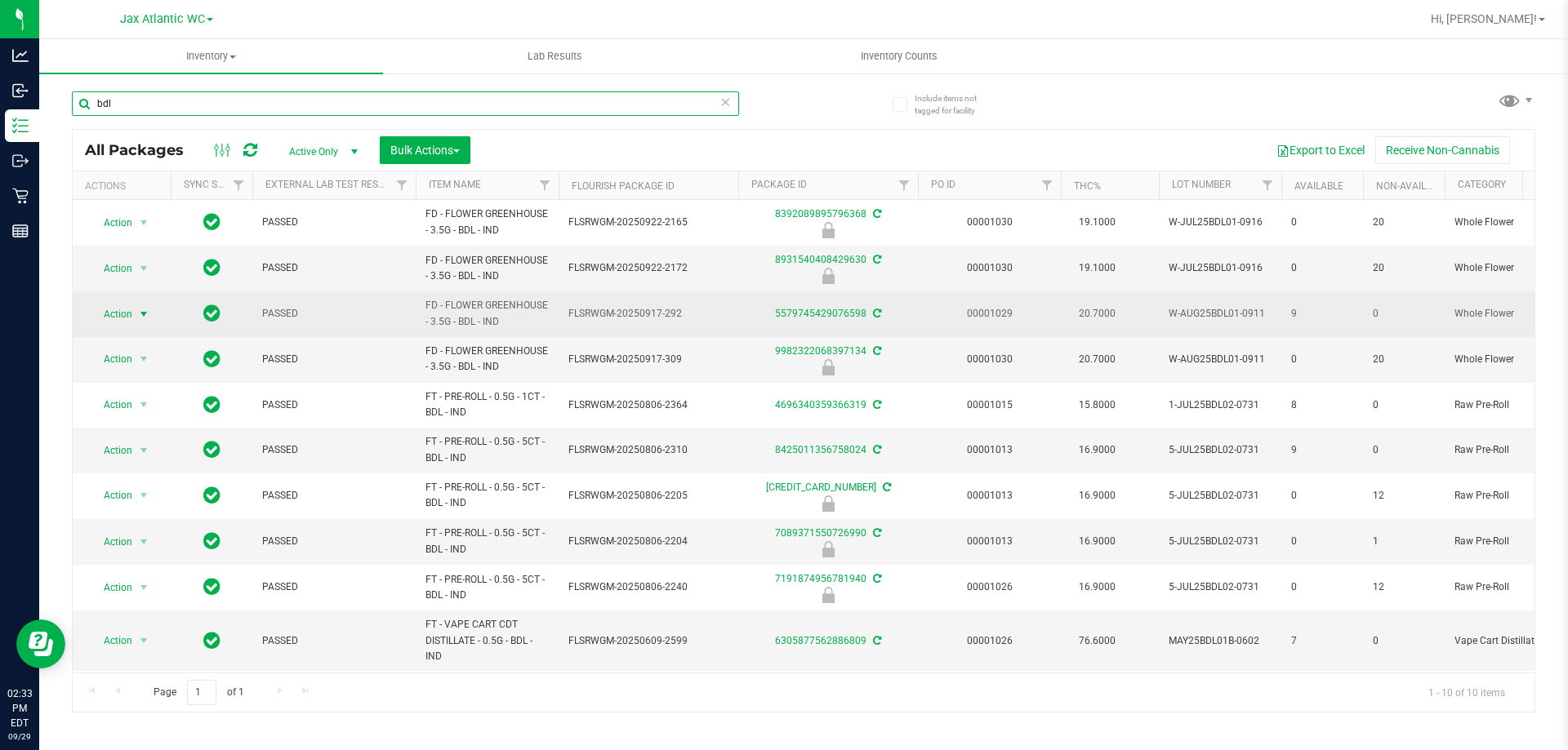
type input "bdl"
click at [125, 315] on span "Action" at bounding box center [111, 314] width 44 height 23
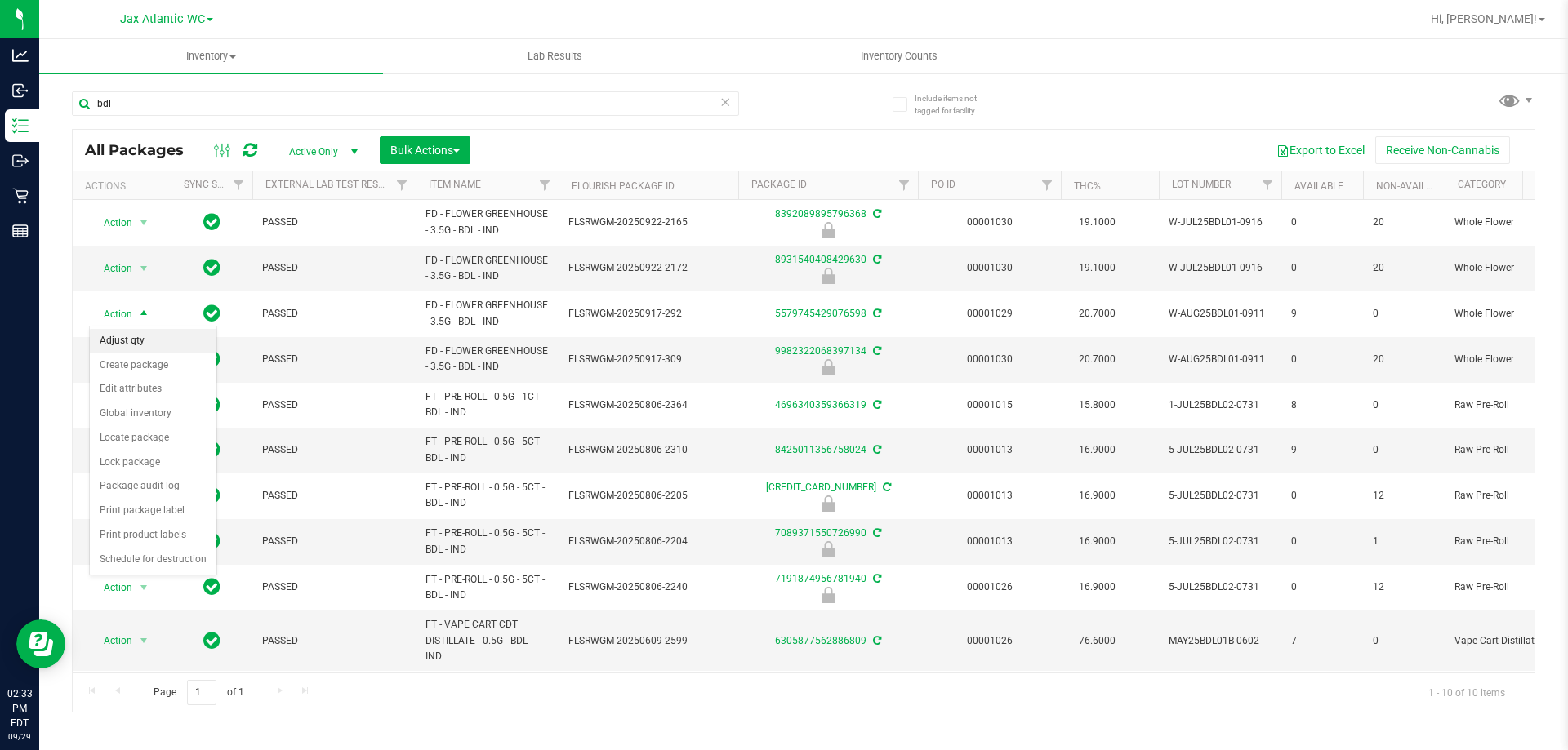
click at [159, 336] on li "Adjust qty" at bounding box center [153, 341] width 127 height 24
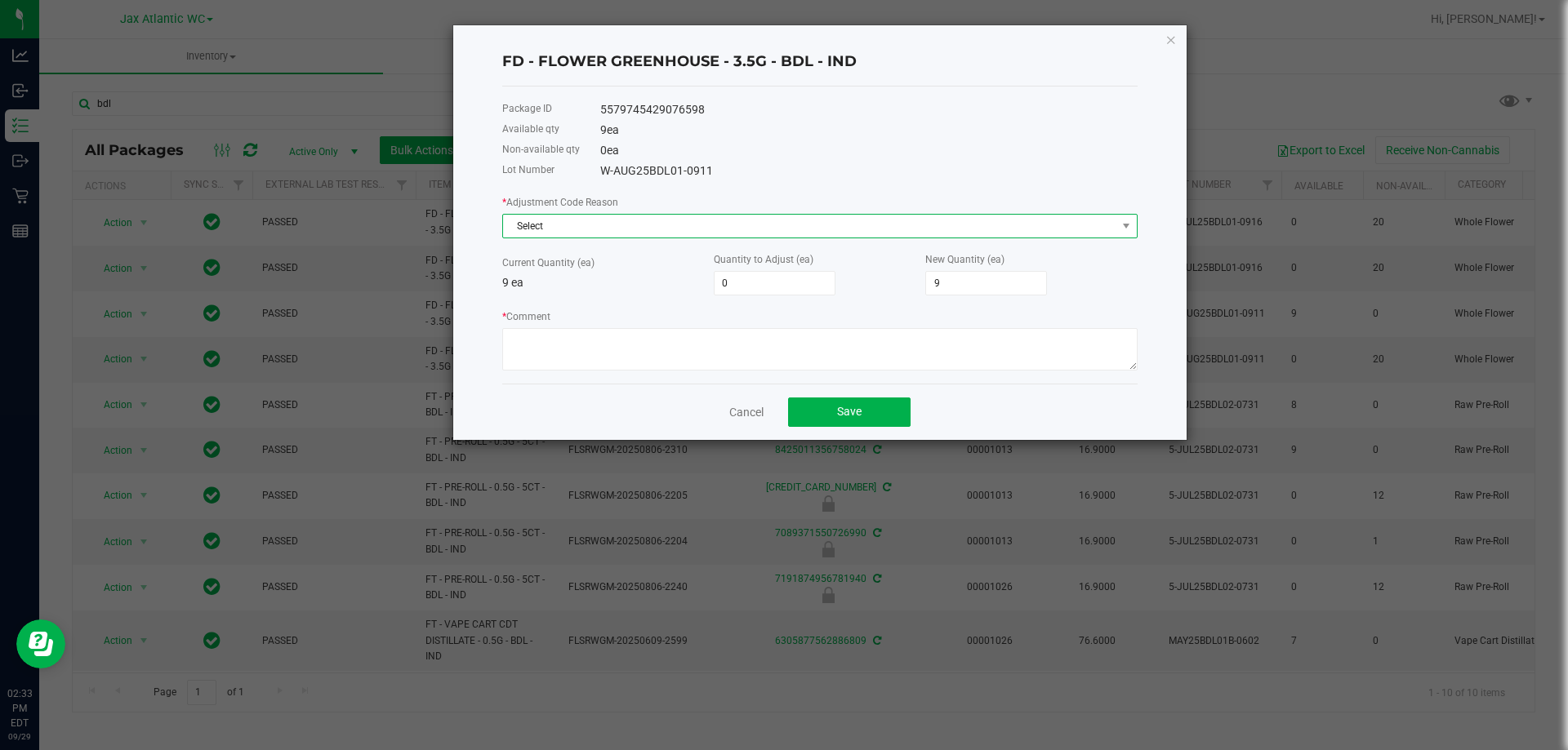
click at [637, 221] on span "Select" at bounding box center [809, 226] width 614 height 23
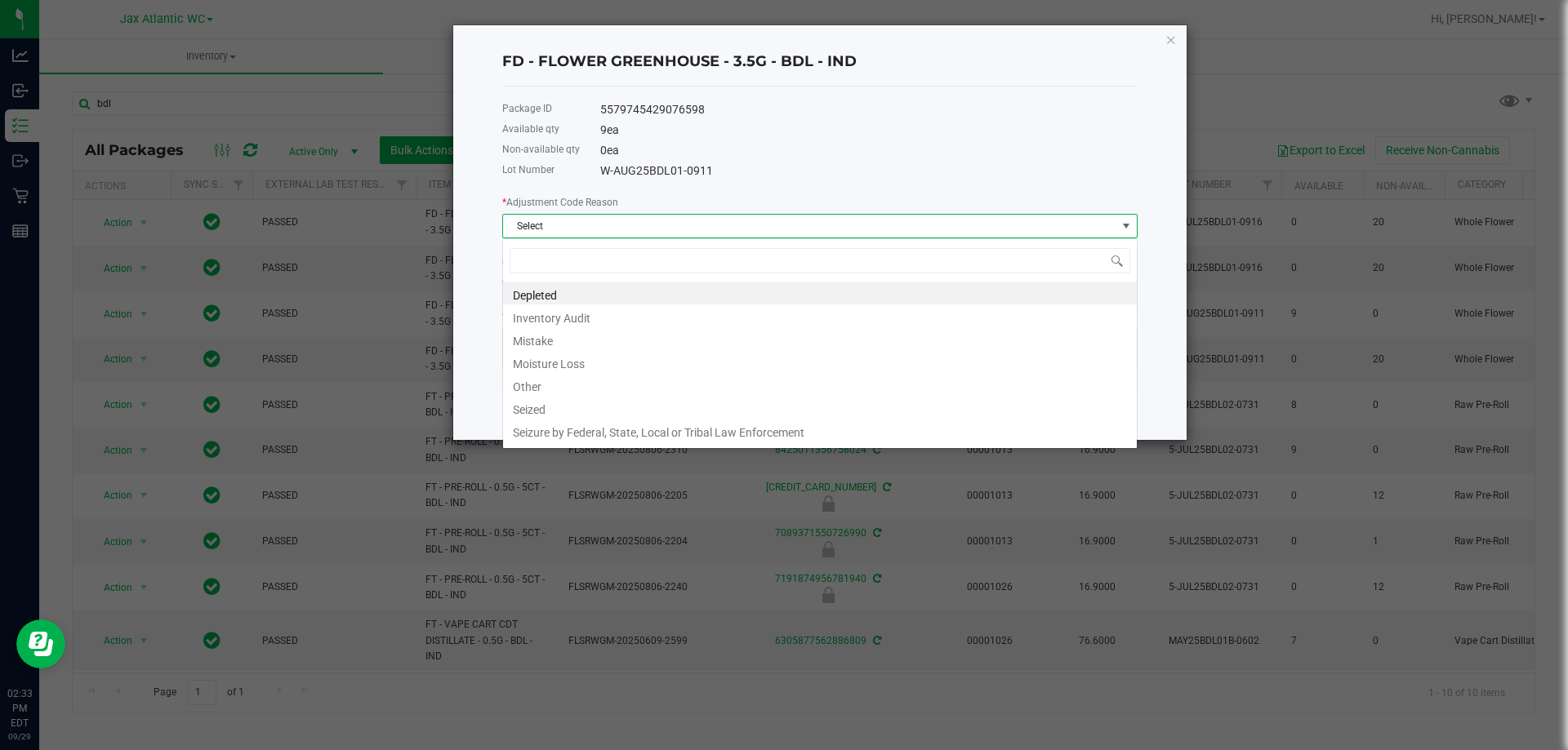
scroll to position [24, 635]
drag, startPoint x: 580, startPoint y: 332, endPoint x: 616, endPoint y: 332, distance: 36.0
click at [581, 332] on li "Mistake" at bounding box center [819, 338] width 634 height 23
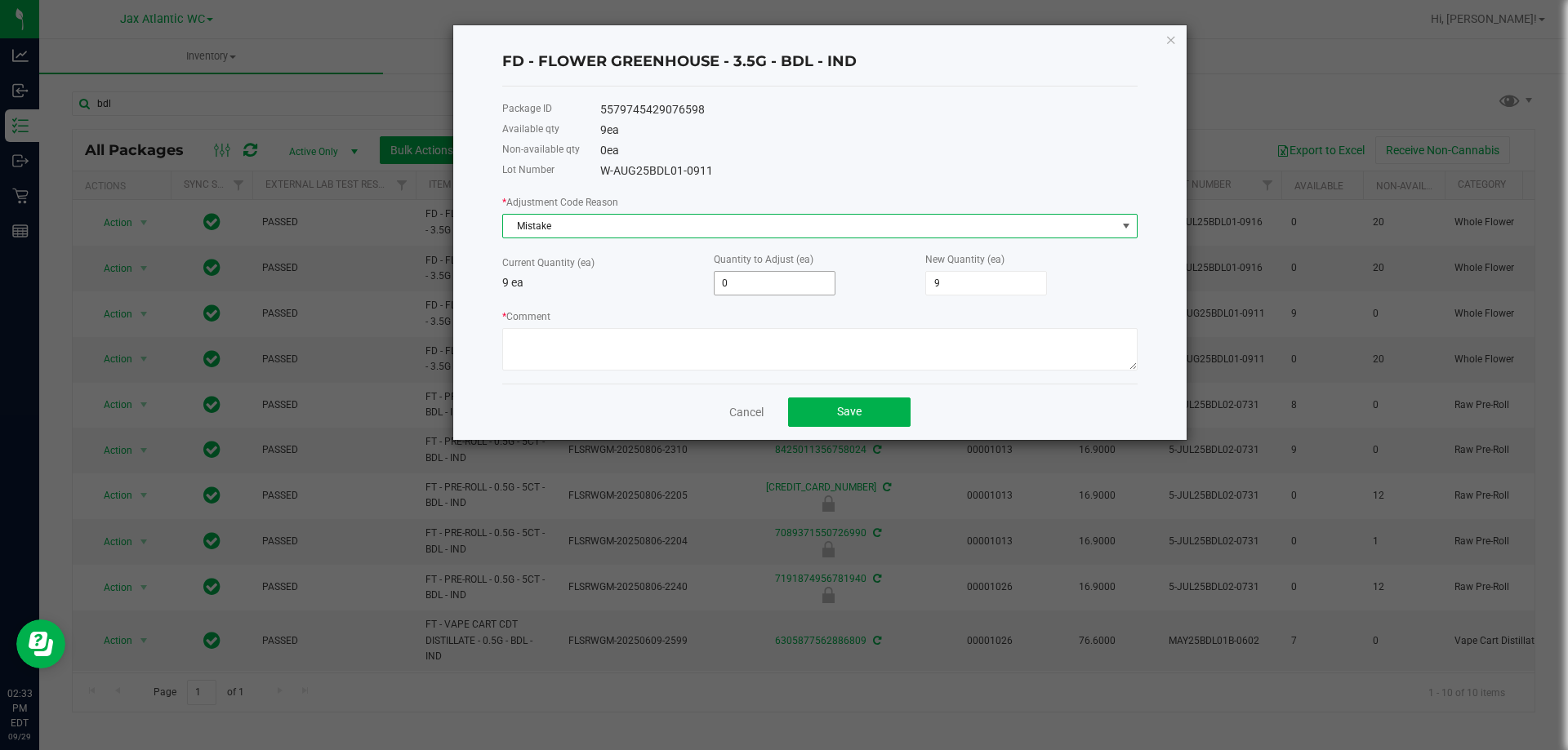
click at [754, 284] on input "0" at bounding box center [774, 283] width 120 height 23
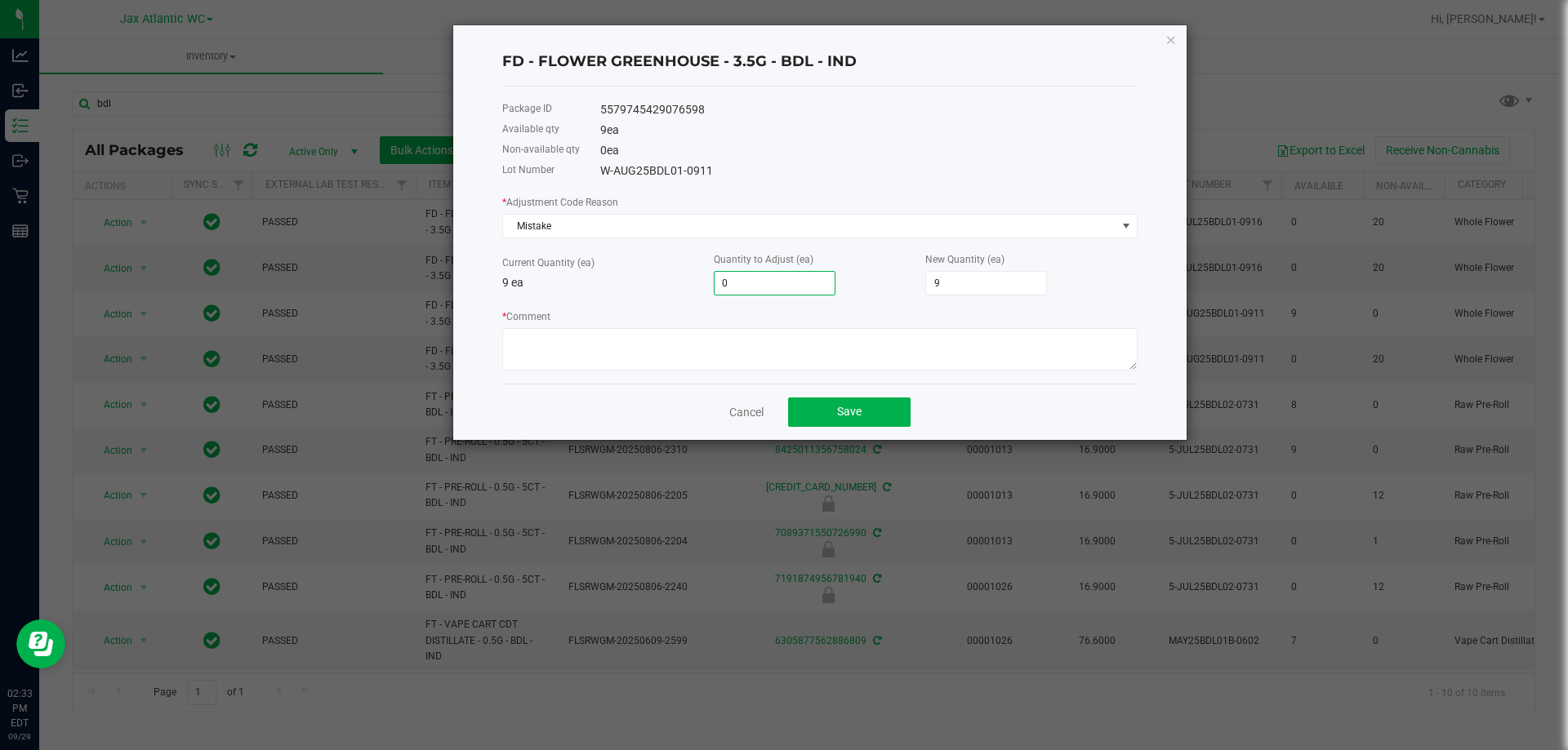
click at [754, 284] on input "0" at bounding box center [774, 283] width 120 height 23
type input "-1"
type input "8"
type input "-1"
click at [882, 340] on textarea "* Comment" at bounding box center [819, 349] width 635 height 43
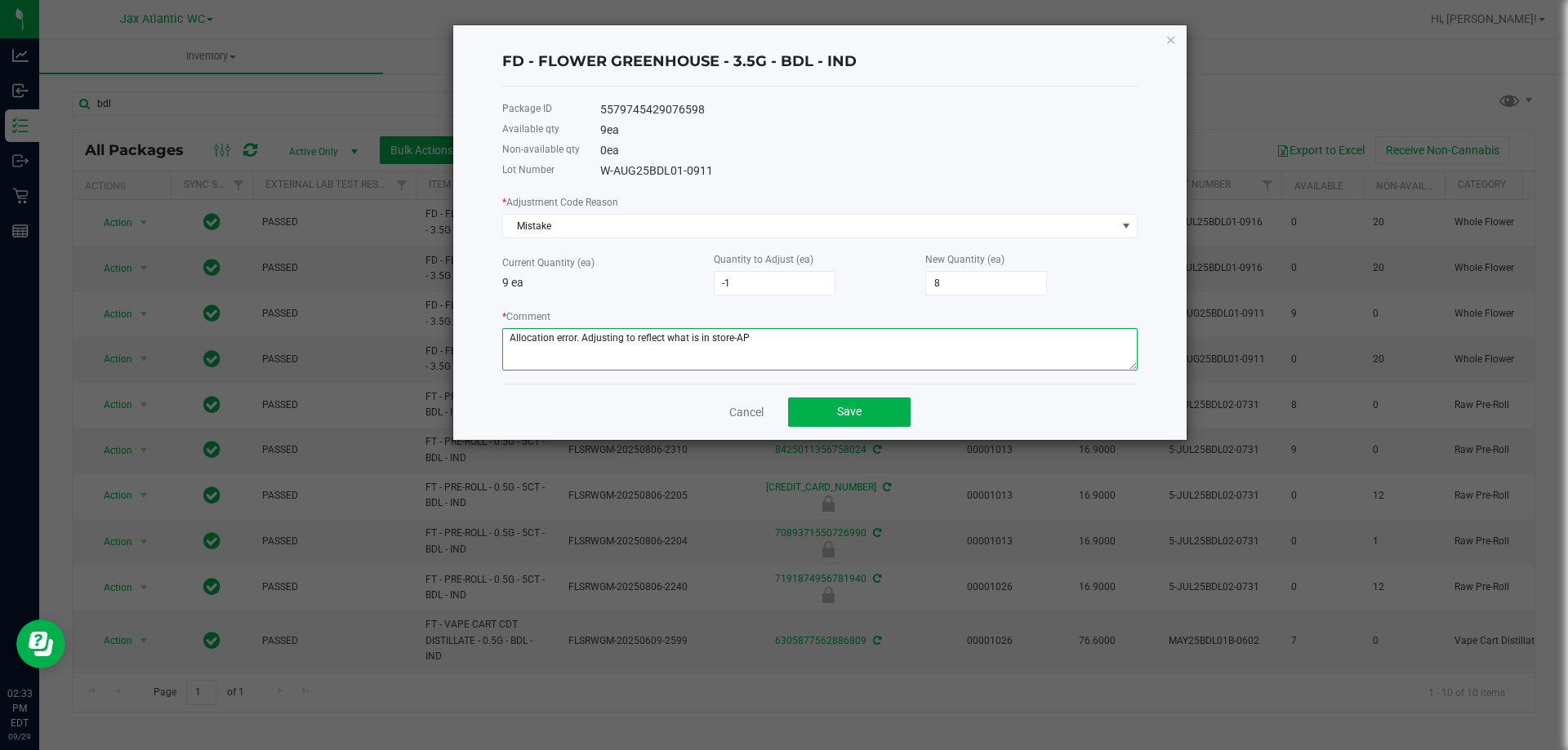
drag, startPoint x: 817, startPoint y: 335, endPoint x: 499, endPoint y: 341, distance: 318.1
click at [502, 342] on textarea "* Comment" at bounding box center [819, 349] width 635 height 43
type textarea "Allocation error. Adjusting to reflect what is in store-AP"
click at [812, 418] on button "Save" at bounding box center [849, 412] width 123 height 29
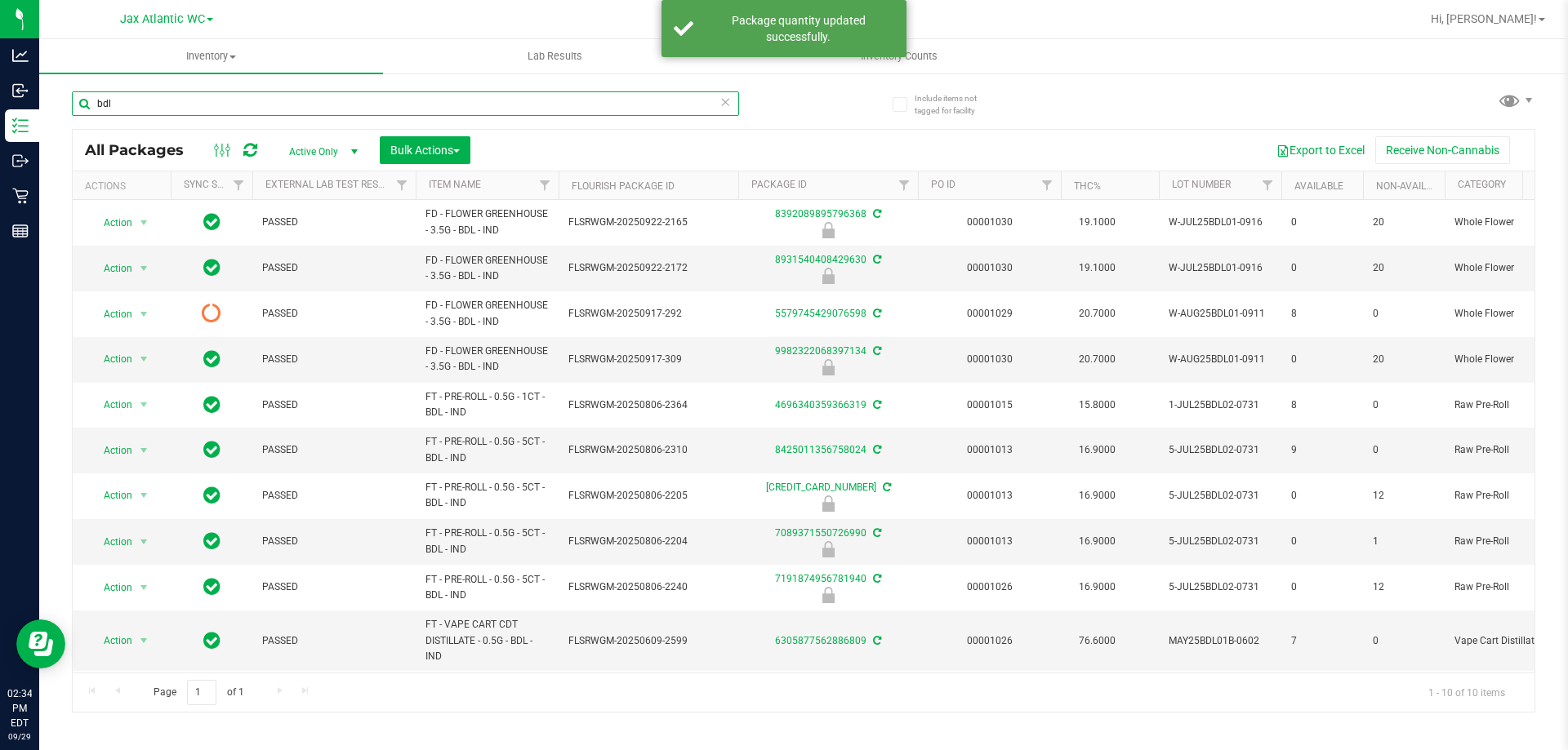
click at [186, 110] on input "bdl" at bounding box center [405, 103] width 667 height 24
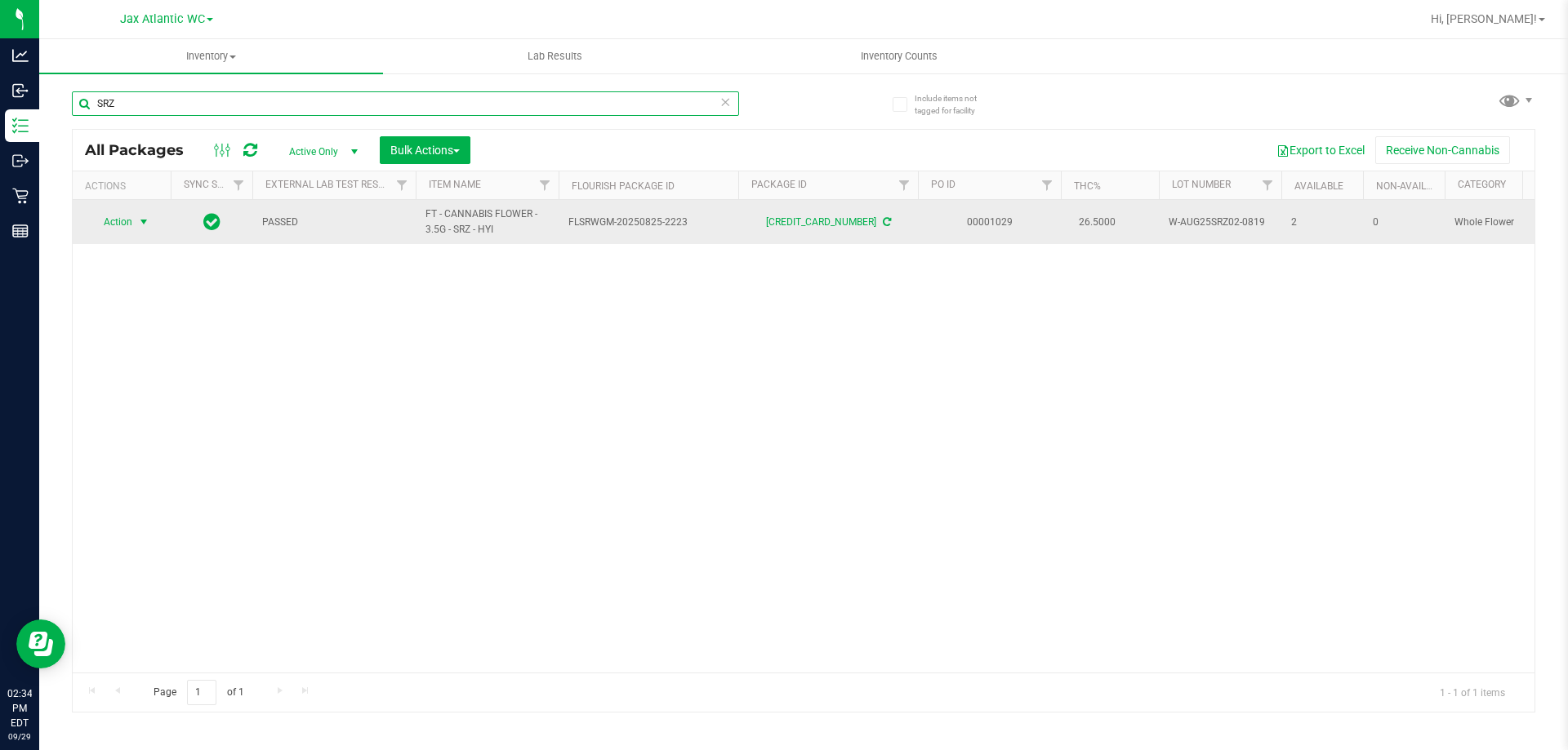
type input "SRZ"
click at [118, 222] on span "Action" at bounding box center [111, 221] width 44 height 23
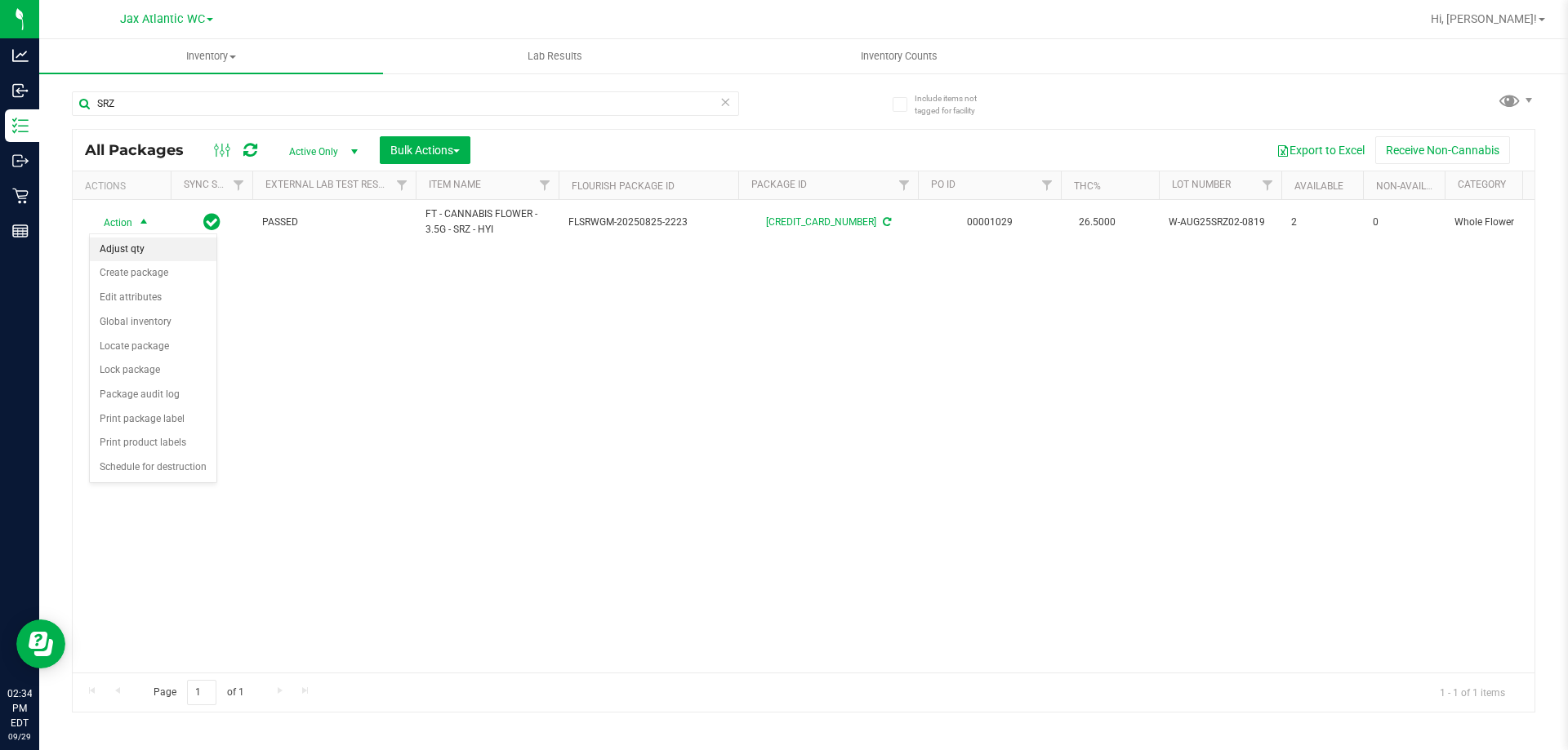
click at [151, 246] on li "Adjust qty" at bounding box center [153, 249] width 127 height 24
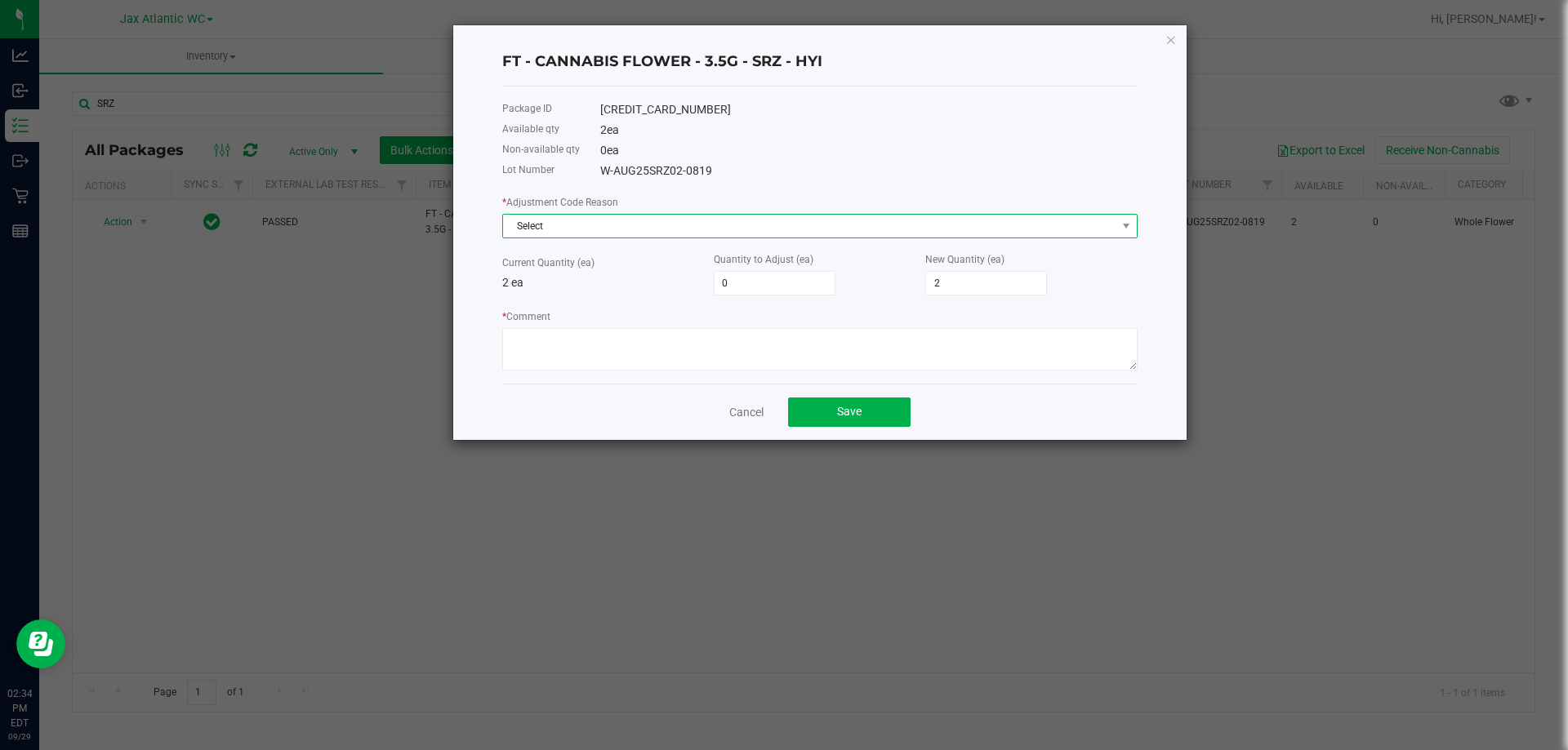
click at [634, 225] on span "Select" at bounding box center [809, 226] width 614 height 23
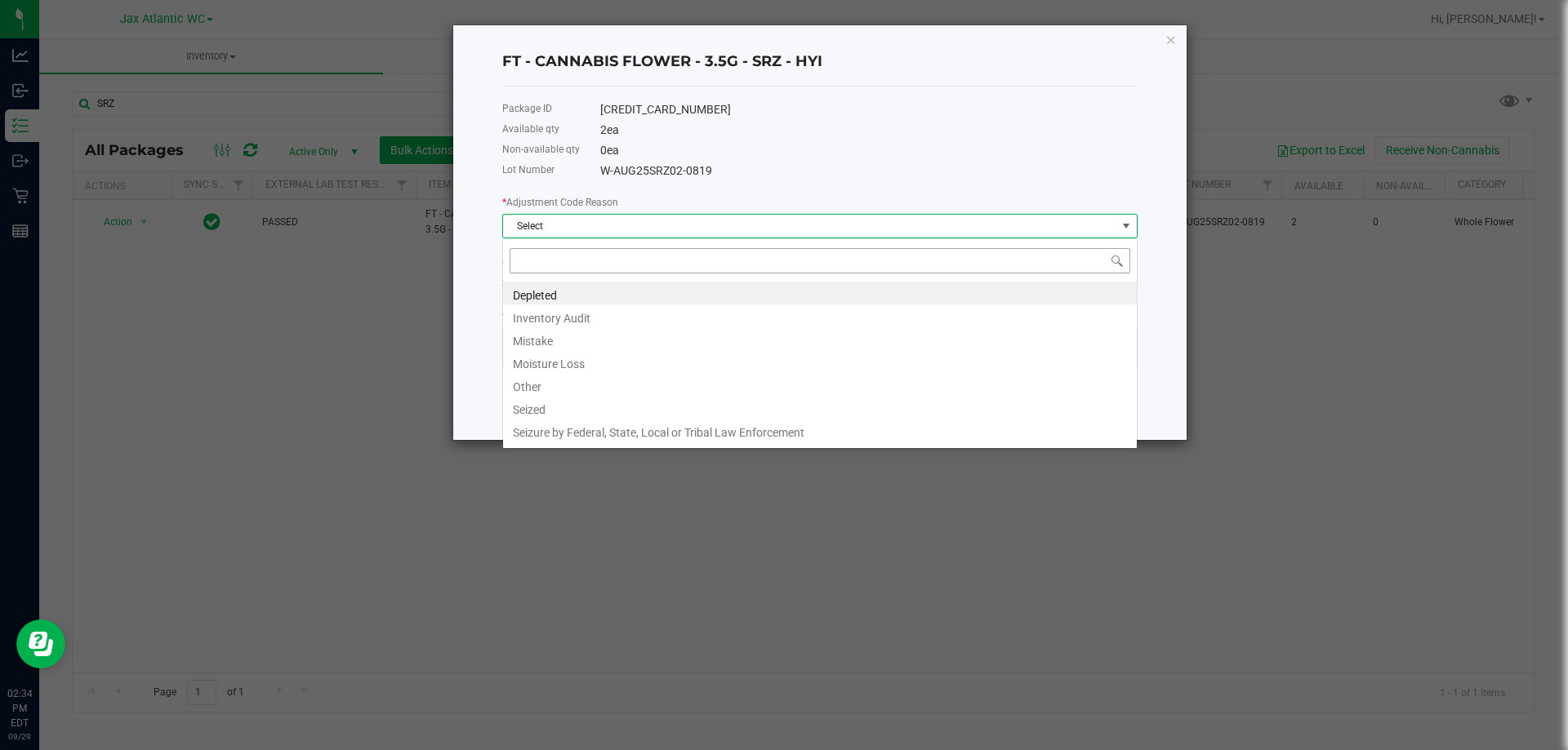
scroll to position [24, 635]
click at [578, 345] on li "Mistake" at bounding box center [819, 338] width 634 height 23
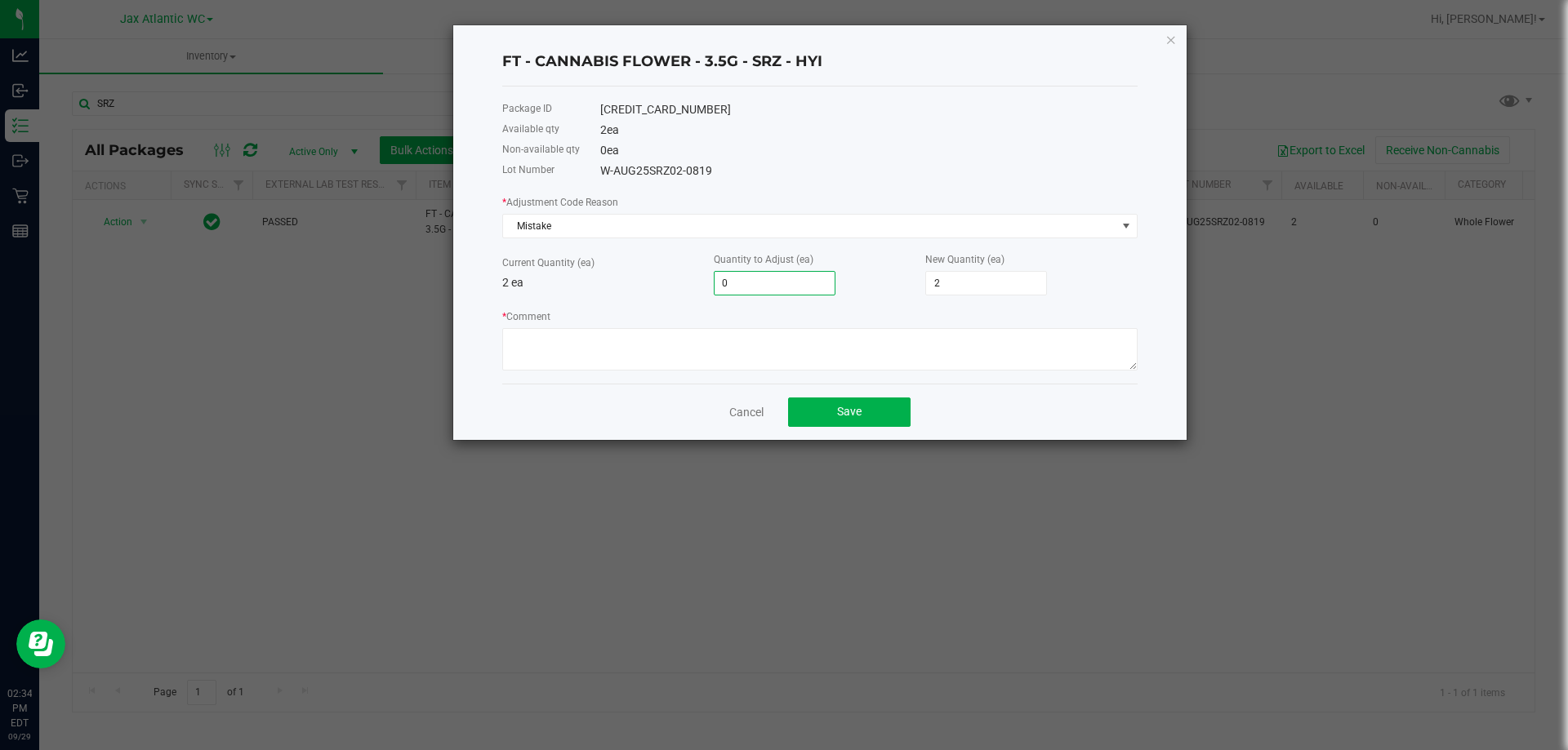
click at [749, 281] on input "0" at bounding box center [774, 283] width 120 height 23
type input "1"
type input "3"
type input "1"
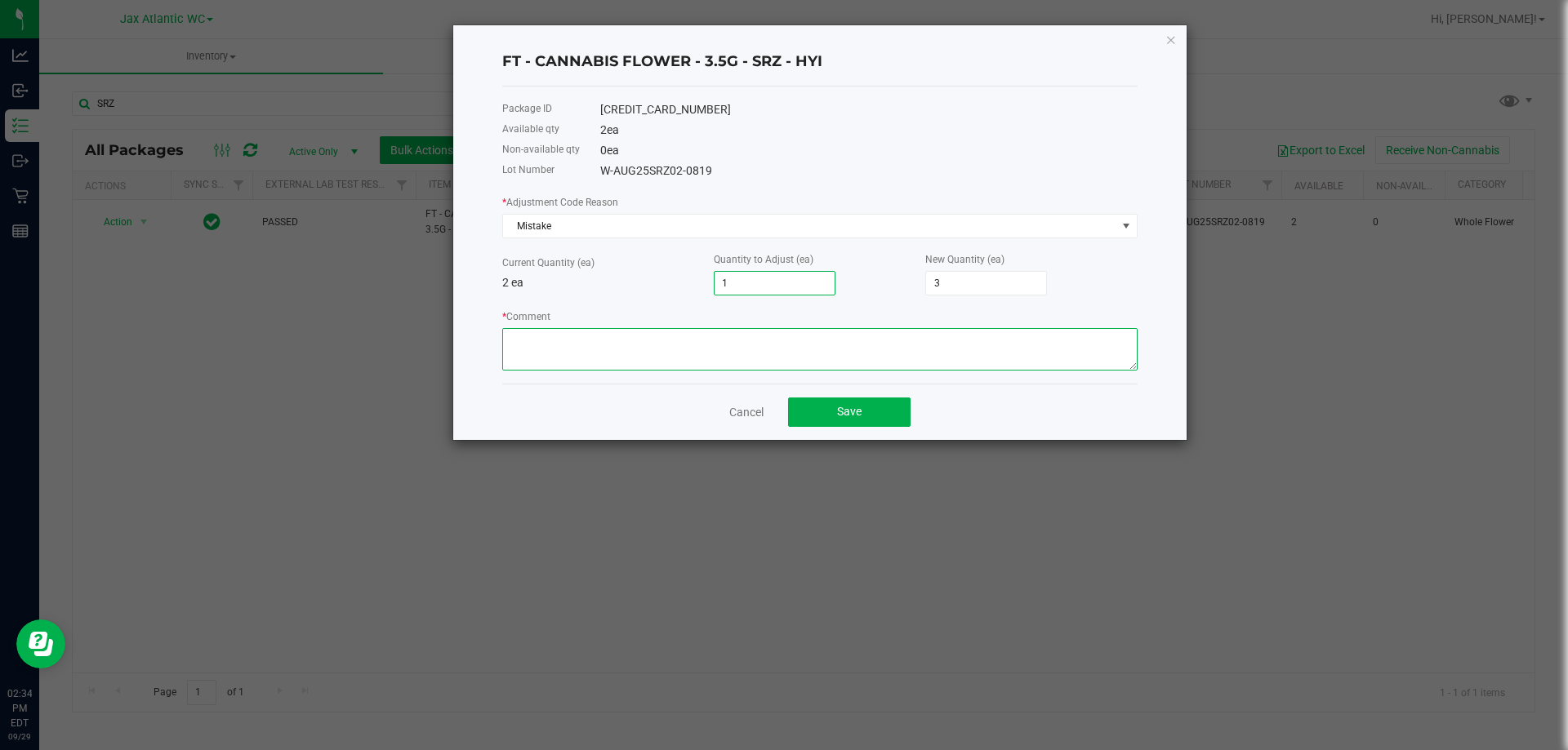
click at [541, 360] on textarea "* Comment" at bounding box center [819, 349] width 635 height 43
paste textarea "Allocation error. Adjusting to reflect what is in store-AP"
type textarea "Allocation error. Adjusting to reflect what is in store-AP"
click at [830, 422] on button "Save" at bounding box center [849, 412] width 123 height 29
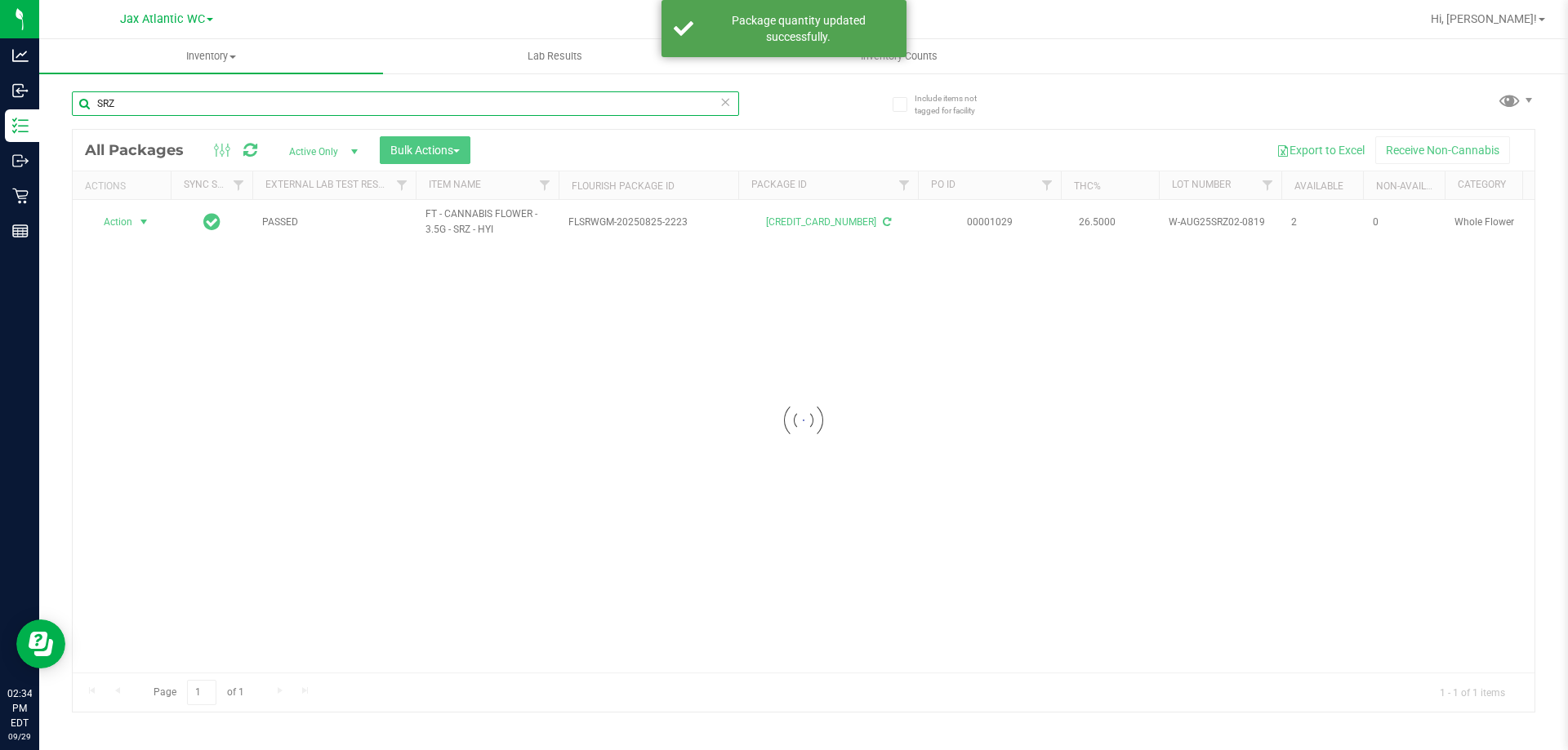
click at [262, 103] on input "SRZ" at bounding box center [405, 103] width 667 height 24
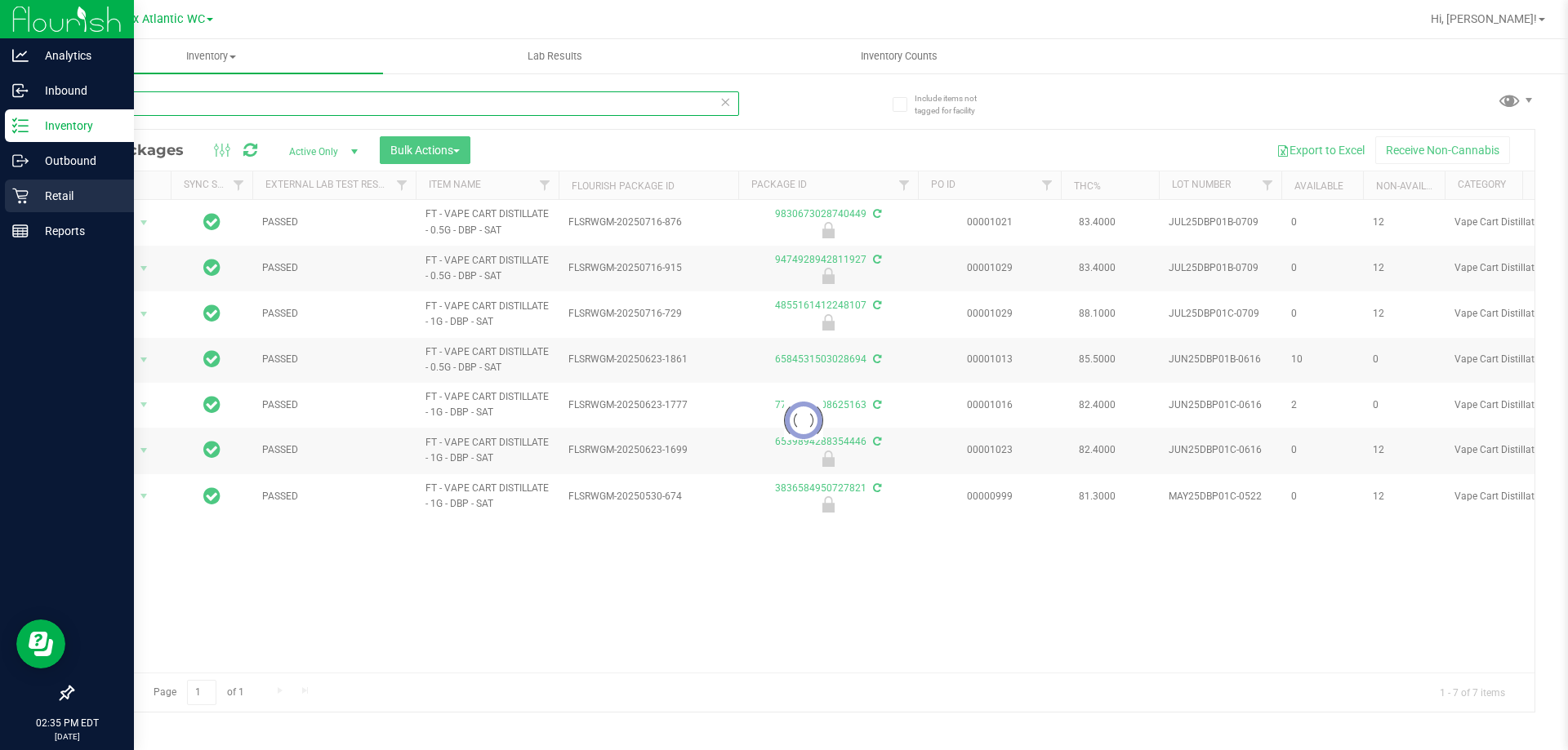
type input "DBP"
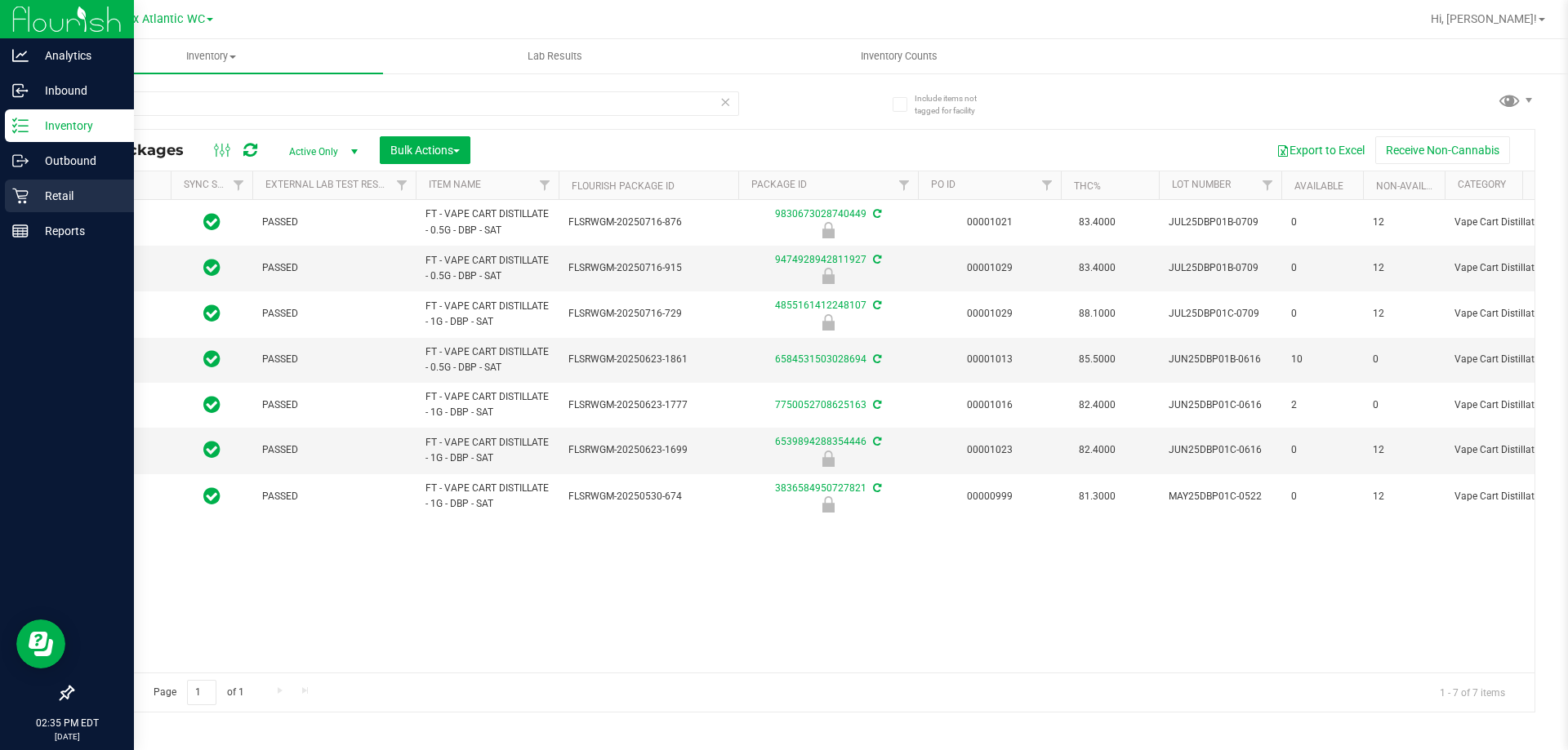
click at [25, 196] on icon at bounding box center [20, 195] width 16 height 16
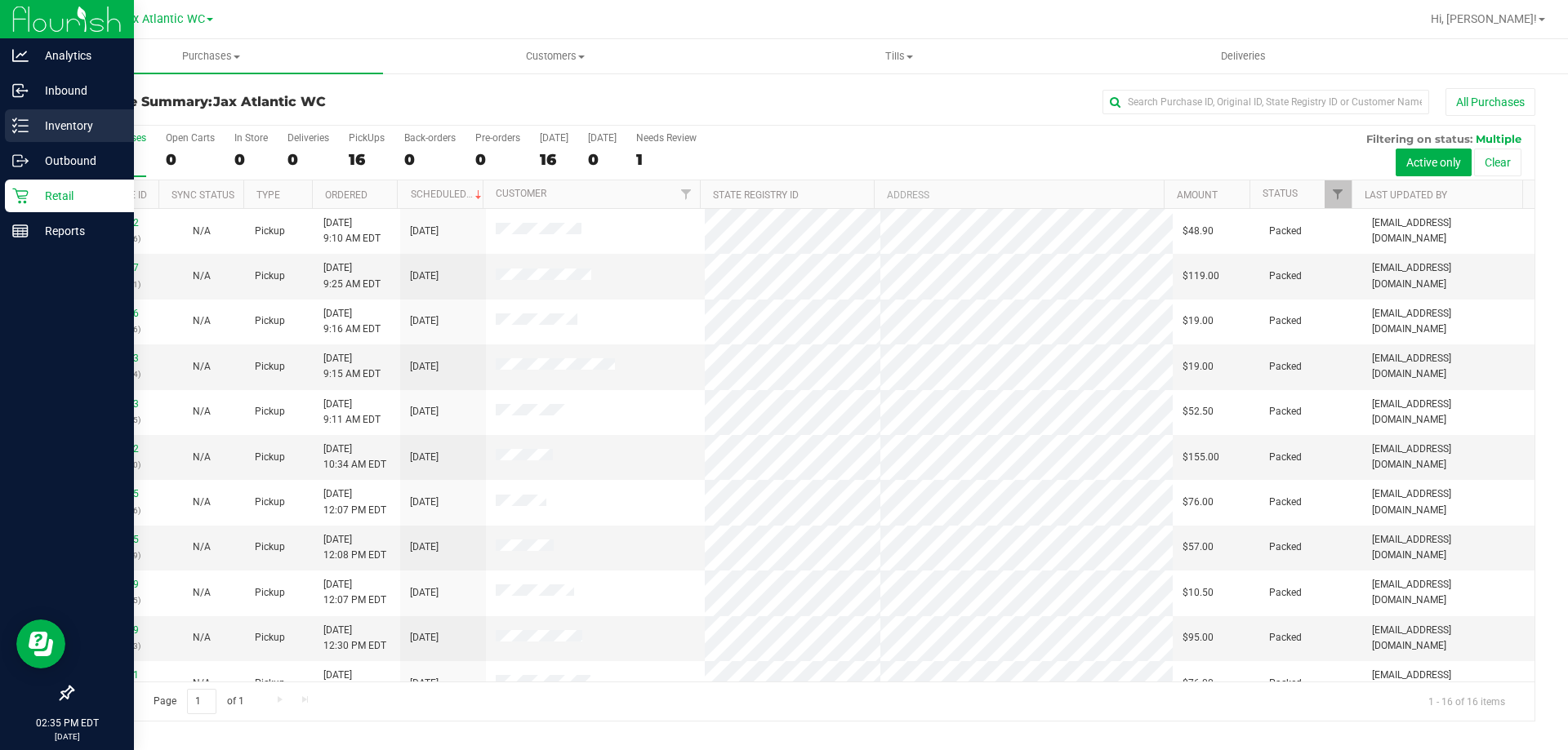
click at [44, 138] on div "Inventory" at bounding box center [70, 125] width 129 height 33
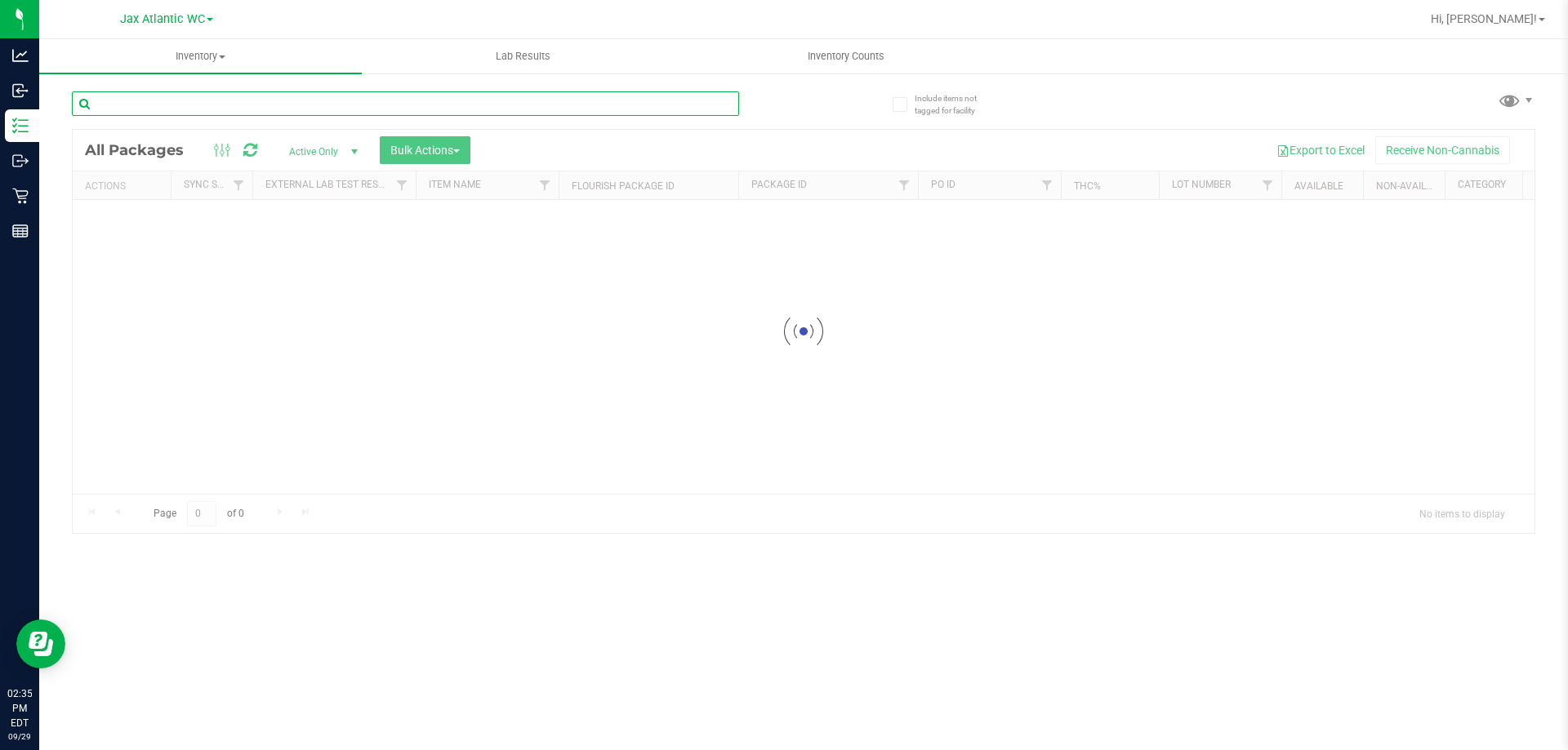
click at [212, 107] on div "Inventory All packages All inventory Waste log Create inventory Lab Results Inv…" at bounding box center [803, 394] width 1529 height 711
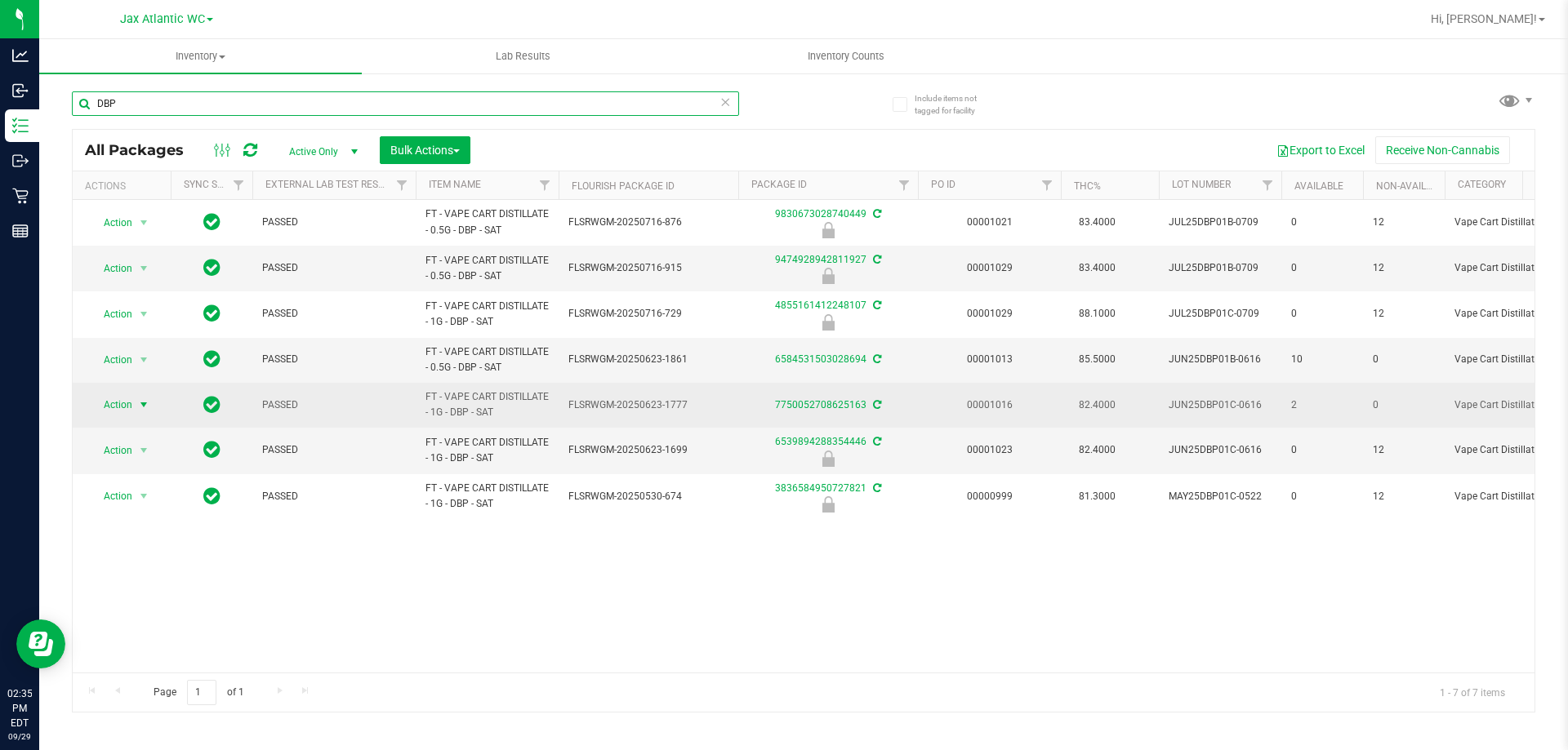
type input "DBP"
click at [135, 401] on span "select" at bounding box center [144, 404] width 20 height 23
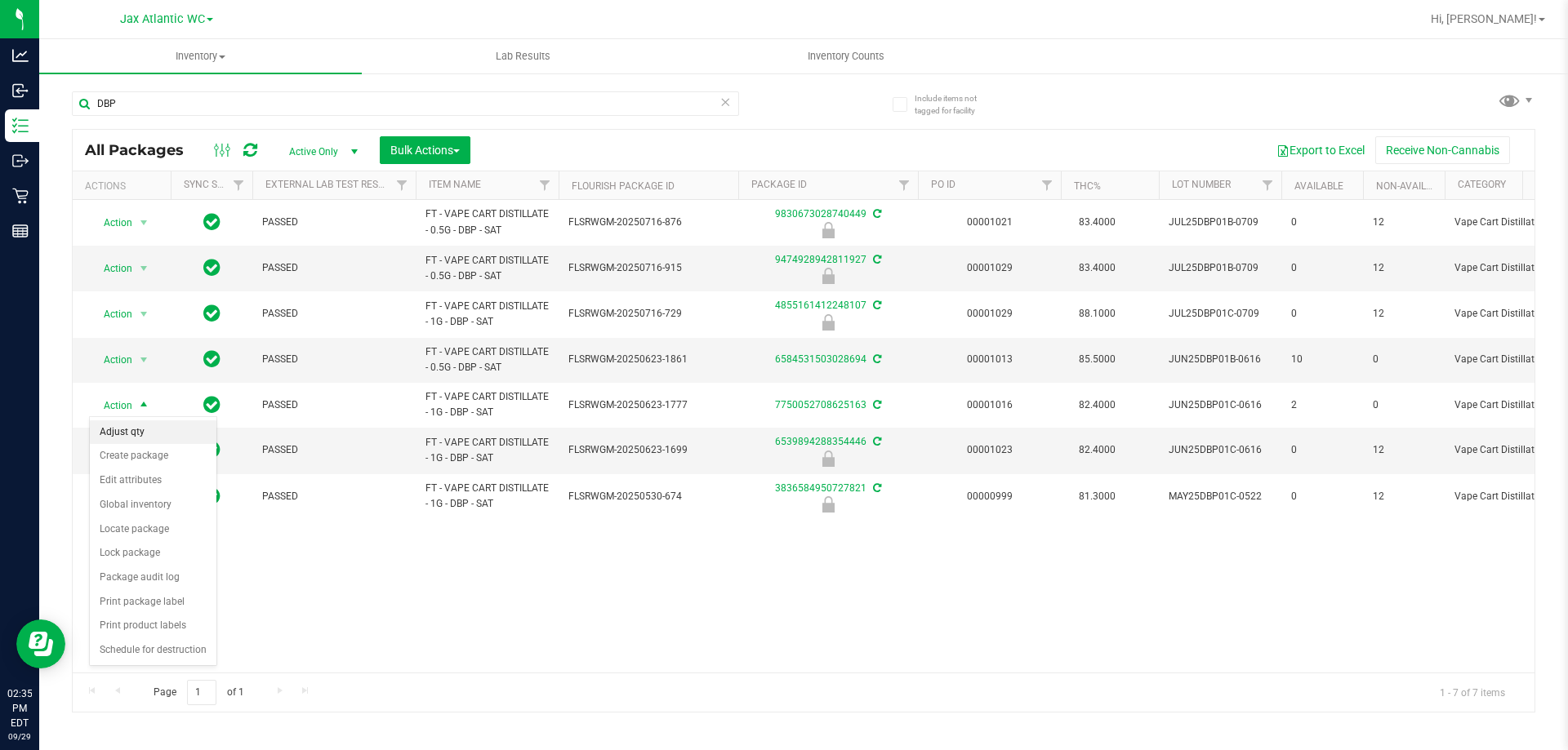
click at [154, 424] on li "Adjust qty" at bounding box center [153, 432] width 127 height 24
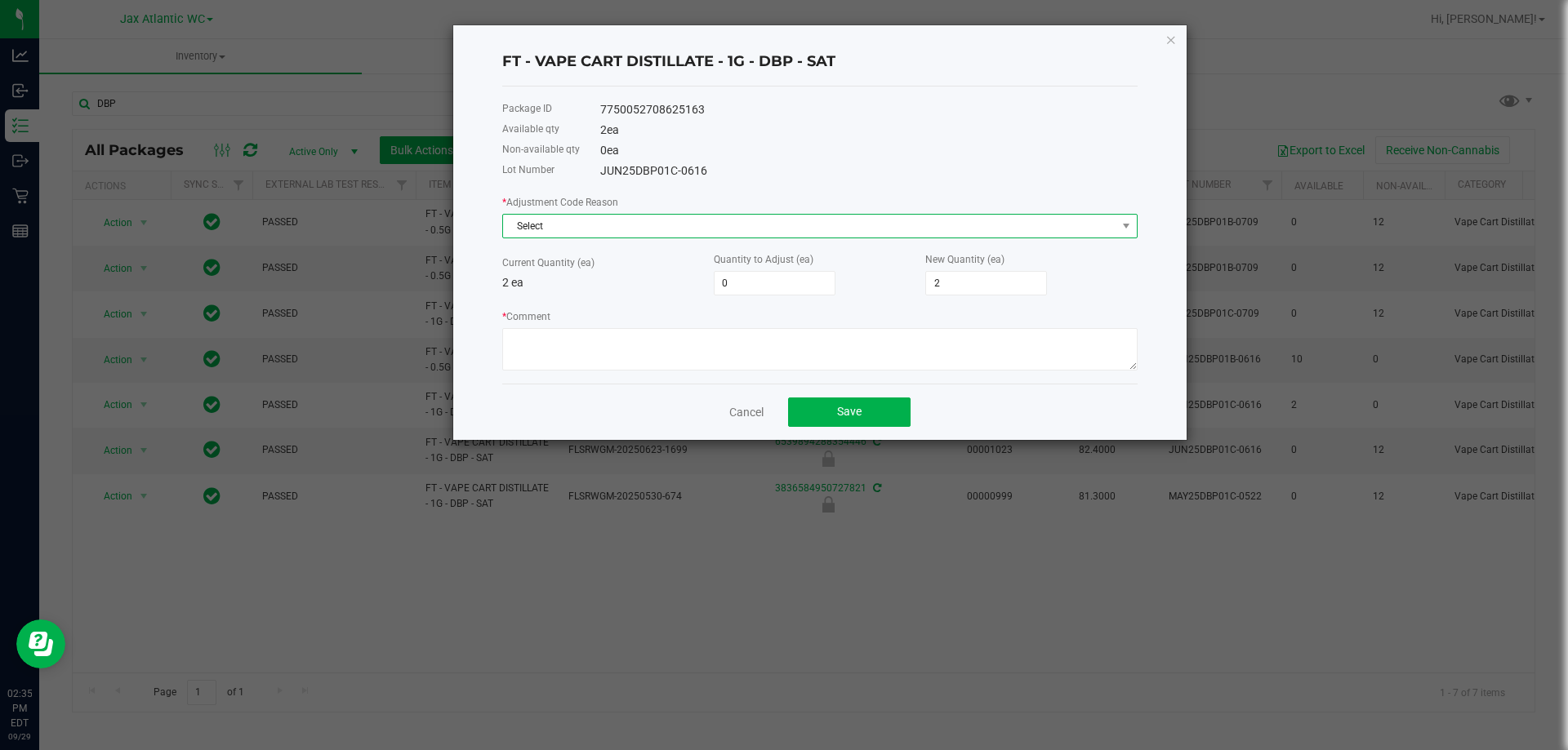
click at [609, 230] on span "Select" at bounding box center [809, 226] width 614 height 23
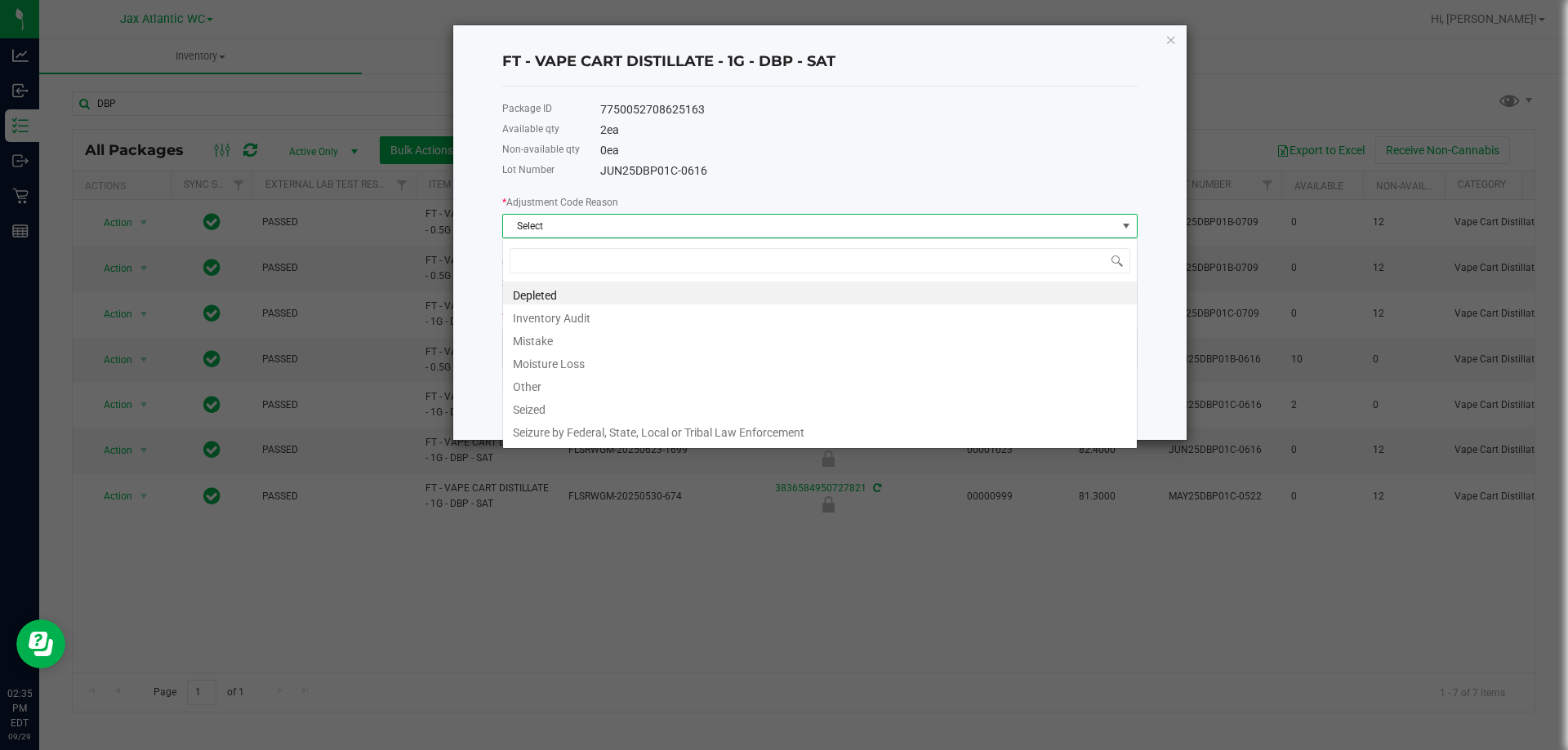
scroll to position [24, 635]
click at [564, 342] on li "Mistake" at bounding box center [819, 338] width 634 height 23
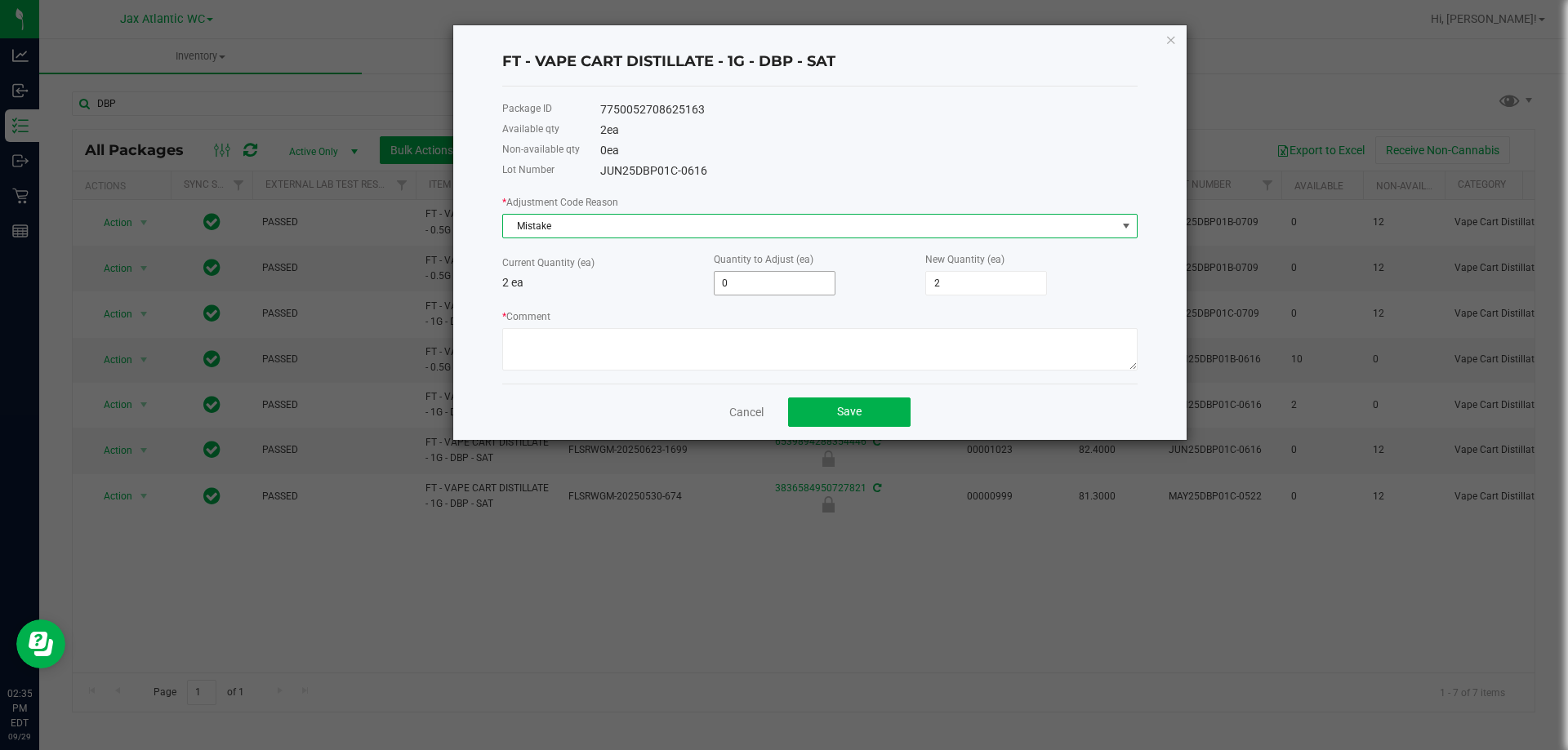
click at [764, 283] on input "0" at bounding box center [774, 283] width 120 height 23
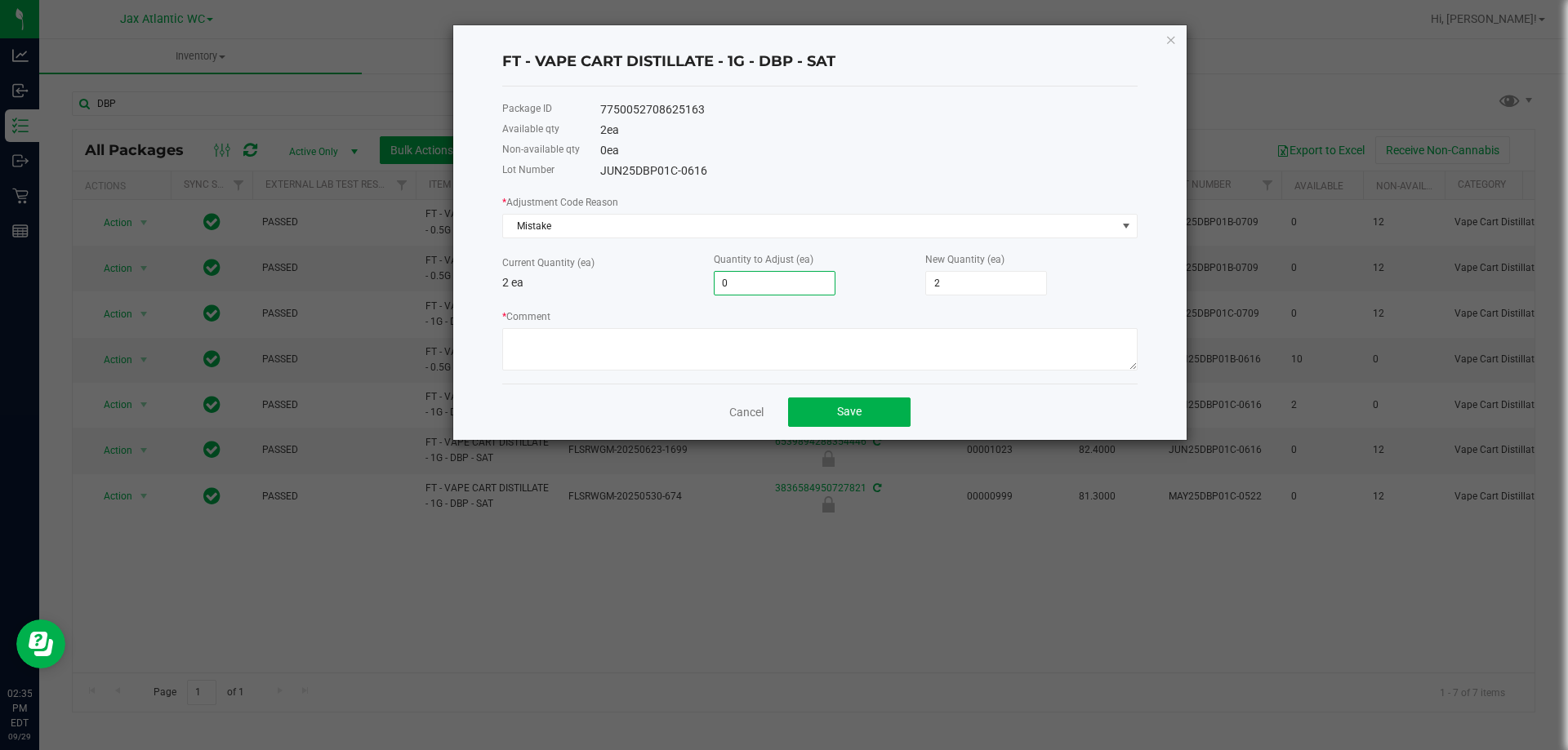
click at [764, 283] on input "0" at bounding box center [774, 283] width 120 height 23
type input "-1"
type input "1"
type input "-1"
click at [733, 345] on textarea "* Comment" at bounding box center [819, 349] width 635 height 43
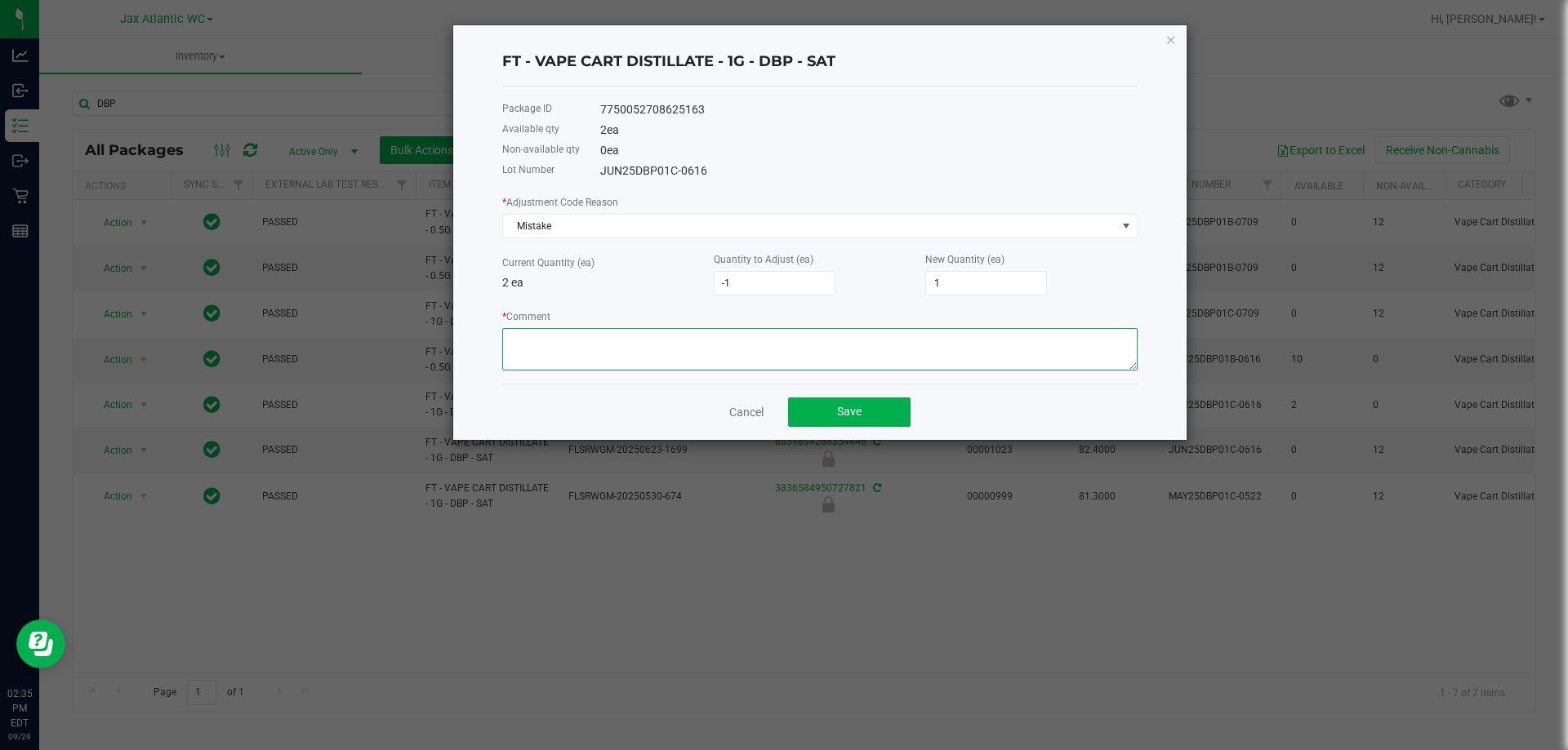
paste textarea "Allocation error. Adjusting to reflect what is in store-AP"
type textarea "Allocation error. Adjusting to reflect what is in store-AP"
click at [833, 409] on button "Save" at bounding box center [849, 412] width 123 height 29
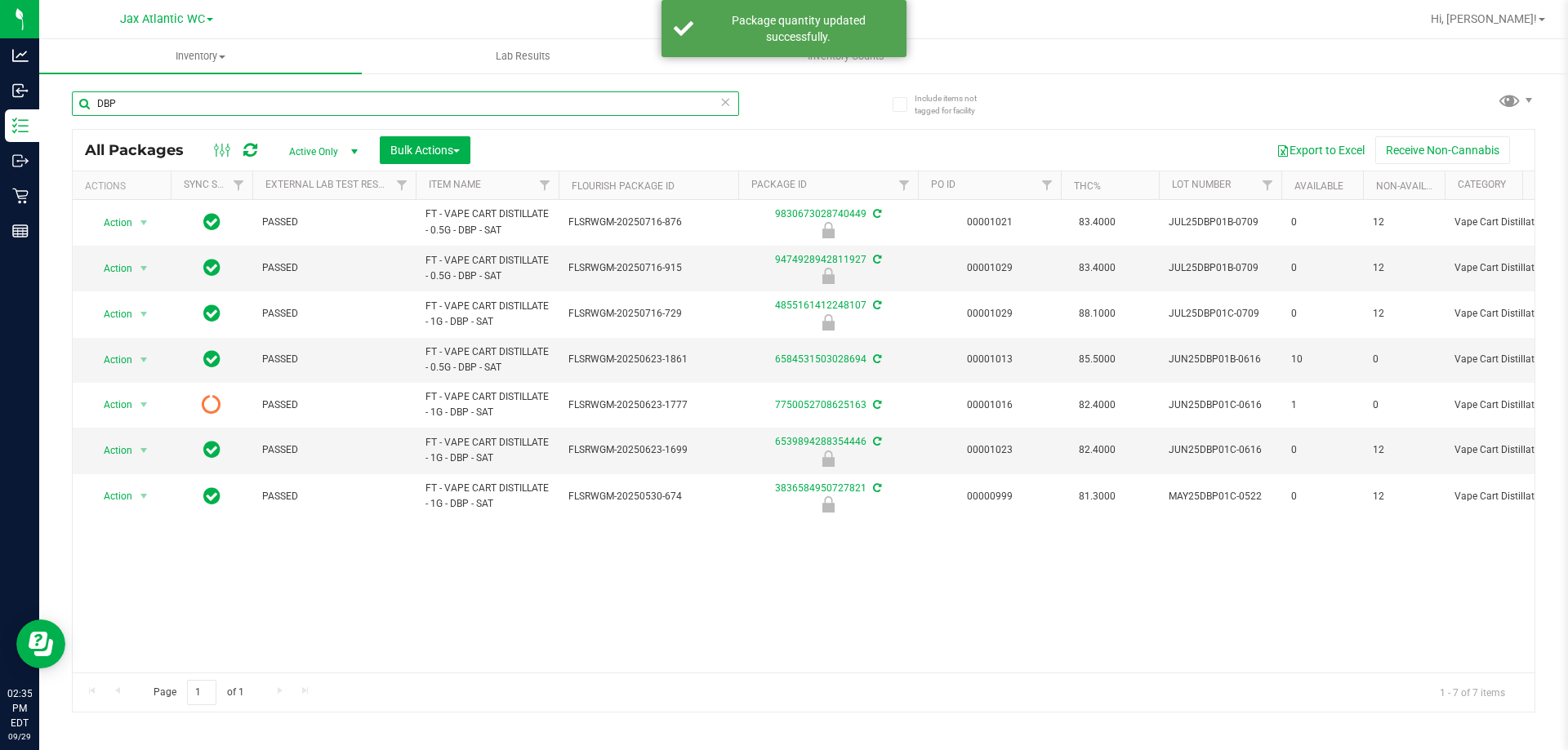
click at [149, 113] on input "DBP" at bounding box center [405, 103] width 667 height 24
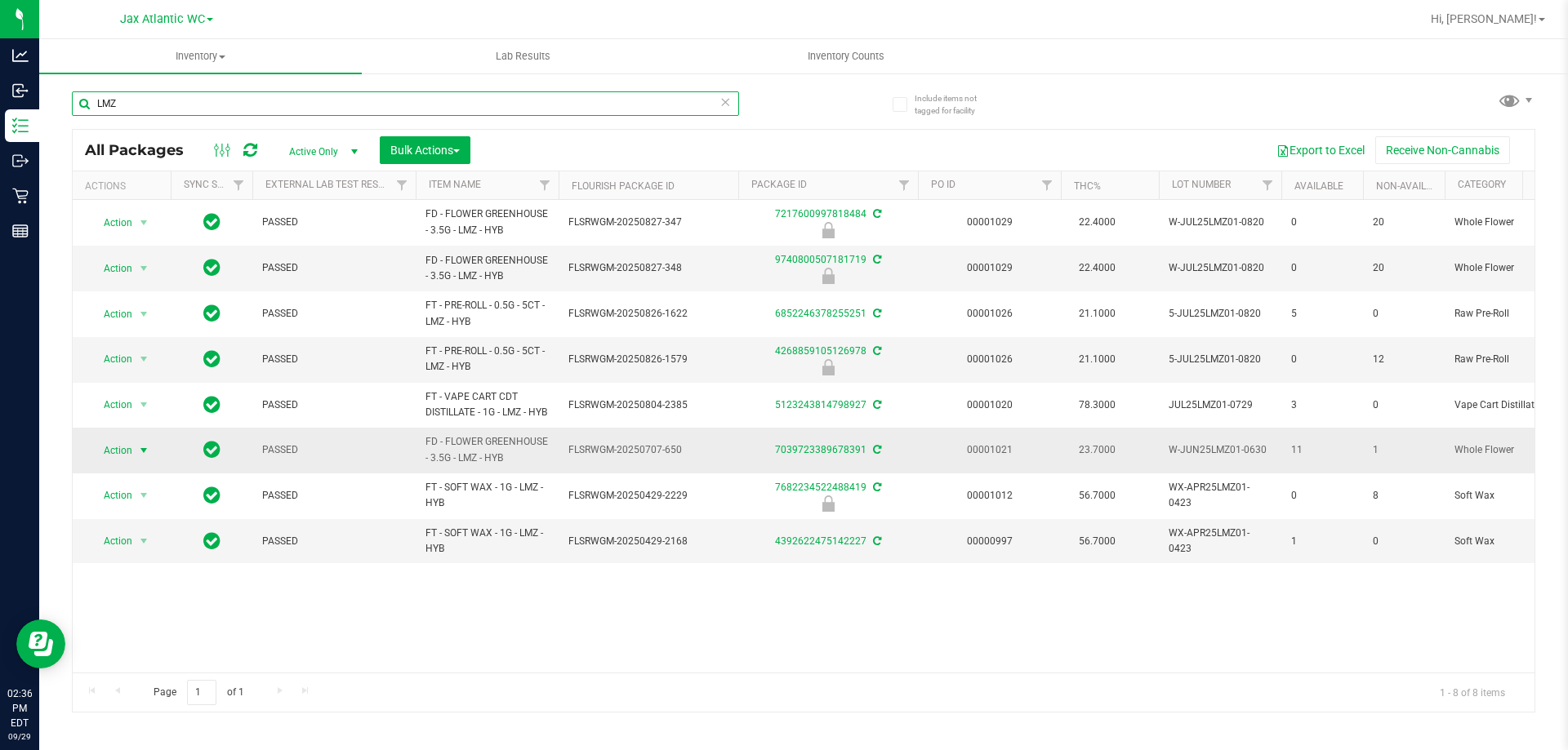
type input "LMZ"
click at [127, 462] on span "Action" at bounding box center [111, 450] width 44 height 23
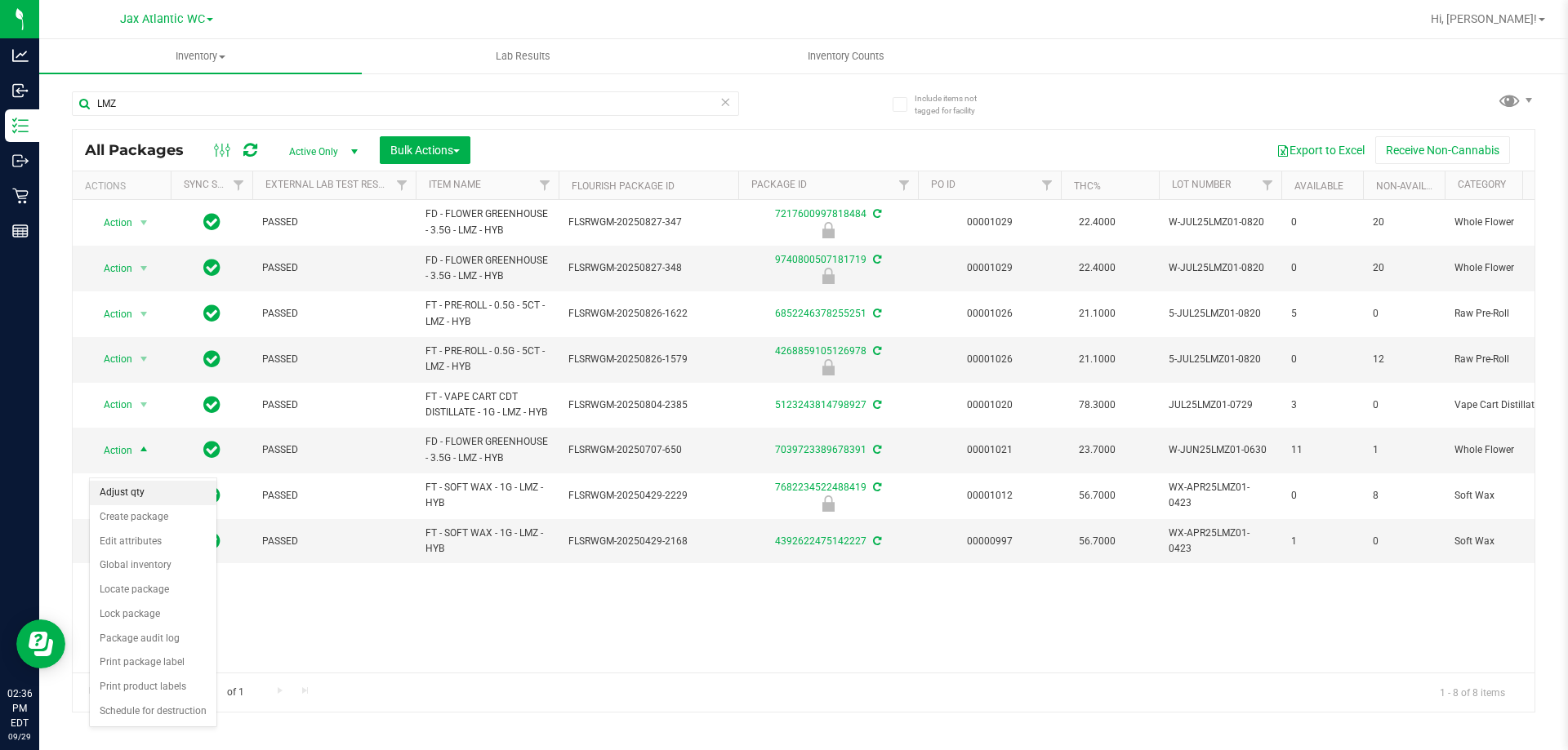
click at [157, 502] on li "Adjust qty" at bounding box center [153, 492] width 127 height 24
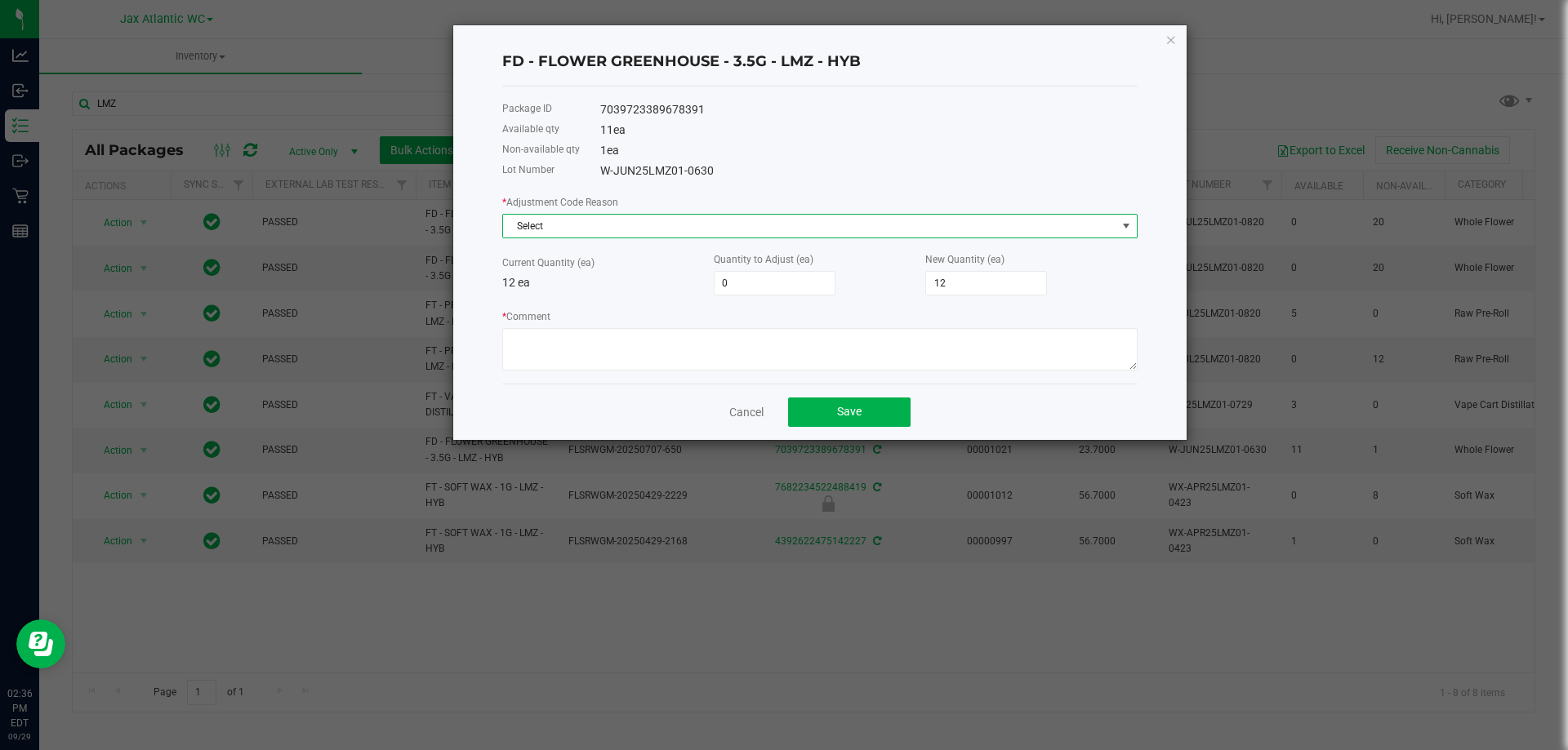
click at [556, 222] on span "Select" at bounding box center [809, 226] width 614 height 23
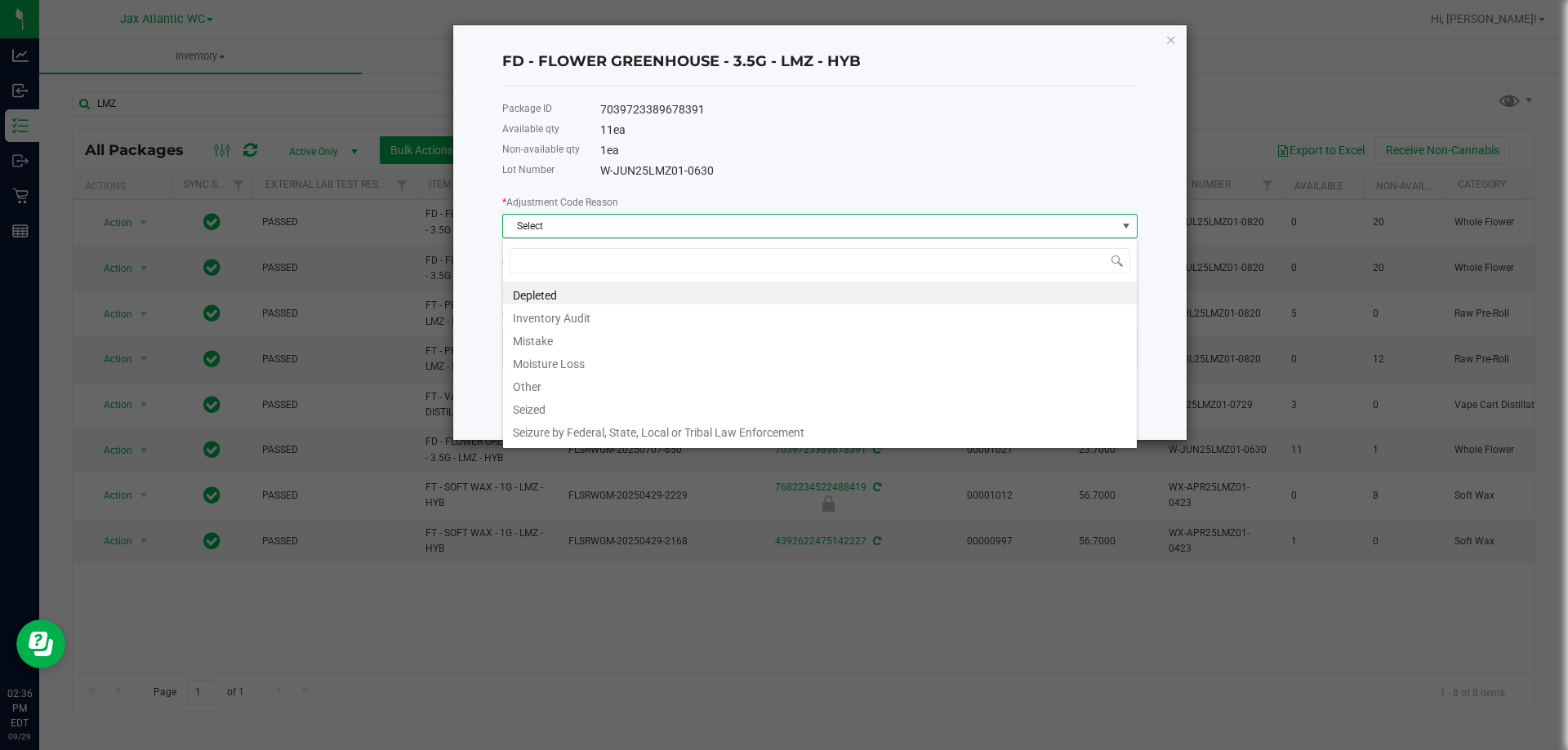
scroll to position [24, 635]
click at [608, 336] on li "Mistake" at bounding box center [819, 338] width 634 height 23
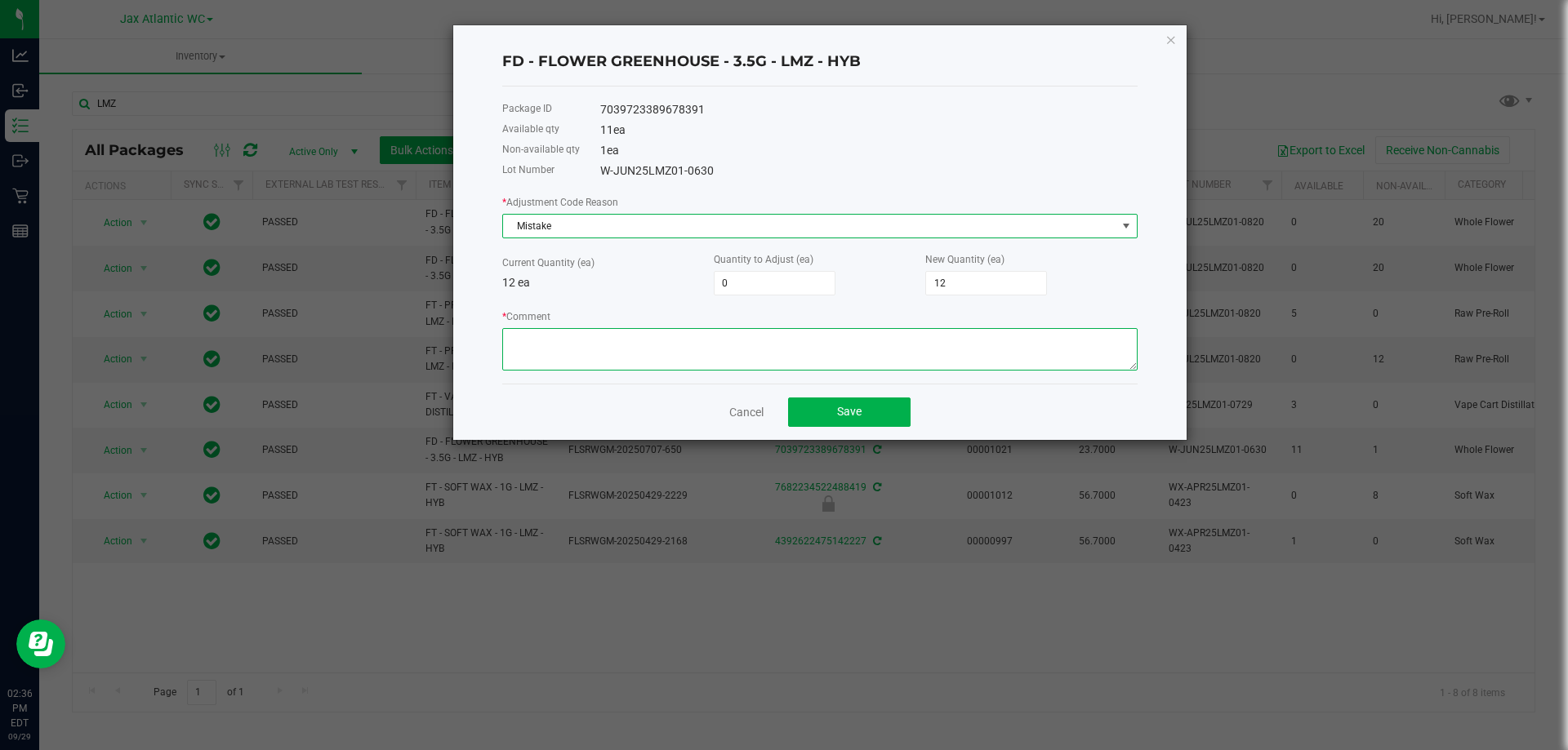
click at [666, 339] on textarea "* Comment" at bounding box center [819, 349] width 635 height 43
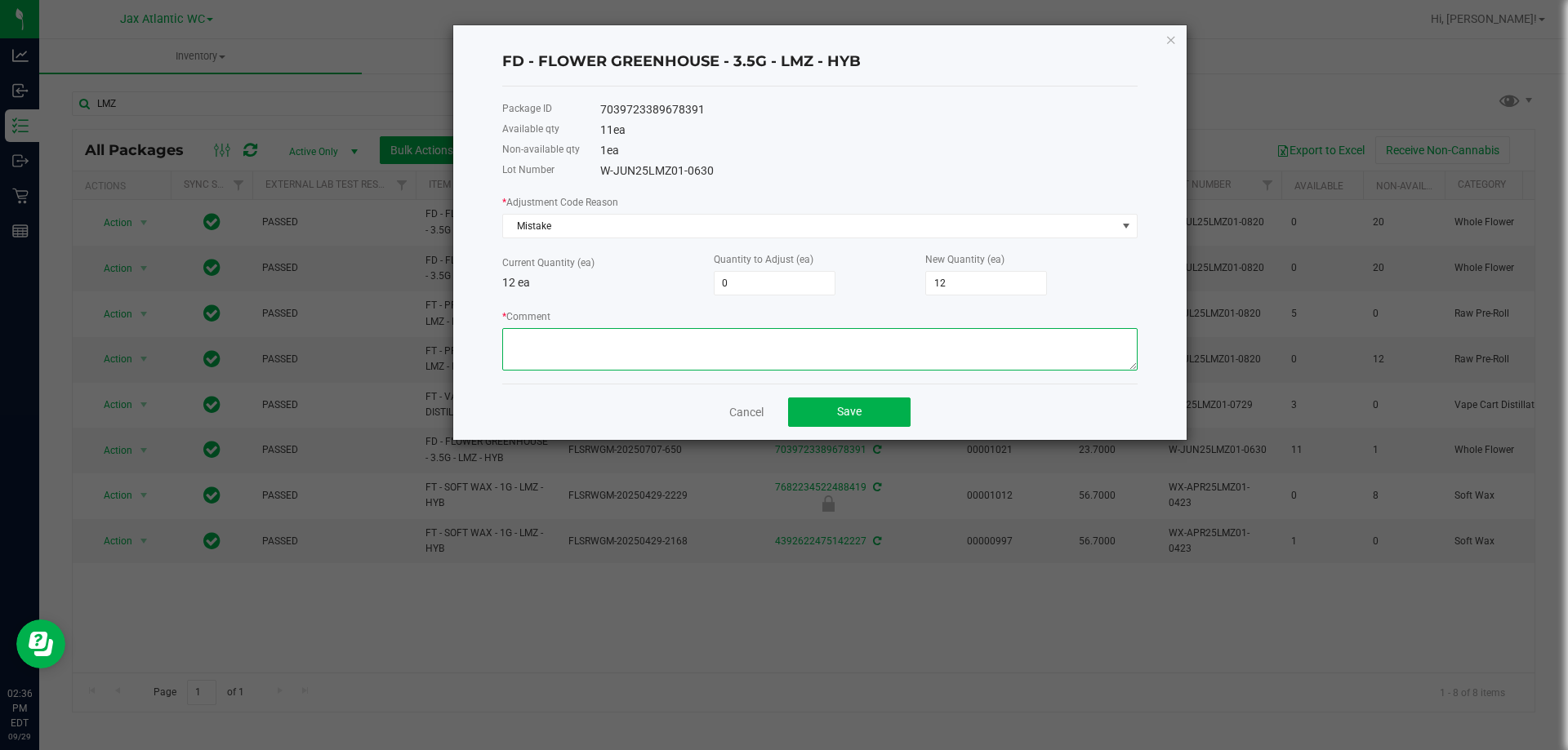
paste textarea "Allocation error. Adjusting to reflect what is in store-AP"
type textarea "Allocation error. Adjusting to reflect what is in store-AP"
click at [752, 286] on input "0" at bounding box center [774, 283] width 120 height 23
type input "1"
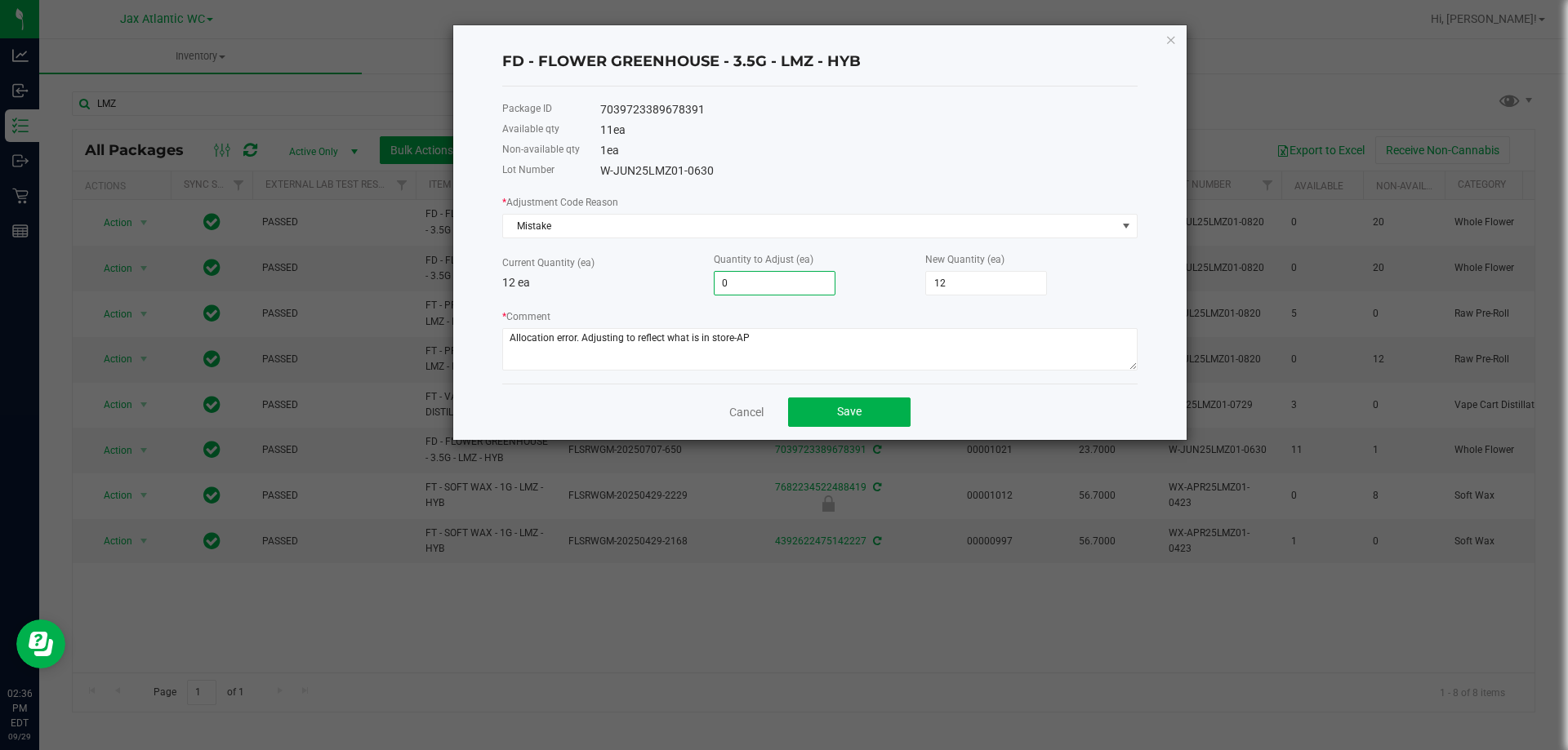
type input "13"
type input "1"
click at [872, 186] on div "Package ID 7039723389678391 Available qty 11 ea Non-available qty 1 ea Lot Numb…" at bounding box center [819, 235] width 635 height 297
click at [867, 408] on button "Save" at bounding box center [849, 412] width 123 height 29
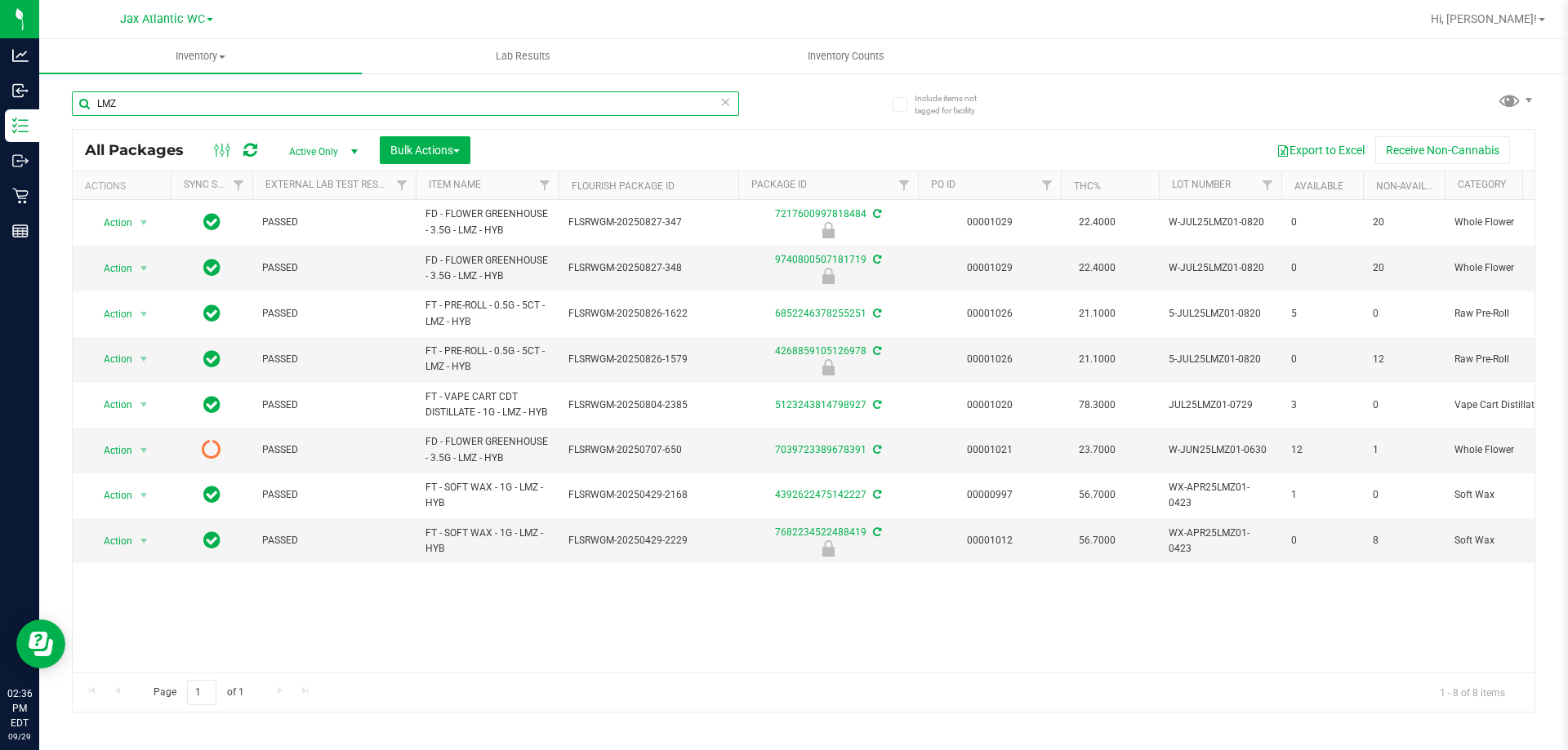
click at [169, 109] on input "LMZ" at bounding box center [405, 103] width 667 height 24
click at [167, 109] on input "LMZ" at bounding box center [405, 103] width 667 height 24
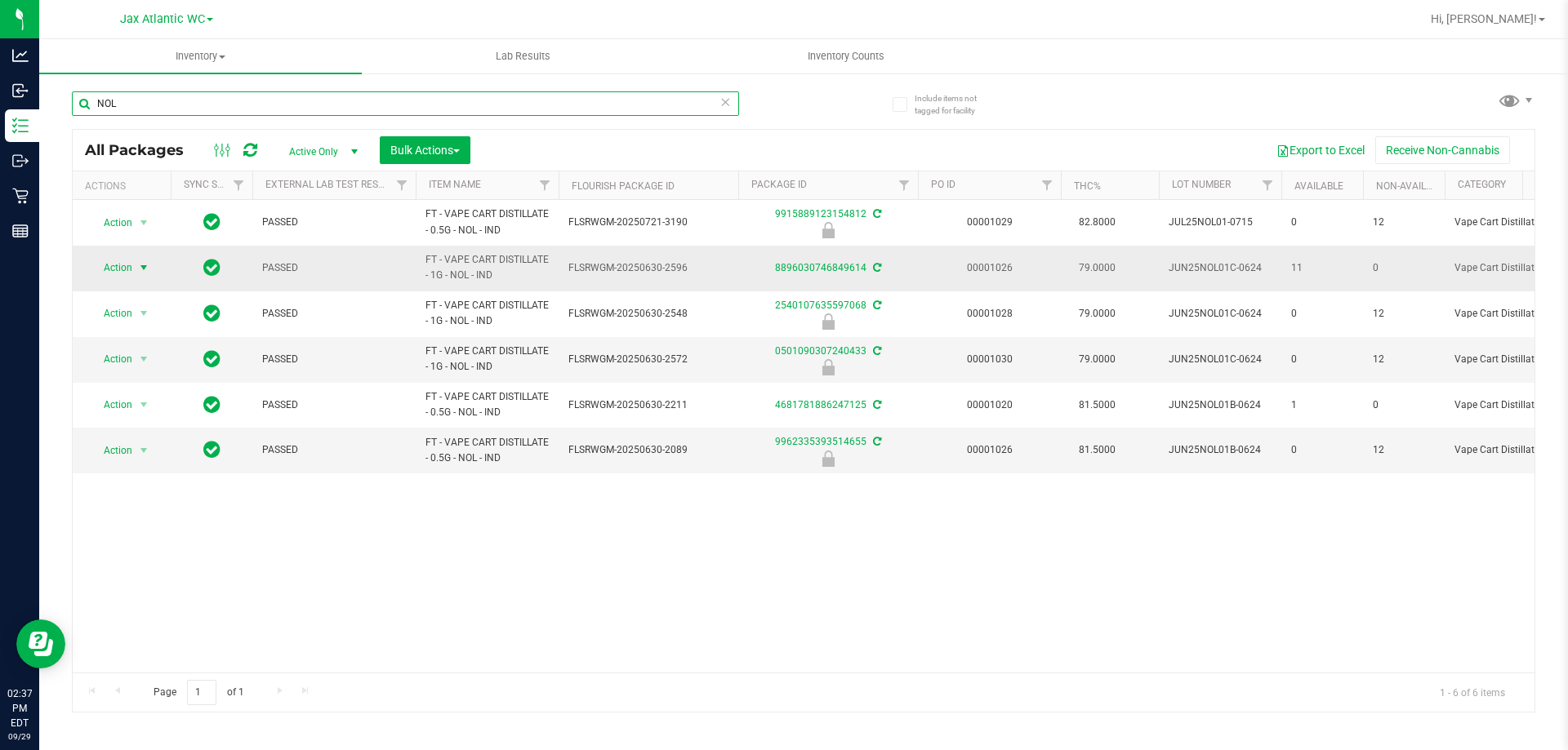
type input "NOL"
click at [123, 268] on span "Action" at bounding box center [111, 267] width 44 height 23
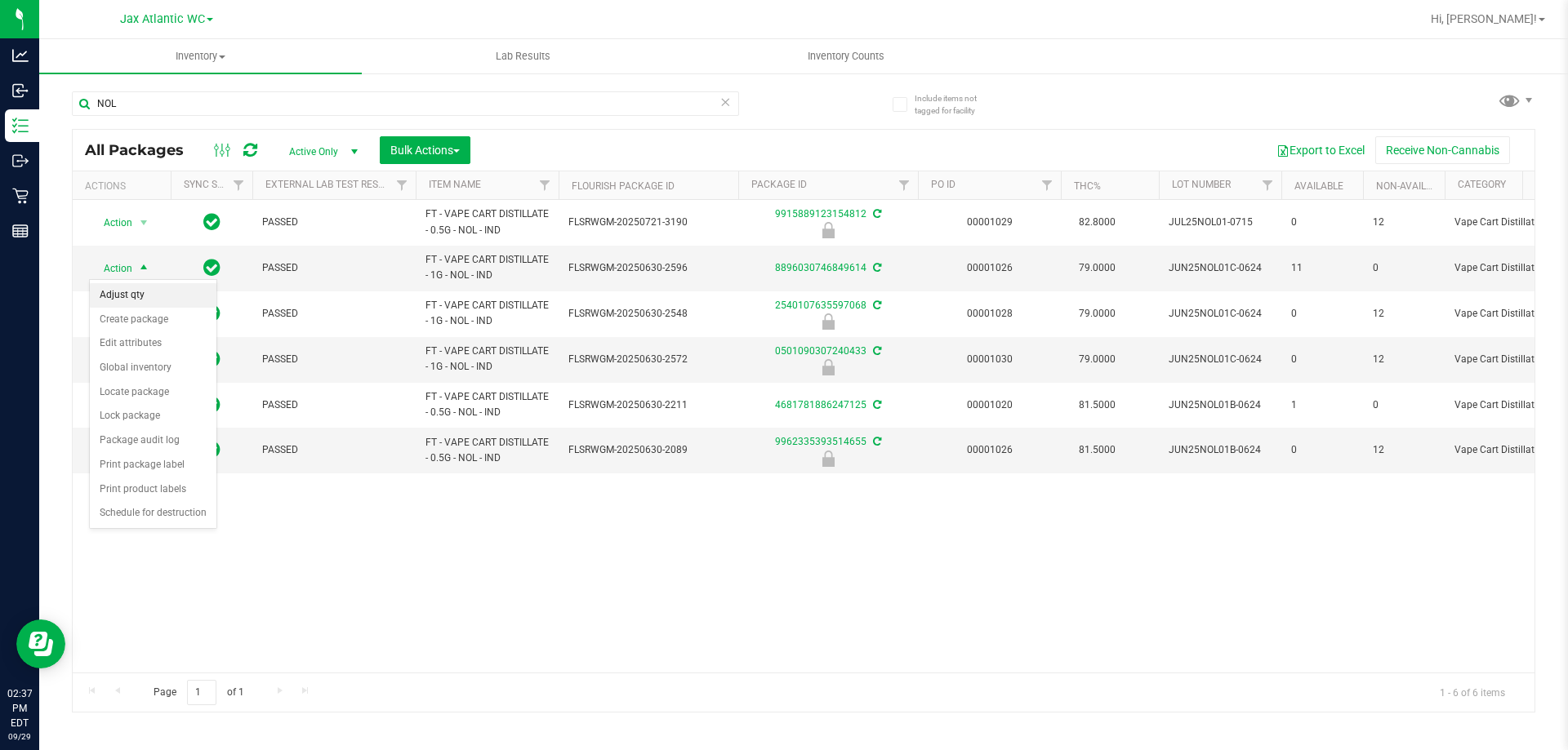
click at [170, 293] on li "Adjust qty" at bounding box center [153, 295] width 127 height 24
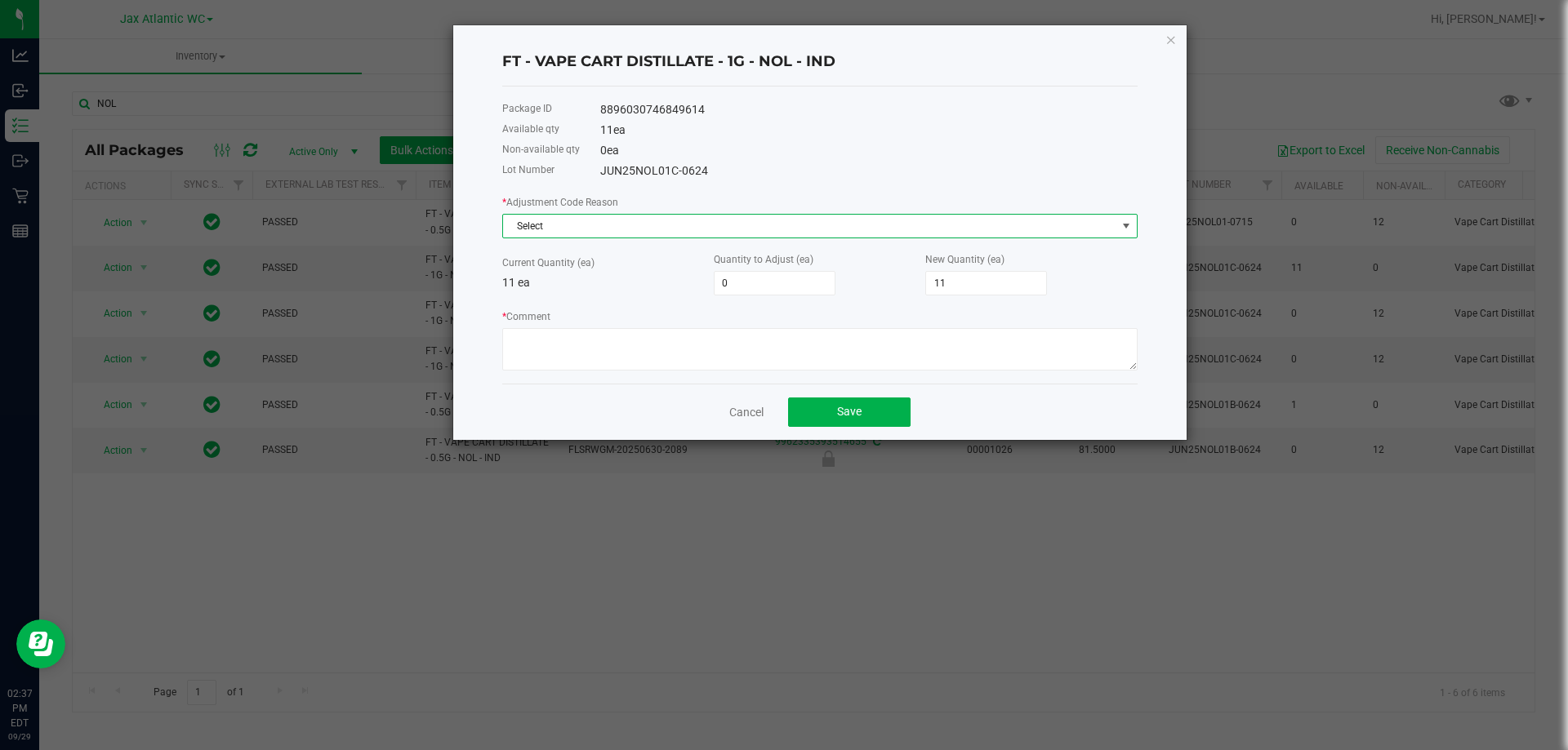
click at [567, 232] on span "Select" at bounding box center [809, 226] width 614 height 23
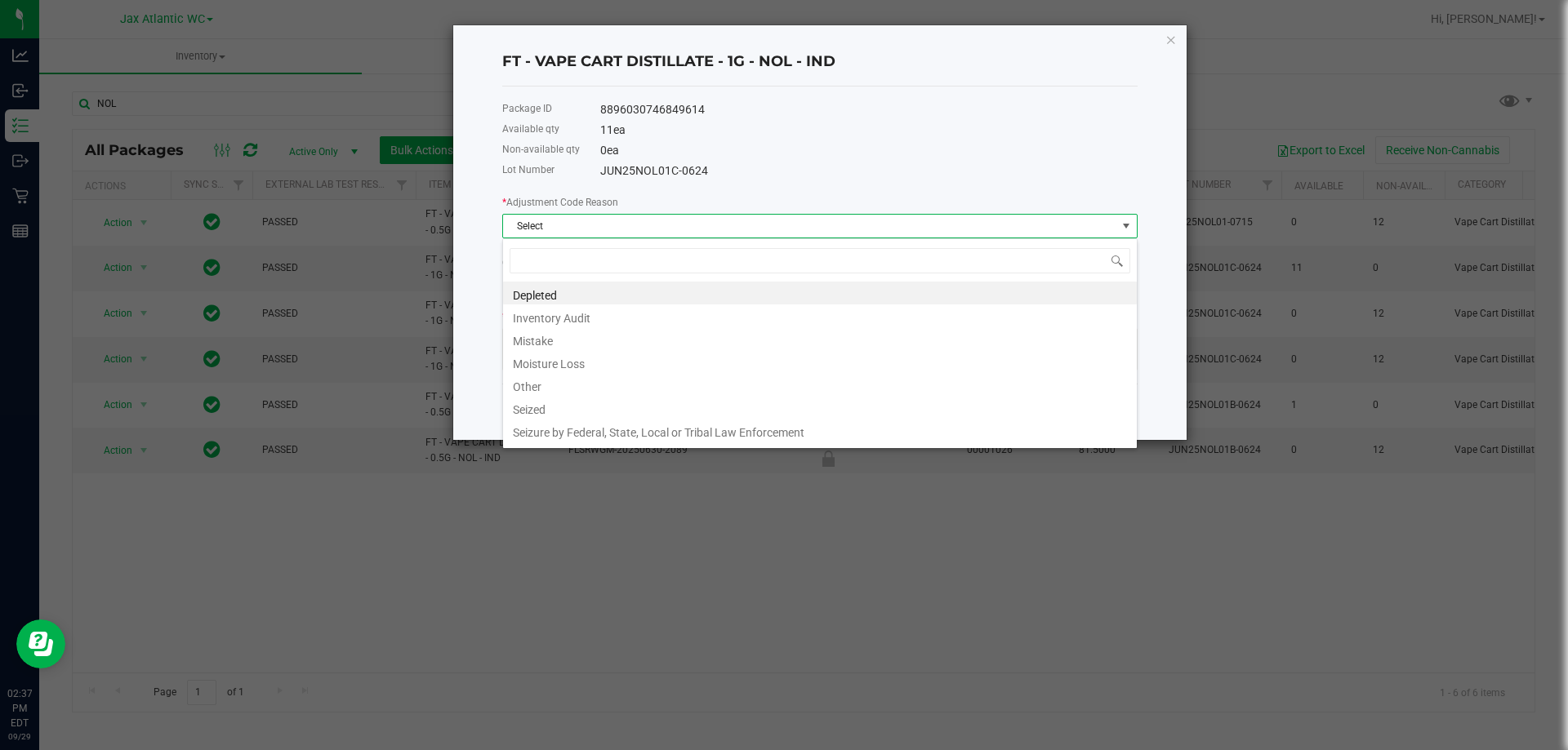
scroll to position [24, 635]
click at [578, 339] on li "Mistake" at bounding box center [819, 338] width 634 height 23
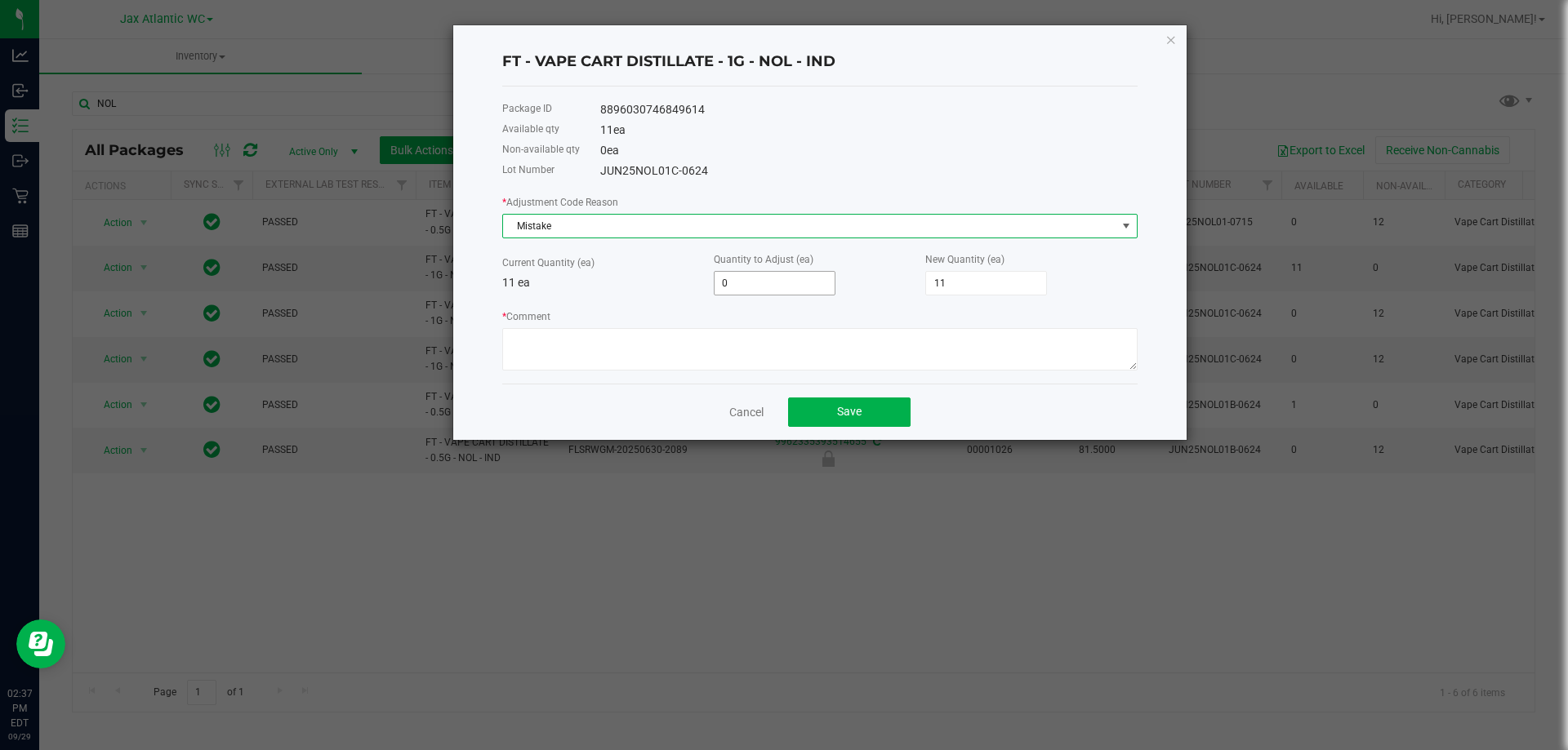
click at [766, 274] on input "0" at bounding box center [774, 283] width 120 height 23
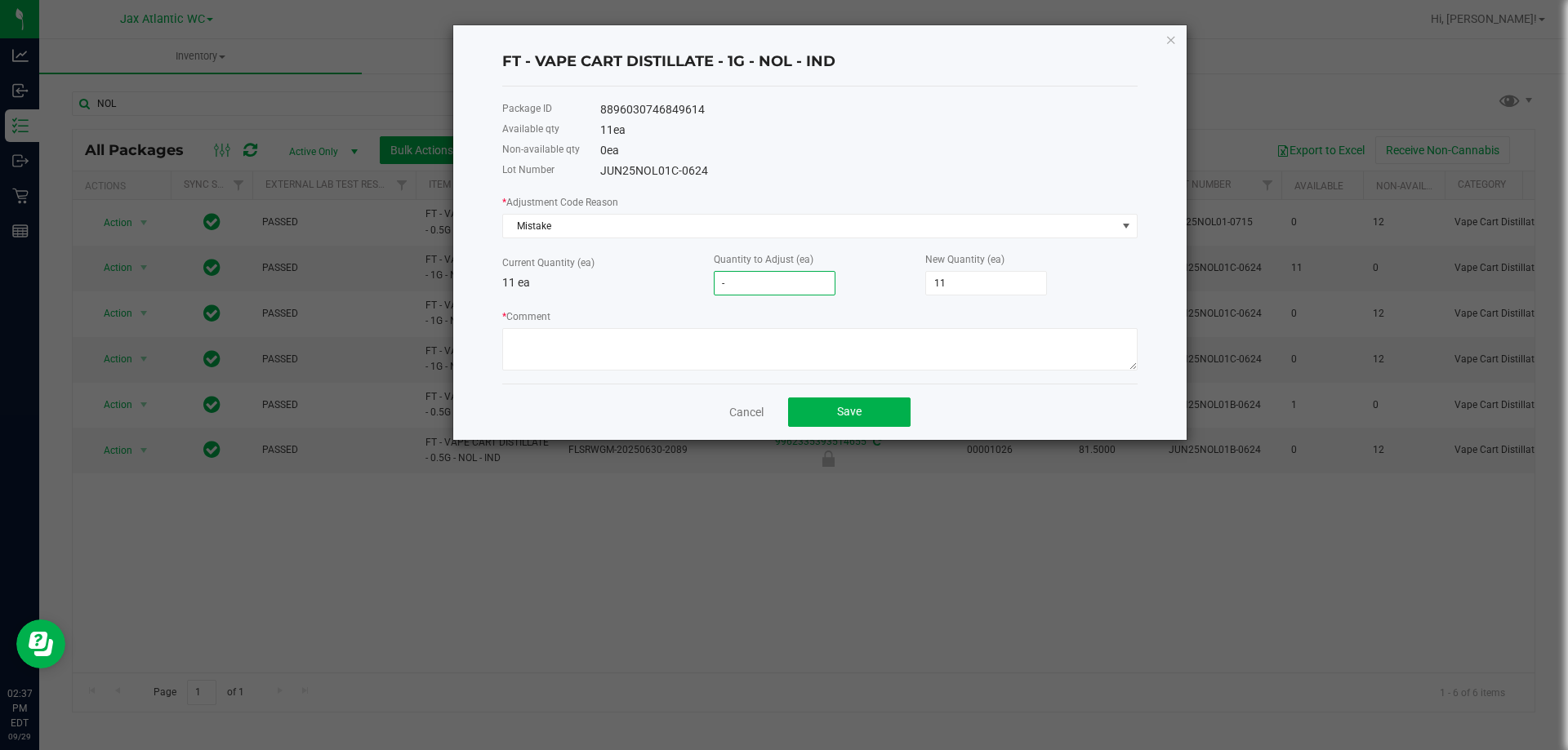
type input "-1"
type input "10"
type input "-1"
click at [780, 357] on textarea "* Comment" at bounding box center [819, 349] width 635 height 43
paste textarea "Allocation error. Adjusting to reflect what is in store-AP"
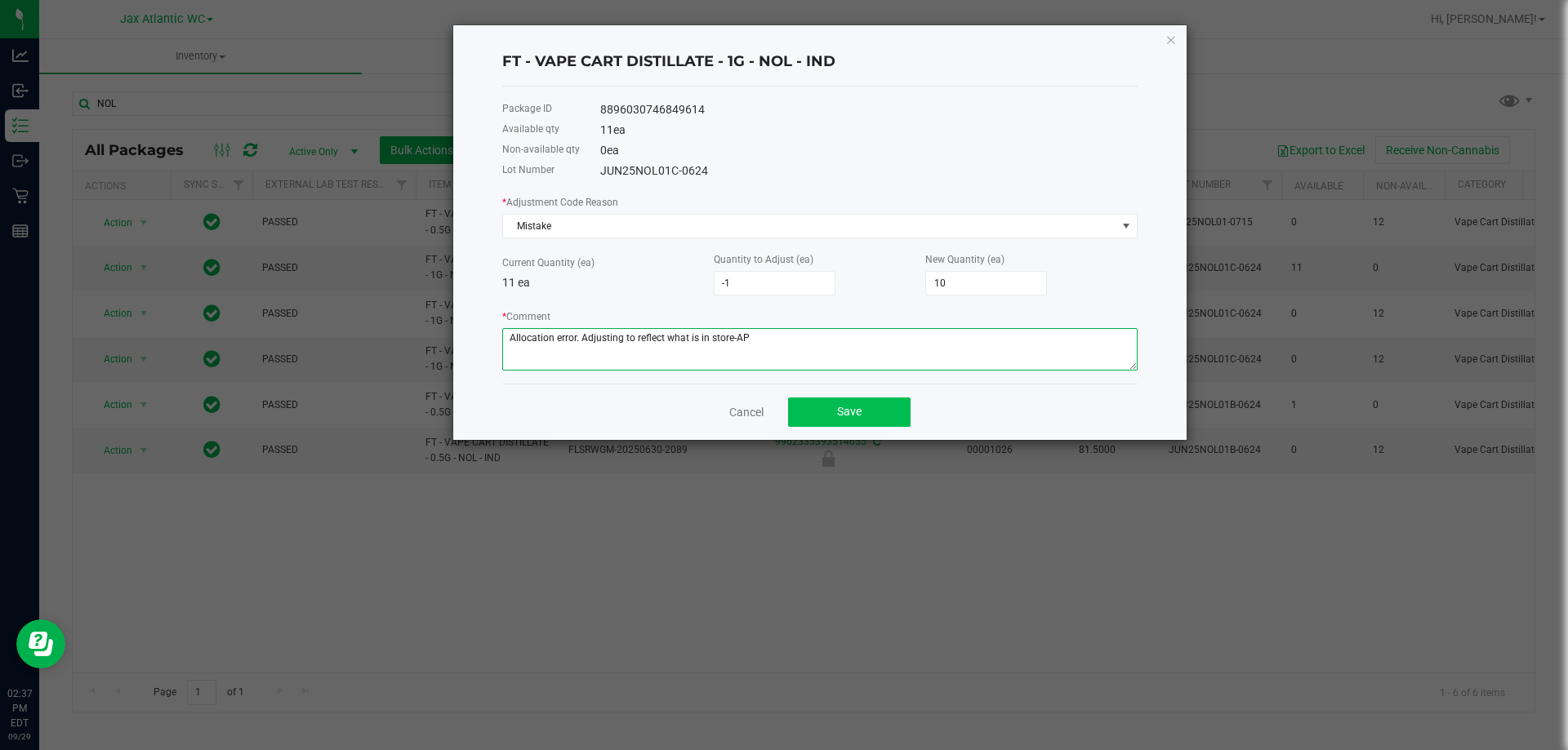
type textarea "Allocation error. Adjusting to reflect what is in store-AP"
click at [860, 412] on span "Save" at bounding box center [849, 411] width 24 height 13
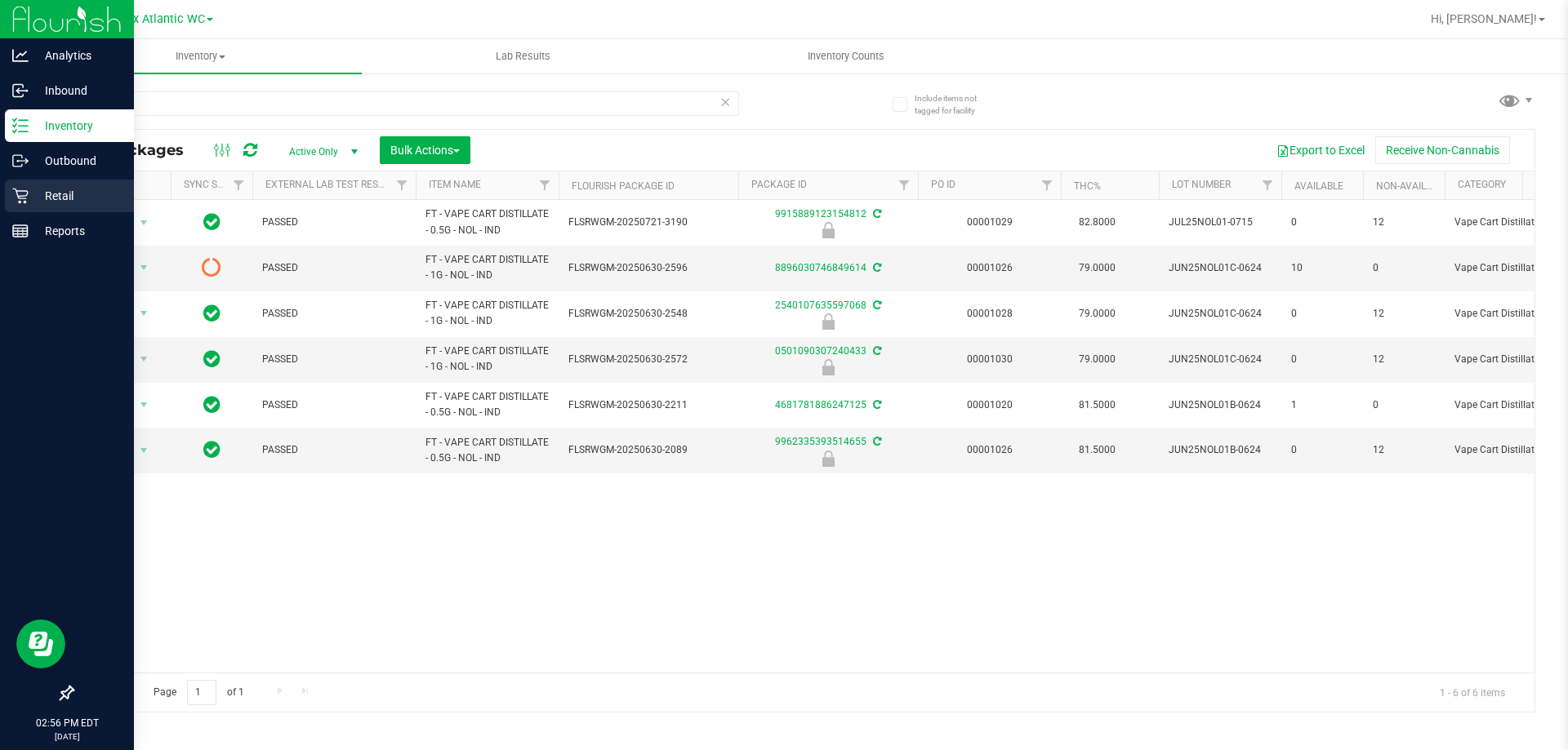
click at [44, 189] on p "Retail" at bounding box center [77, 195] width 98 height 19
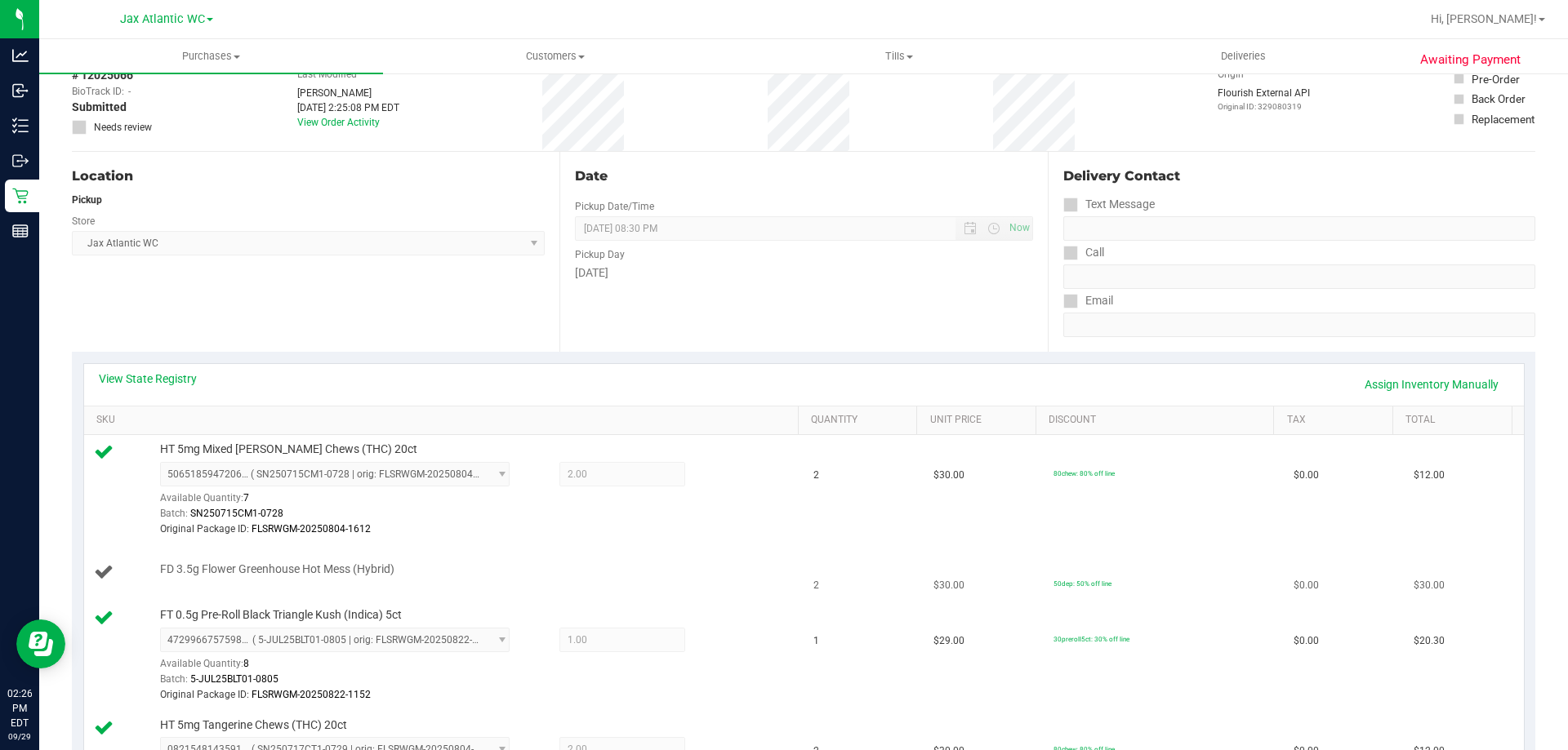
scroll to position [164, 0]
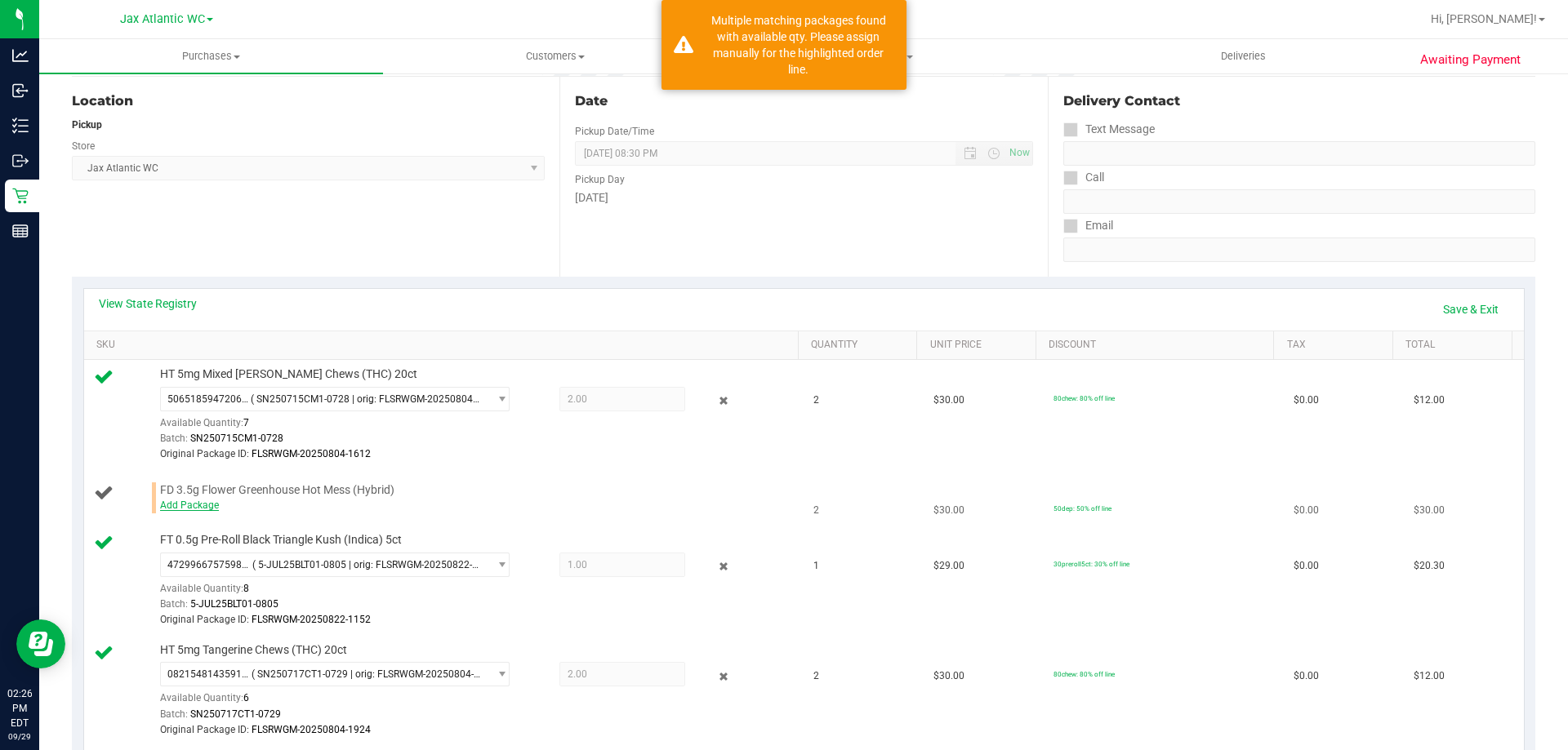
click at [206, 501] on link "Add Package" at bounding box center [190, 505] width 59 height 12
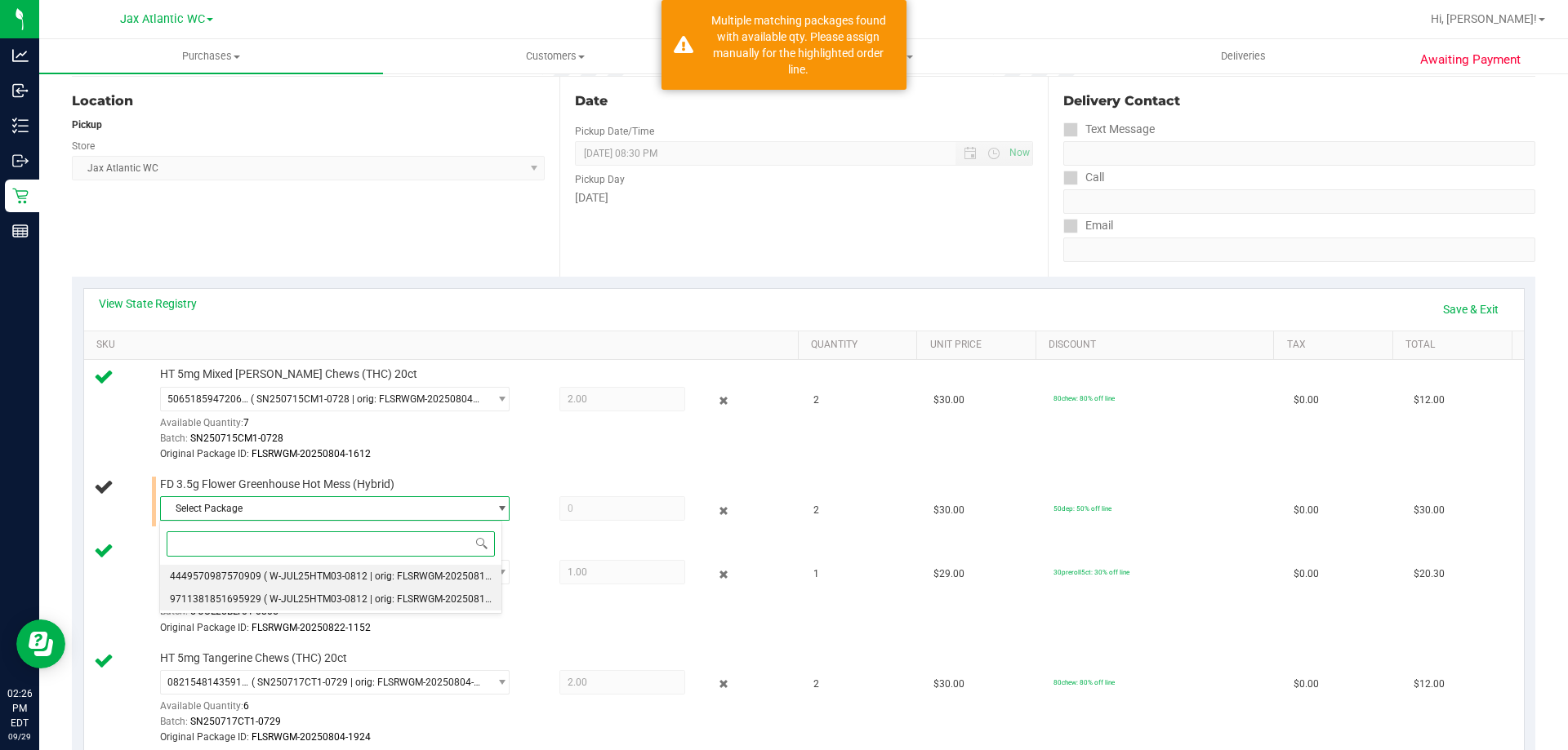
click at [392, 581] on span "( W-JUL25HTM03-0812 | orig: FLSRWGM-20250815-401 )" at bounding box center [389, 576] width 253 height 12
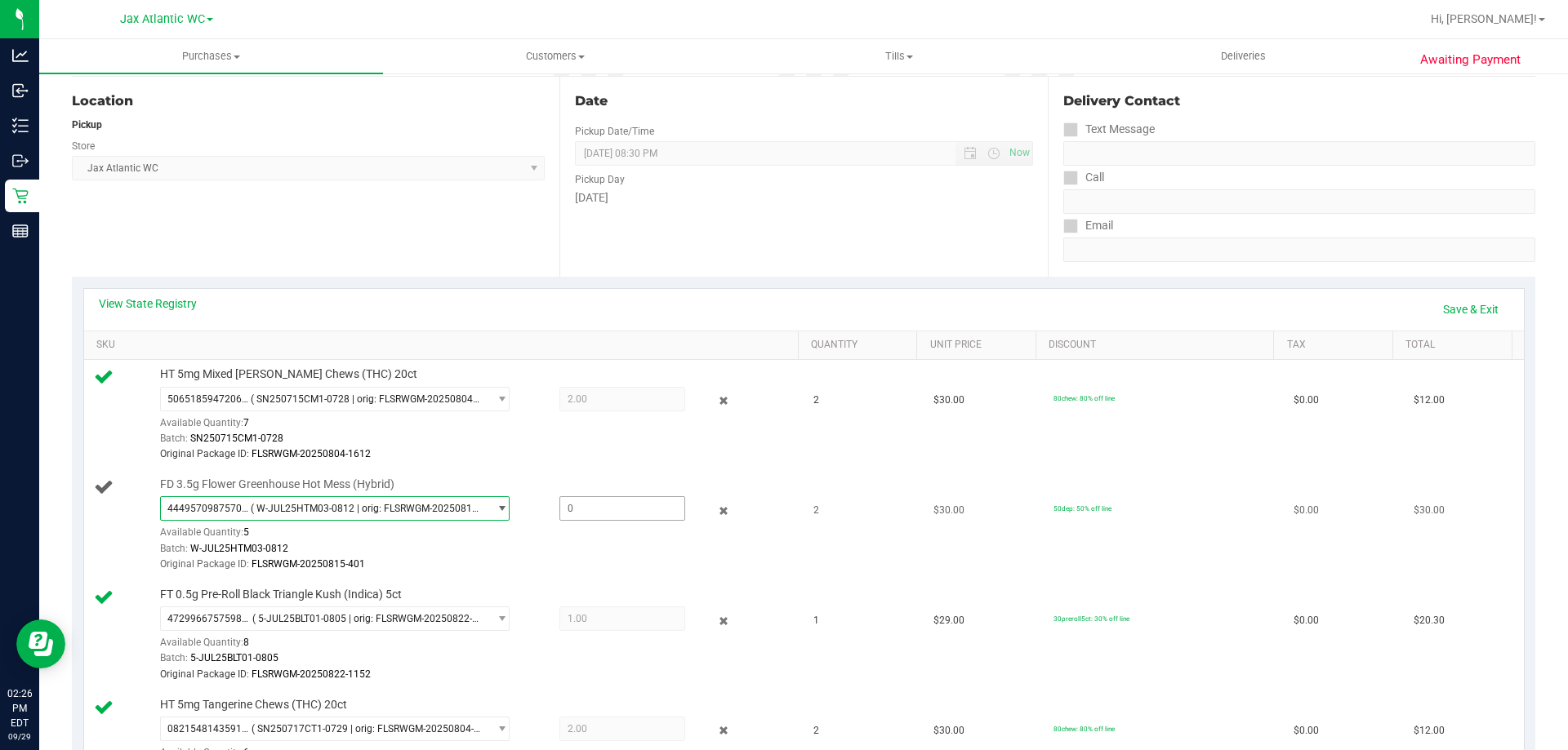
click at [626, 512] on span at bounding box center [622, 508] width 126 height 24
type input "2"
type input "2.0000"
click at [678, 566] on div "Original Package ID: FLSRWGM-20250815-401" at bounding box center [475, 564] width 630 height 15
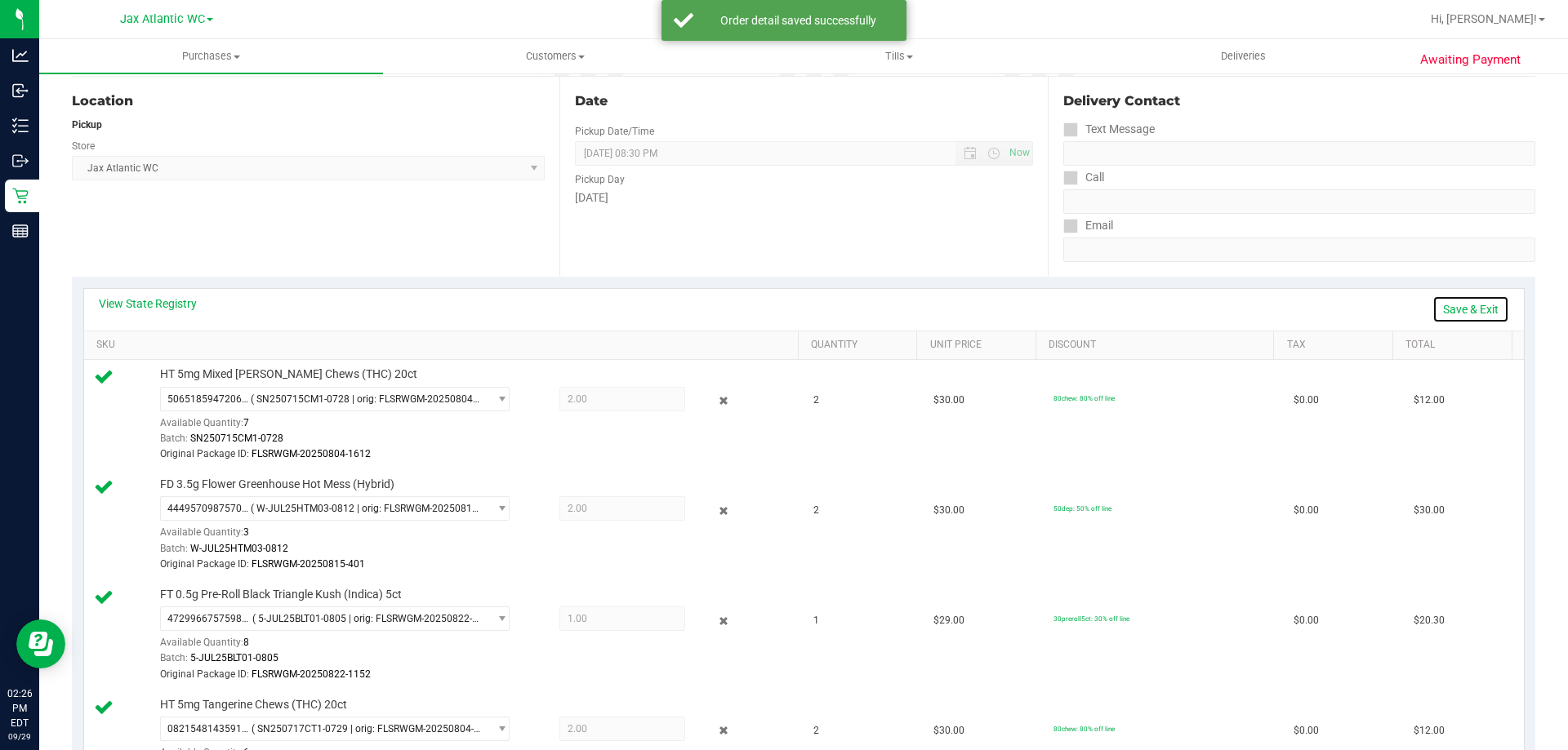
click at [1460, 312] on link "Save & Exit" at bounding box center [1470, 309] width 76 height 28
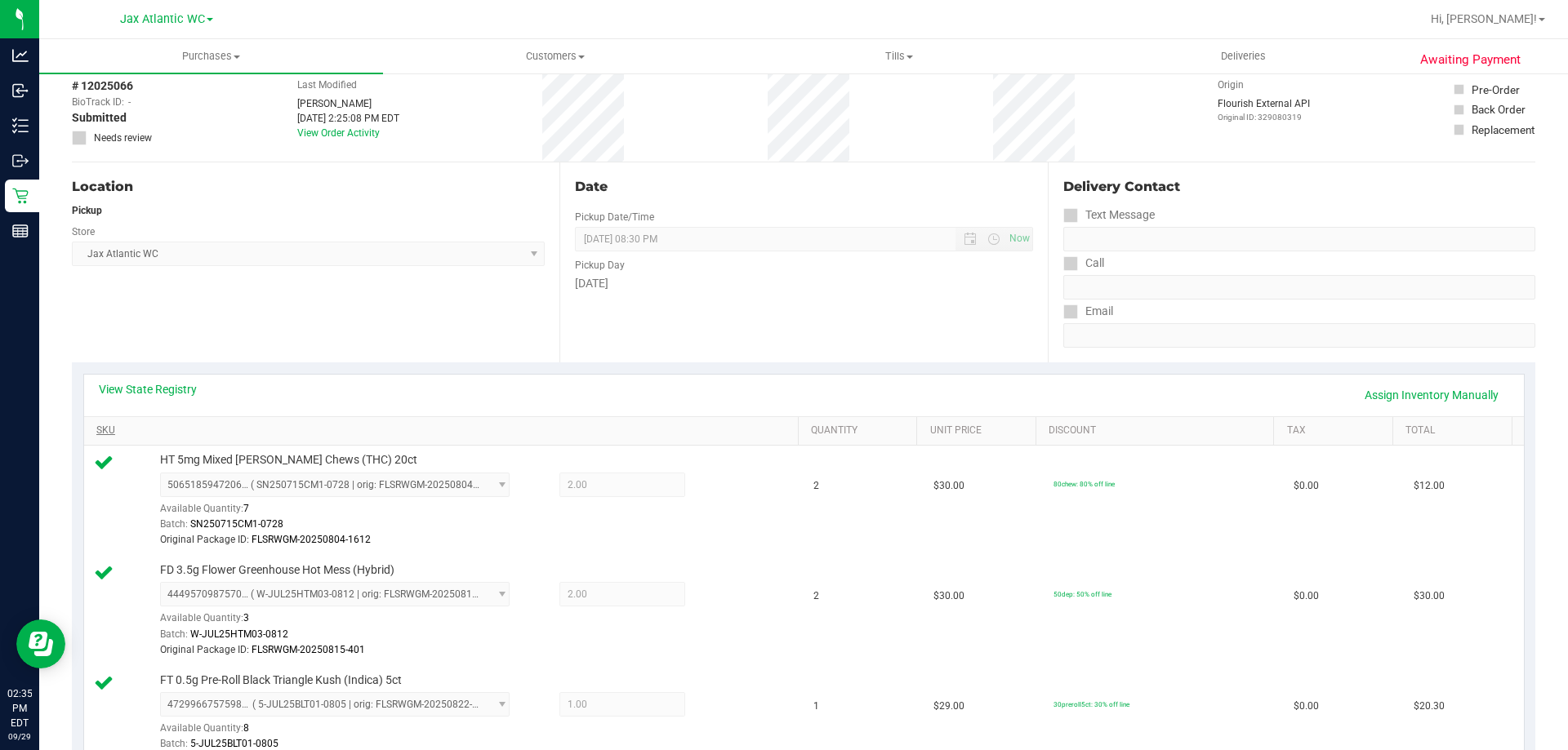
scroll to position [0, 0]
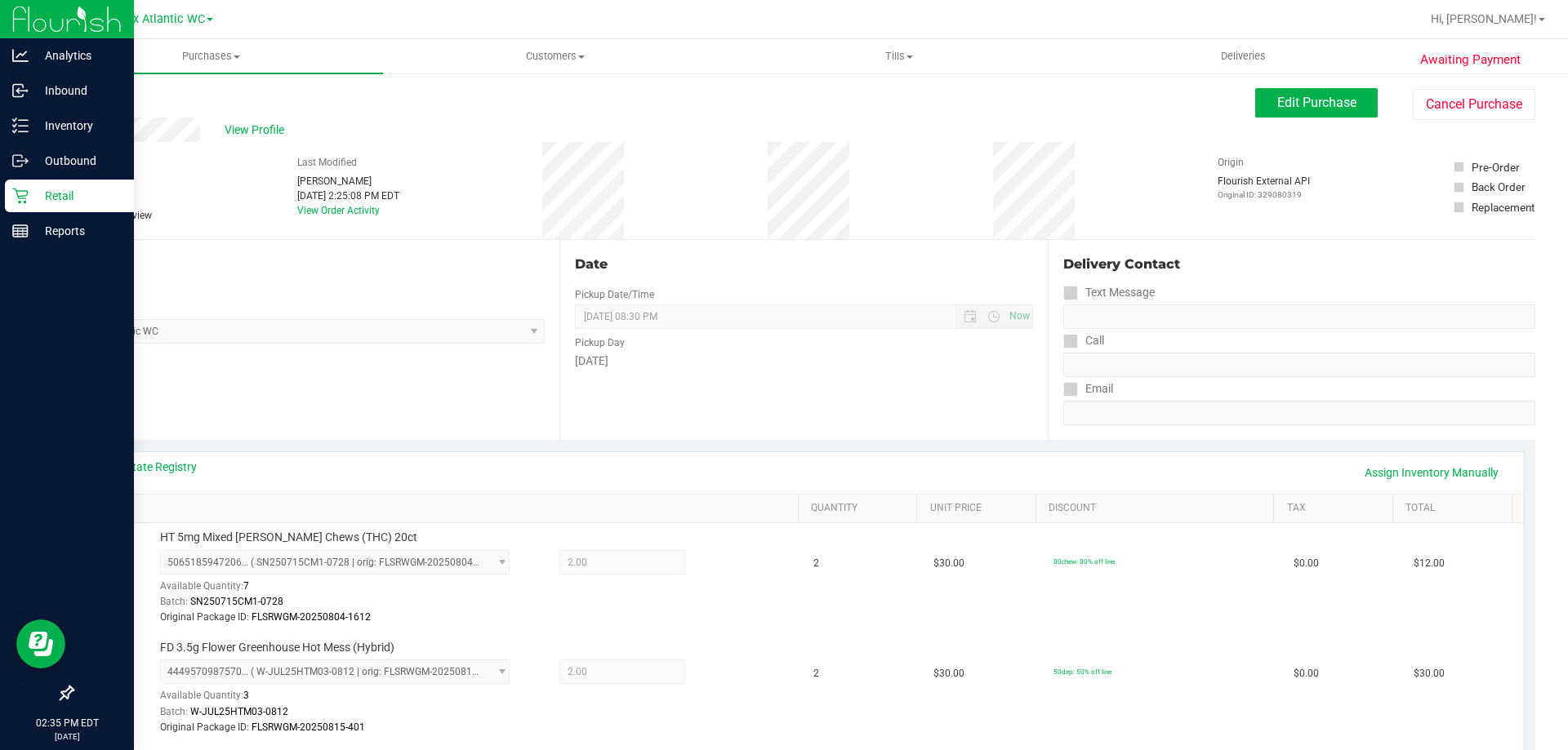
click at [30, 186] on p "Retail" at bounding box center [77, 195] width 98 height 19
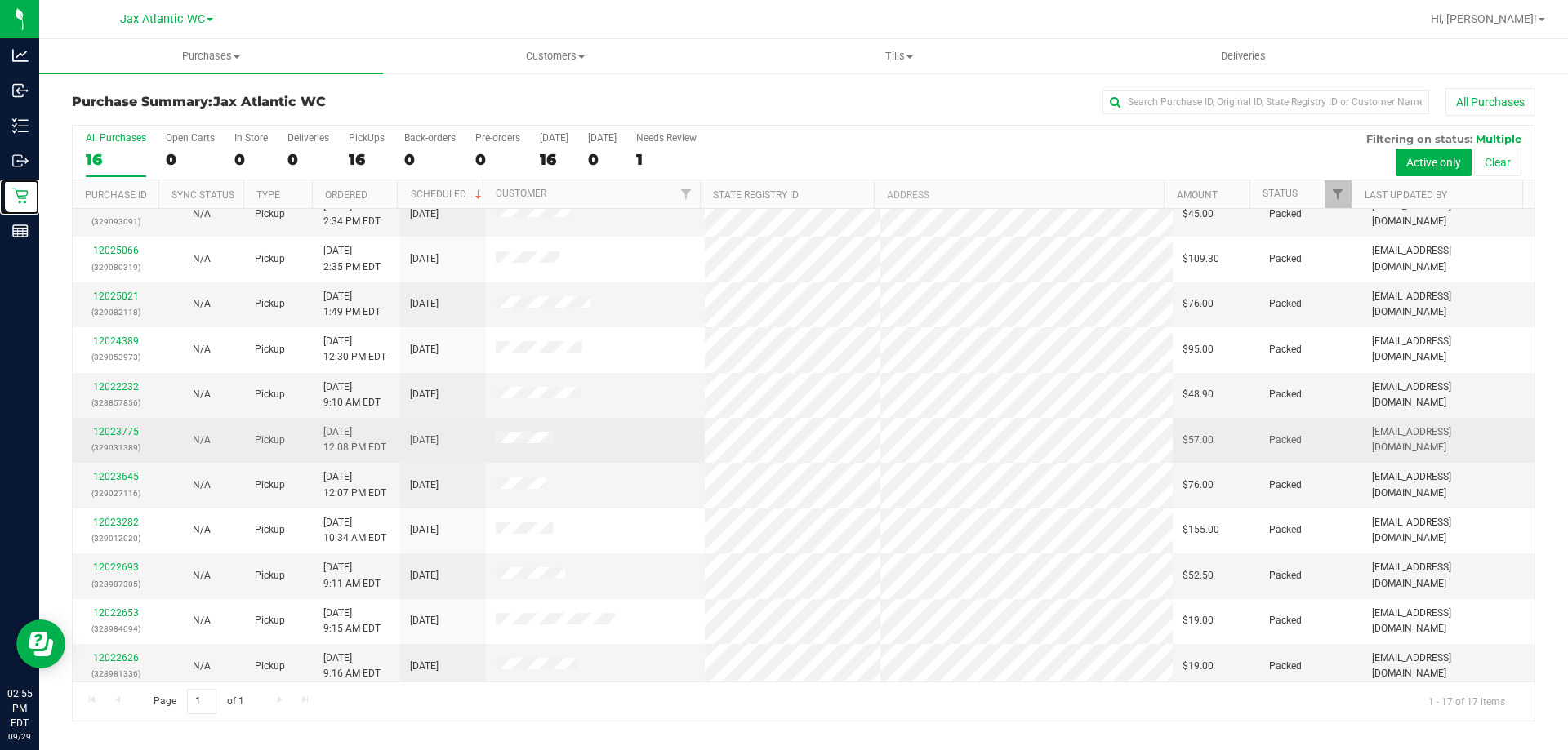
scroll to position [214, 0]
